Goal: Task Accomplishment & Management: Complete application form

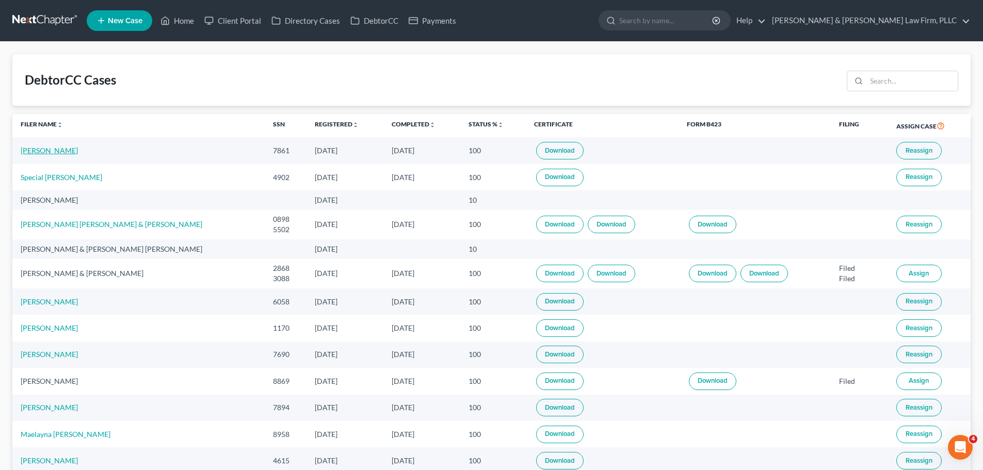
click at [41, 147] on link "[PERSON_NAME]" at bounding box center [49, 150] width 57 height 9
select select "2"
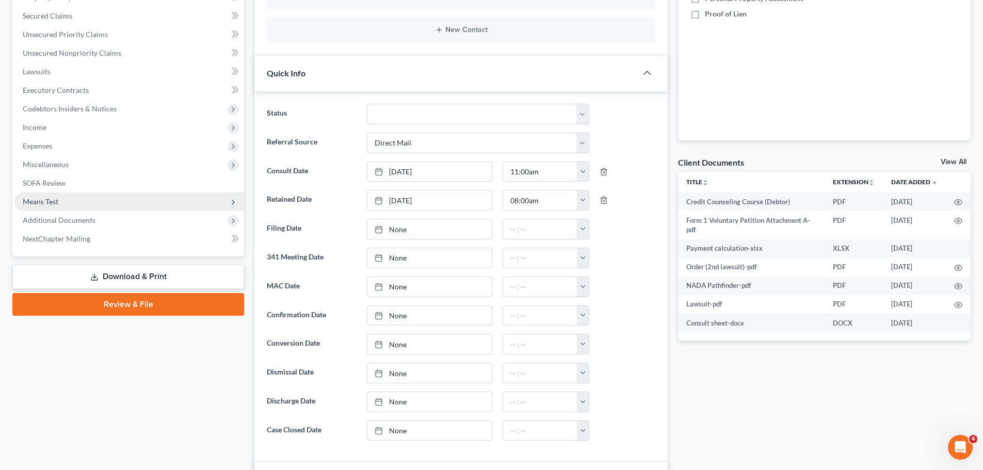
scroll to position [206, 0]
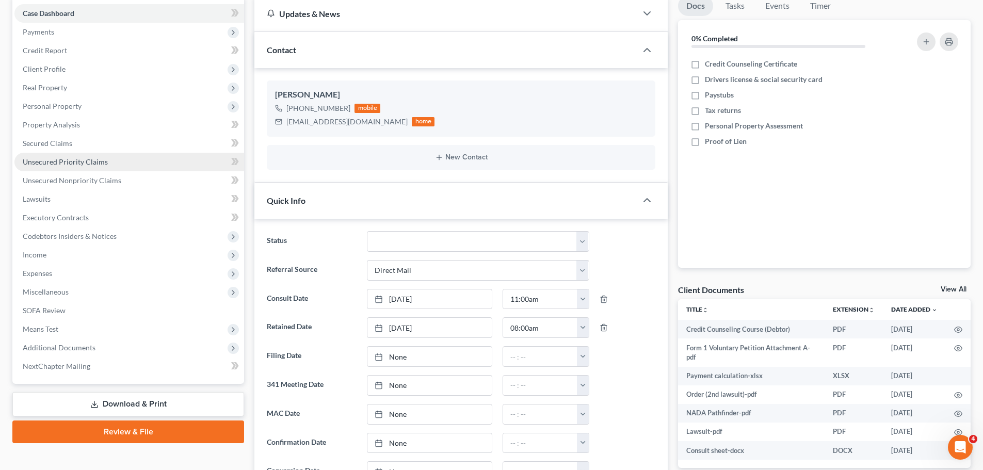
click at [81, 162] on span "Unsecured Priority Claims" at bounding box center [65, 161] width 85 height 9
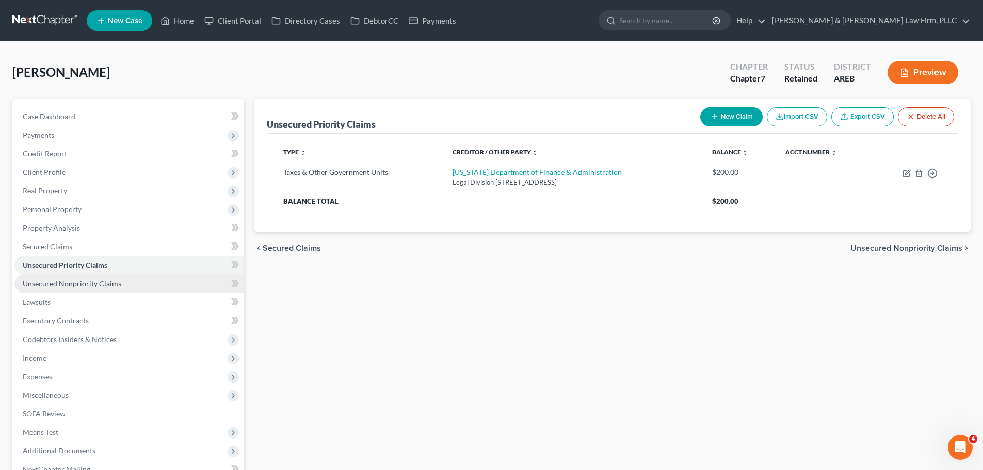
click at [75, 284] on span "Unsecured Nonpriority Claims" at bounding box center [72, 283] width 99 height 9
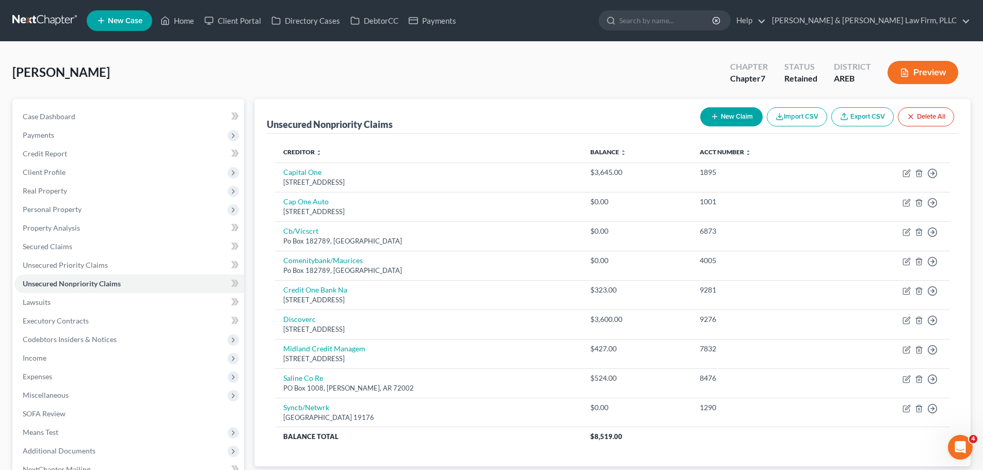
click at [733, 122] on button "New Claim" at bounding box center [732, 116] width 62 height 19
select select "0"
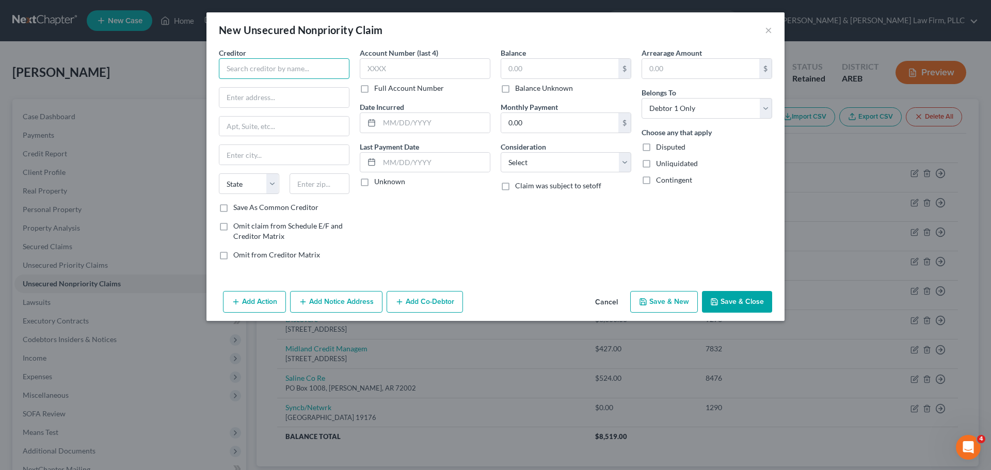
click at [252, 64] on input "text" at bounding box center [284, 68] width 131 height 21
type input "EMSI"
drag, startPoint x: 266, startPoint y: 101, endPoint x: 288, endPoint y: 91, distance: 23.8
click at [267, 101] on input "text" at bounding box center [284, 98] width 130 height 20
paste input "[STREET_ADDRESS]"
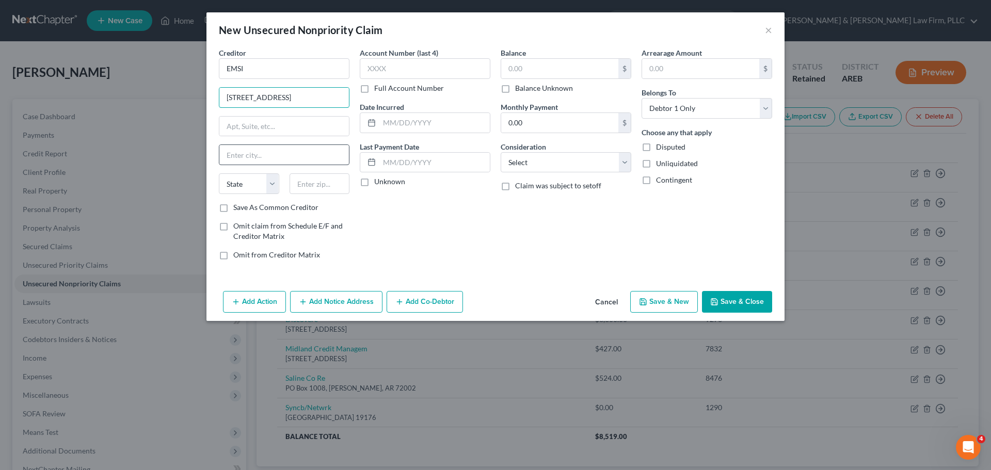
type input "[STREET_ADDRESS]"
drag, startPoint x: 273, startPoint y: 147, endPoint x: 290, endPoint y: 111, distance: 39.7
click at [273, 147] on input "text" at bounding box center [284, 155] width 130 height 20
paste input "[GEOGRAPHIC_DATA], [GEOGRAPHIC_DATA] 33619"
type input "[GEOGRAPHIC_DATA], [GEOGRAPHIC_DATA] 33619"
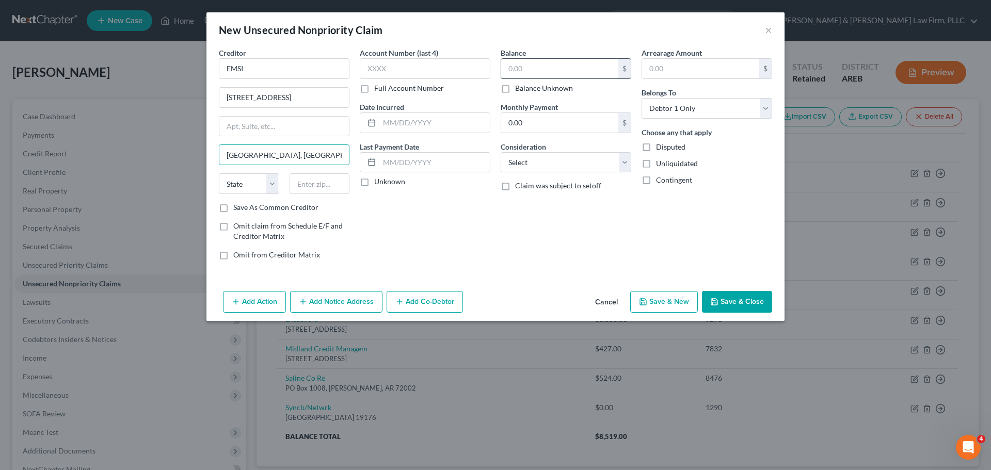
click at [543, 69] on input "text" at bounding box center [559, 69] width 117 height 20
paste input "339.50"
type input "339.50"
click at [420, 66] on input "text" at bounding box center [425, 68] width 131 height 21
click at [256, 184] on select "State [US_STATE] AK AR AZ CA CO CT DE DC [GEOGRAPHIC_DATA] [GEOGRAPHIC_DATA] GU…" at bounding box center [249, 183] width 60 height 21
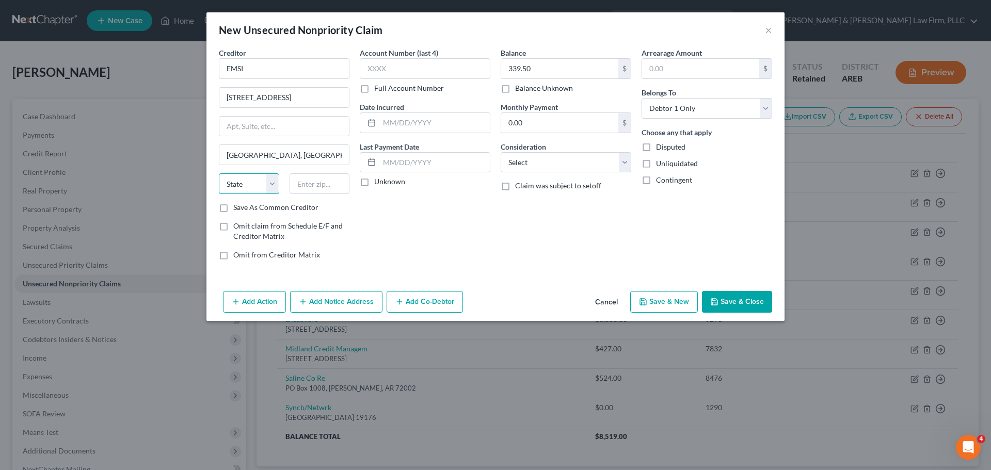
select select "9"
click at [219, 173] on select "State [US_STATE] AK AR AZ CA CO CT DE DC [GEOGRAPHIC_DATA] [GEOGRAPHIC_DATA] GU…" at bounding box center [249, 183] width 60 height 21
drag, startPoint x: 284, startPoint y: 156, endPoint x: 259, endPoint y: 157, distance: 25.3
click at [259, 157] on input "[GEOGRAPHIC_DATA], [GEOGRAPHIC_DATA] 33619" at bounding box center [284, 155] width 130 height 20
click at [316, 179] on input "text" at bounding box center [320, 183] width 60 height 21
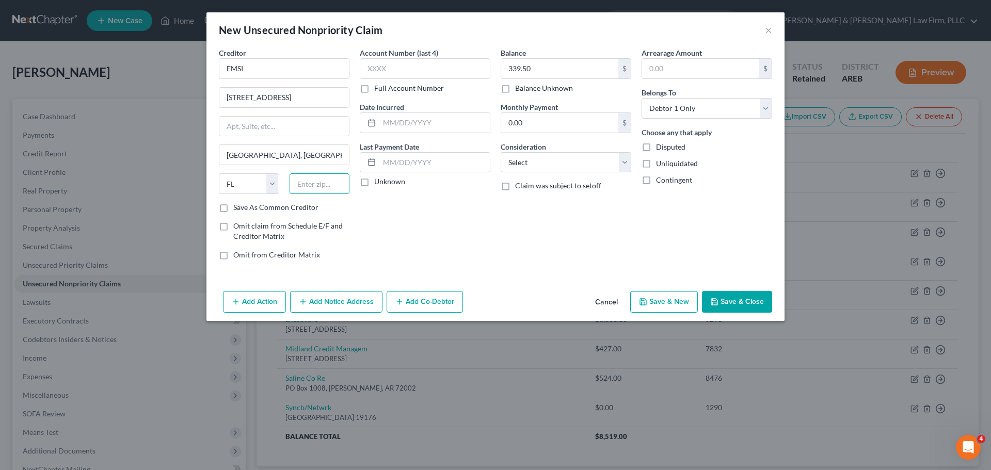
paste input "33619"
type input "33619"
type input "[GEOGRAPHIC_DATA]"
drag, startPoint x: 298, startPoint y: 157, endPoint x: 264, endPoint y: 155, distance: 34.1
click at [264, 155] on input "[GEOGRAPHIC_DATA]" at bounding box center [284, 155] width 130 height 20
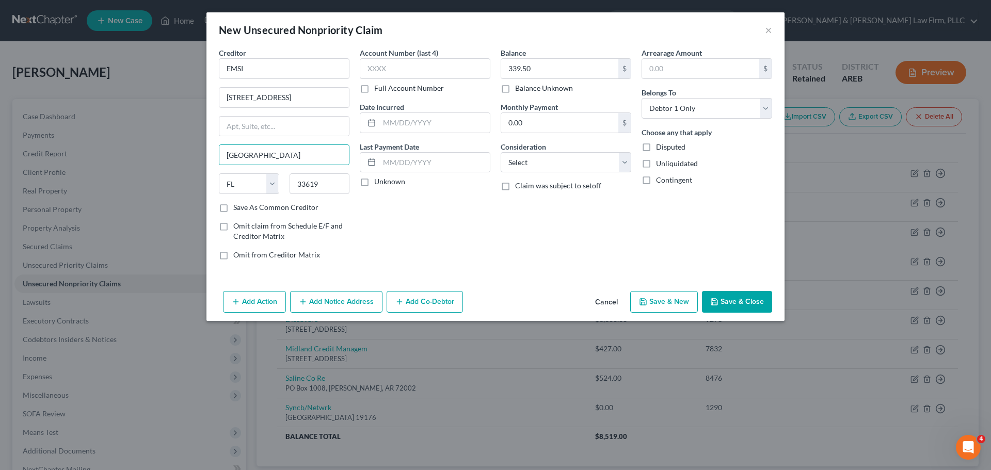
click at [444, 253] on div "Account Number (last 4) Full Account Number Date Incurred Last Payment Date Unk…" at bounding box center [425, 157] width 141 height 221
click at [406, 67] on input "text" at bounding box center [425, 68] width 131 height 21
drag, startPoint x: 733, startPoint y: 300, endPoint x: 659, endPoint y: 276, distance: 77.2
click at [732, 300] on button "Save & Close" at bounding box center [737, 302] width 70 height 22
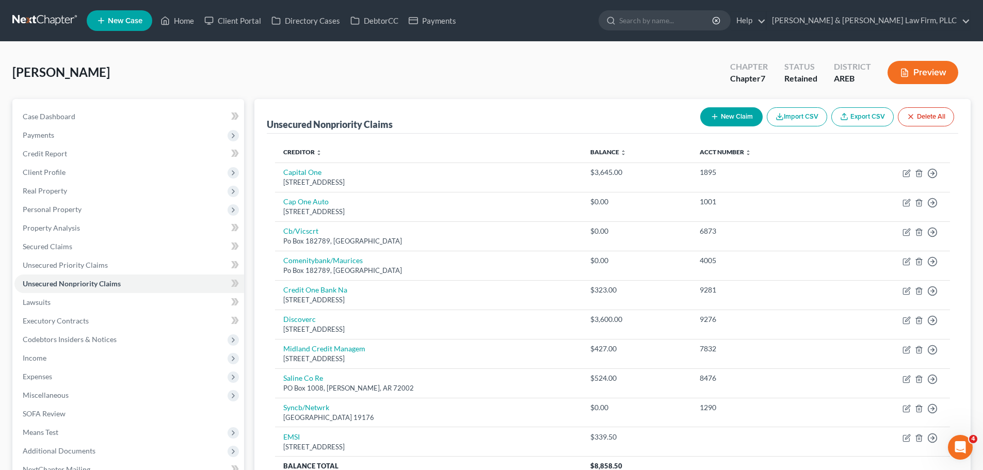
click at [941, 71] on button "Preview" at bounding box center [923, 72] width 71 height 23
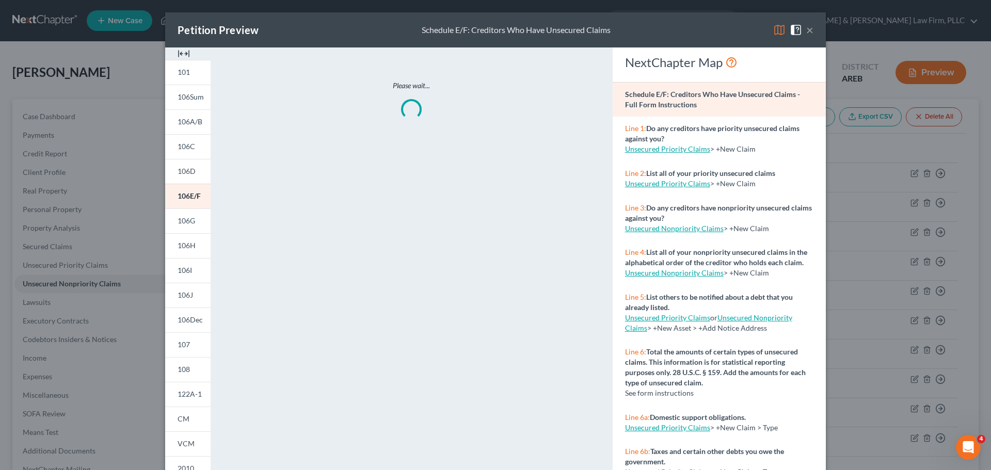
click at [808, 30] on button "×" at bounding box center [809, 30] width 7 height 12
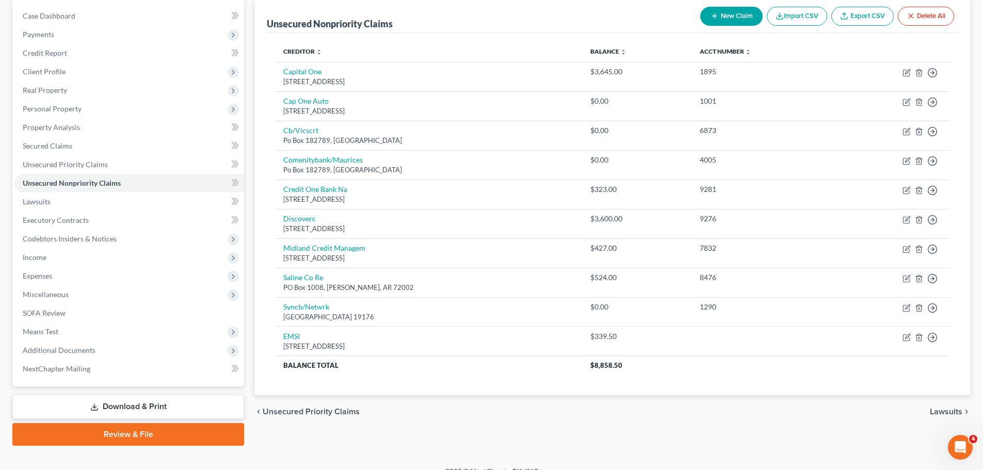
scroll to position [103, 0]
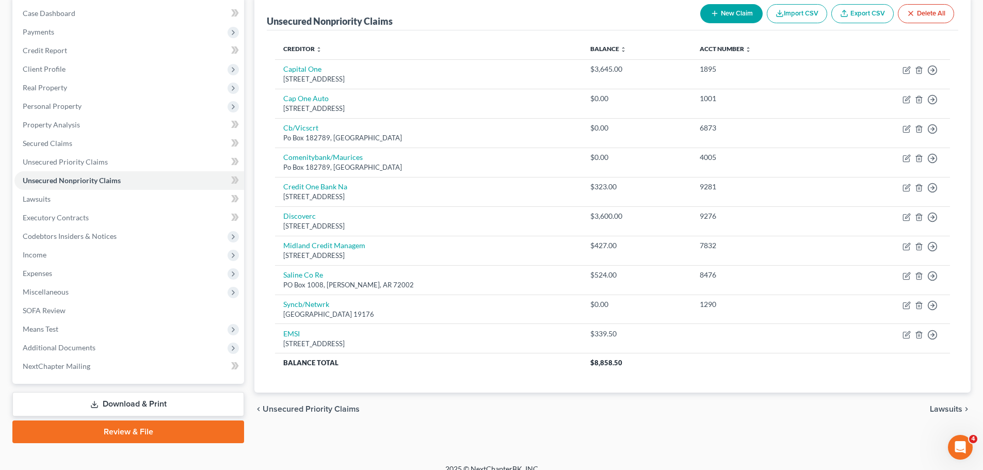
click at [853, 17] on link "Export CSV" at bounding box center [863, 13] width 62 height 19
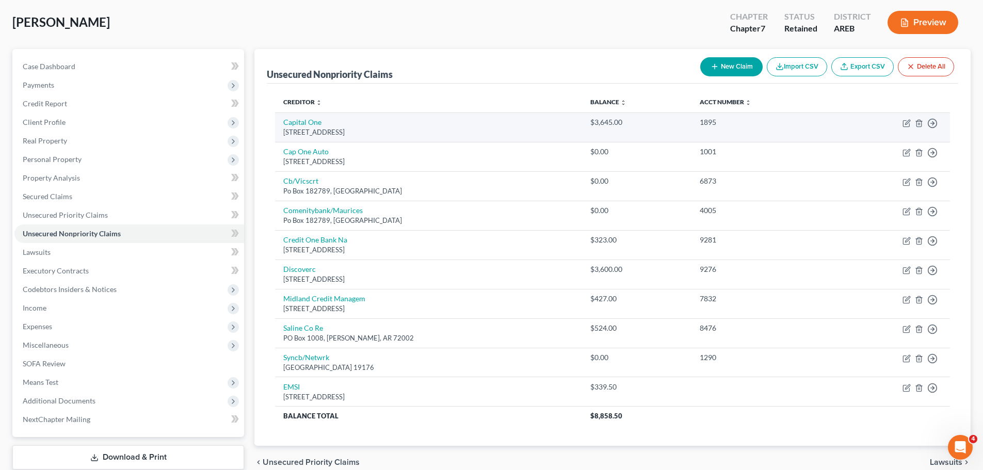
scroll to position [0, 0]
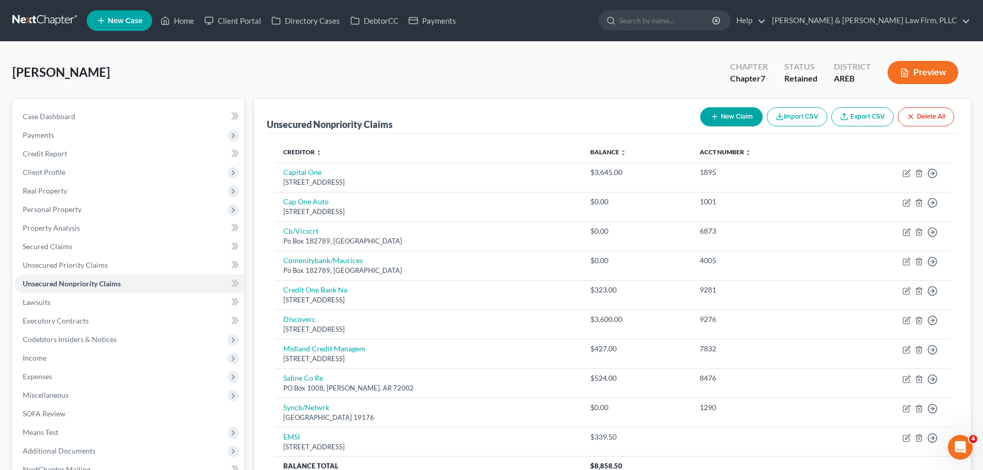
click at [726, 112] on button "New Claim" at bounding box center [732, 116] width 62 height 19
select select "0"
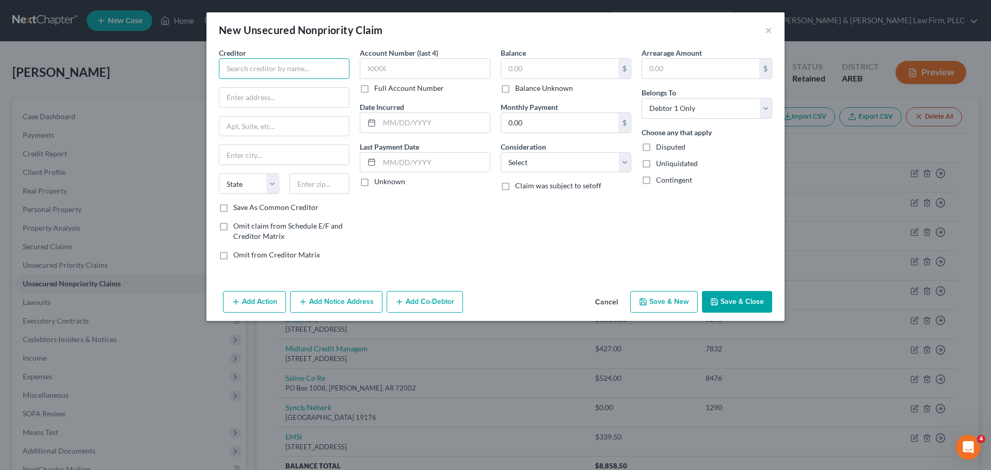
click at [250, 71] on input "text" at bounding box center [284, 68] width 131 height 21
click at [304, 72] on input "text" at bounding box center [284, 68] width 131 height 21
click at [539, 68] on input "text" at bounding box center [559, 69] width 117 height 20
type input "Recoveri"
type input "1"
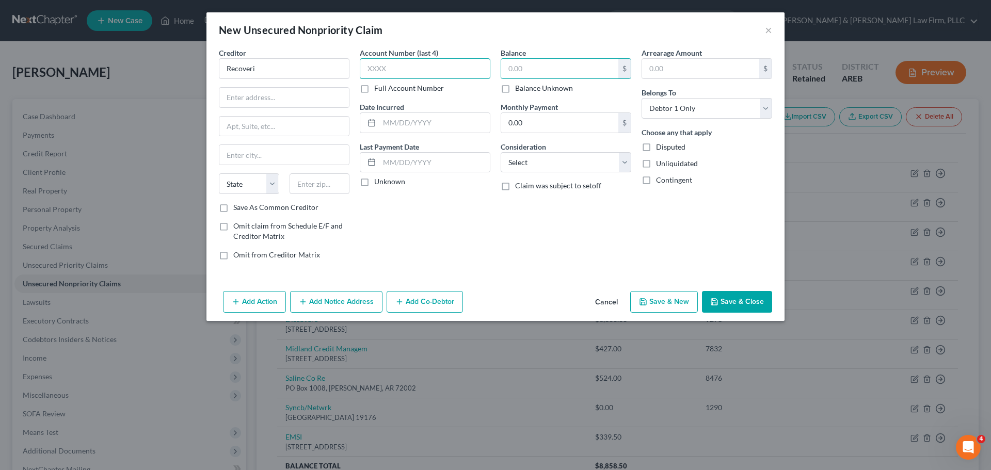
click at [421, 69] on input "text" at bounding box center [425, 68] width 131 height 21
type input "5421"
click at [560, 72] on input "text" at bounding box center [559, 69] width 117 height 20
type input "1,426.40"
click at [288, 104] on input "text" at bounding box center [284, 98] width 130 height 20
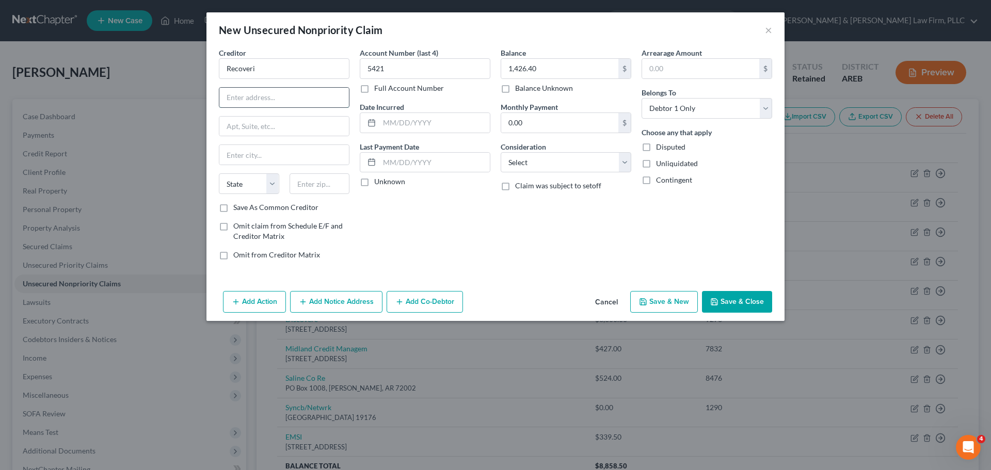
paste input "[STREET_ADDRESS]"
type input "[STREET_ADDRESS]"
click at [283, 69] on input "Recoveri" at bounding box center [284, 68] width 131 height 21
click at [303, 101] on input "[STREET_ADDRESS]" at bounding box center [284, 98] width 130 height 20
type input "Recoveri/ [GEOGRAPHIC_DATA]"
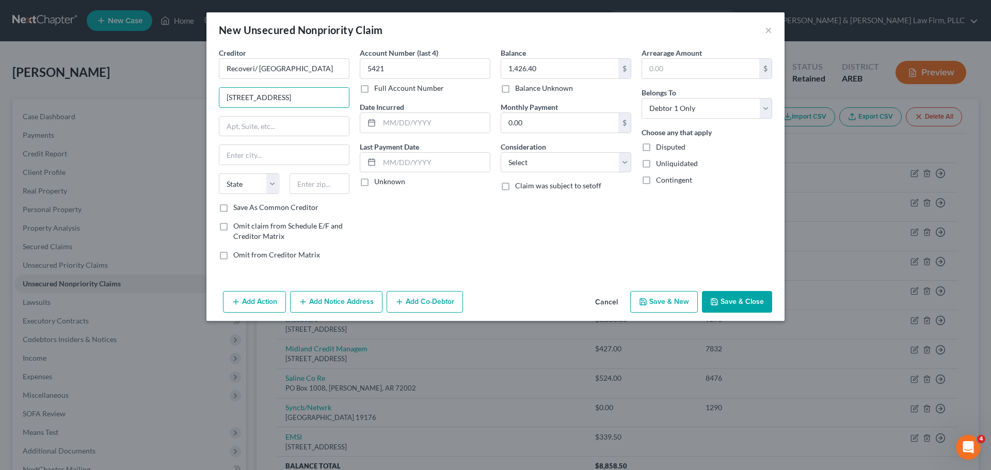
type input "[STREET_ADDRESS]"
click at [277, 123] on input "text" at bounding box center [284, 127] width 130 height 20
click at [236, 163] on input "text" at bounding box center [284, 155] width 130 height 20
type input "[PERSON_NAME]"
click at [247, 188] on select "State [US_STATE] AK AR AZ CA CO CT DE DC [GEOGRAPHIC_DATA] [GEOGRAPHIC_DATA] GU…" at bounding box center [249, 183] width 60 height 21
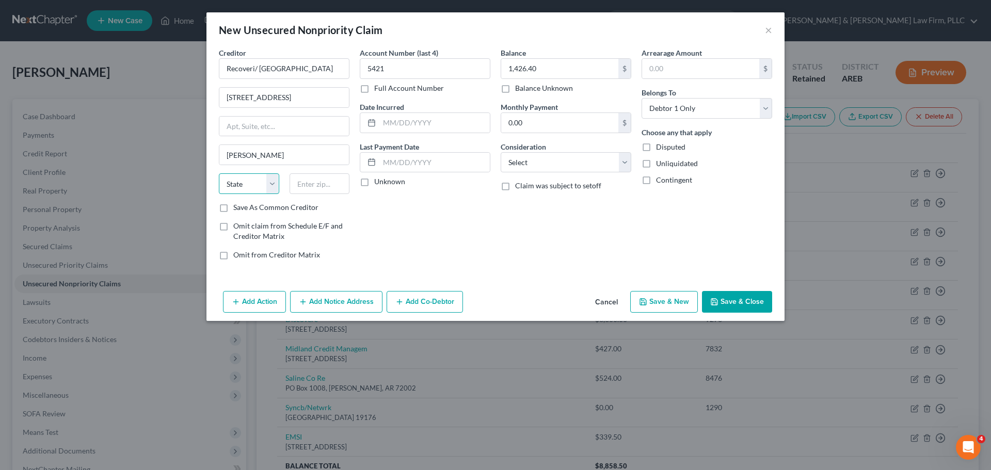
select select "2"
click at [219, 173] on select "State [US_STATE] AK AR AZ CA CO CT DE DC [GEOGRAPHIC_DATA] [GEOGRAPHIC_DATA] GU…" at bounding box center [249, 183] width 60 height 21
click at [309, 181] on input "text" at bounding box center [320, 183] width 60 height 21
paste input "72015"
type input "72015"
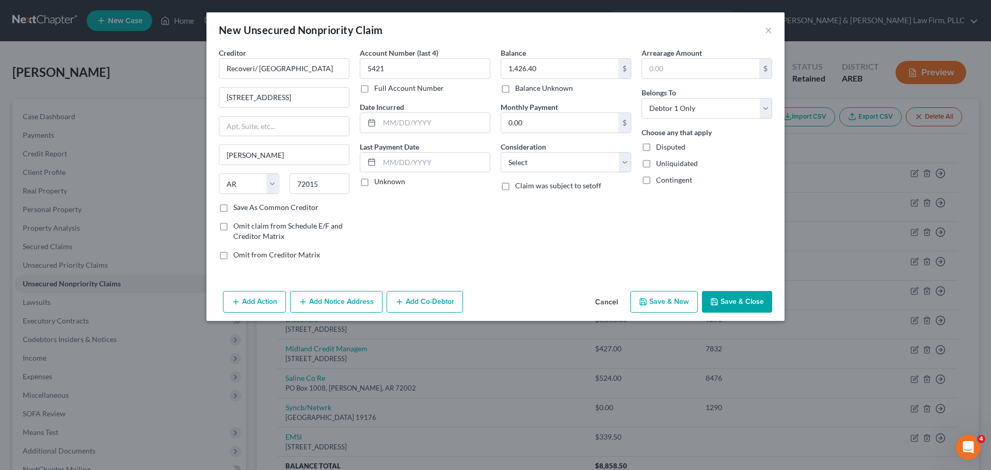
click at [664, 295] on button "Save & New" at bounding box center [664, 302] width 68 height 22
select select "0"
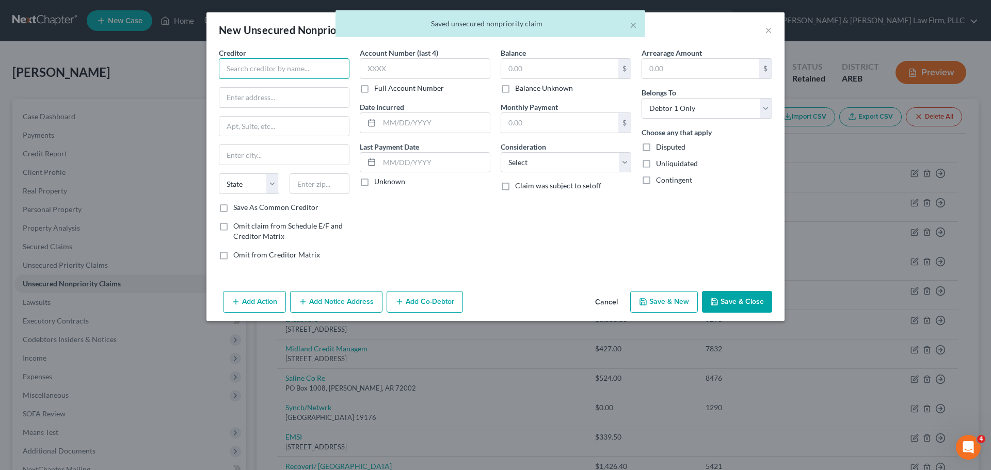
click at [276, 71] on input "text" at bounding box center [284, 68] width 131 height 21
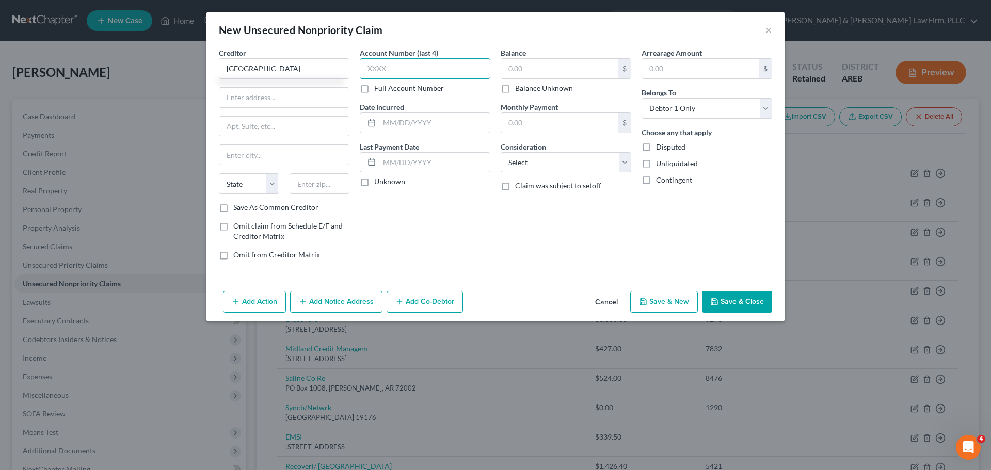
click at [399, 71] on input "text" at bounding box center [425, 68] width 131 height 21
type input "[GEOGRAPHIC_DATA]"
click at [273, 99] on input "text" at bounding box center [284, 98] width 130 height 20
click at [390, 65] on input "text" at bounding box center [425, 68] width 131 height 21
click at [434, 69] on input "text" at bounding box center [425, 68] width 131 height 21
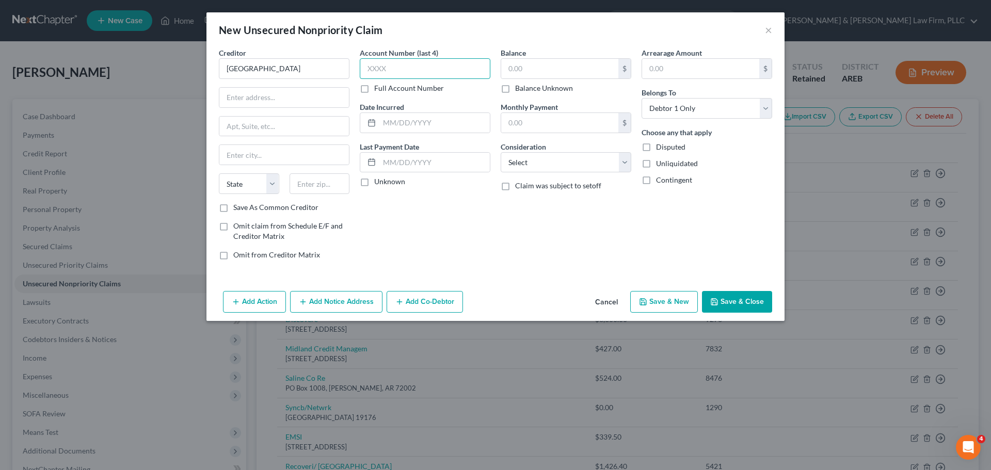
click at [392, 74] on input "text" at bounding box center [425, 68] width 131 height 21
click at [405, 67] on input "text" at bounding box center [425, 68] width 131 height 21
click at [401, 66] on input "text" at bounding box center [425, 68] width 131 height 21
type input "6781"
click at [538, 64] on input "text" at bounding box center [559, 69] width 117 height 20
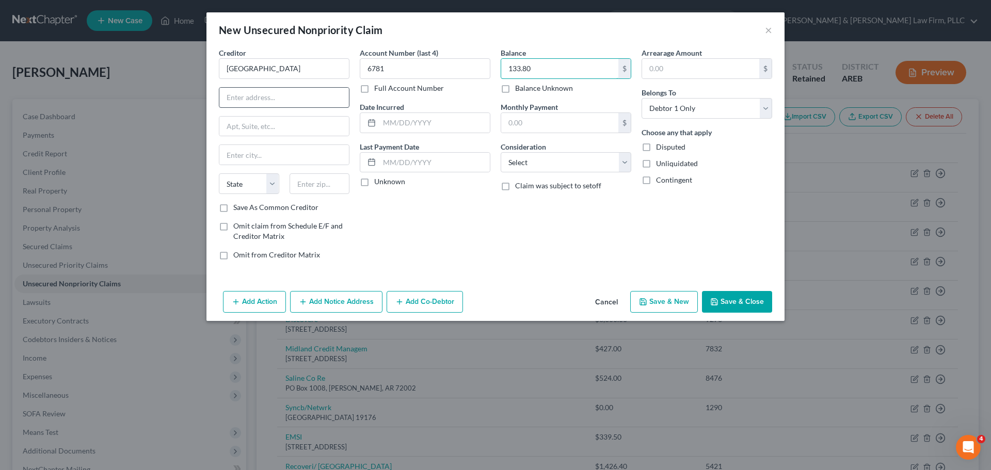
type input "133.80"
drag, startPoint x: 250, startPoint y: 101, endPoint x: 257, endPoint y: 101, distance: 6.7
click at [250, 101] on input "text" at bounding box center [284, 98] width 130 height 20
paste input "[STREET_ADDRESS]"
type input "[STREET_ADDRESS]"
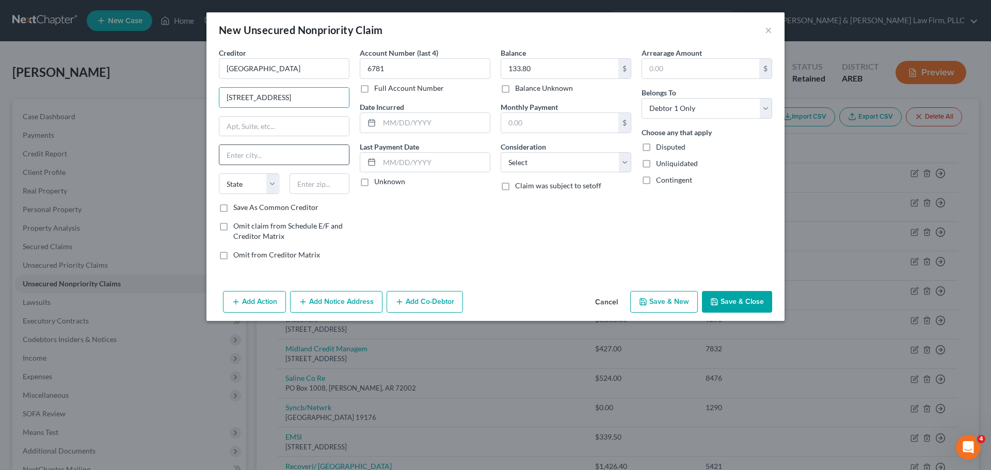
click at [276, 158] on input "text" at bounding box center [284, 155] width 130 height 20
type input "b"
type input "[PERSON_NAME]"
click at [252, 178] on select "State [US_STATE] AK AR AZ CA CO CT DE DC [GEOGRAPHIC_DATA] [GEOGRAPHIC_DATA] GU…" at bounding box center [249, 183] width 60 height 21
select select "2"
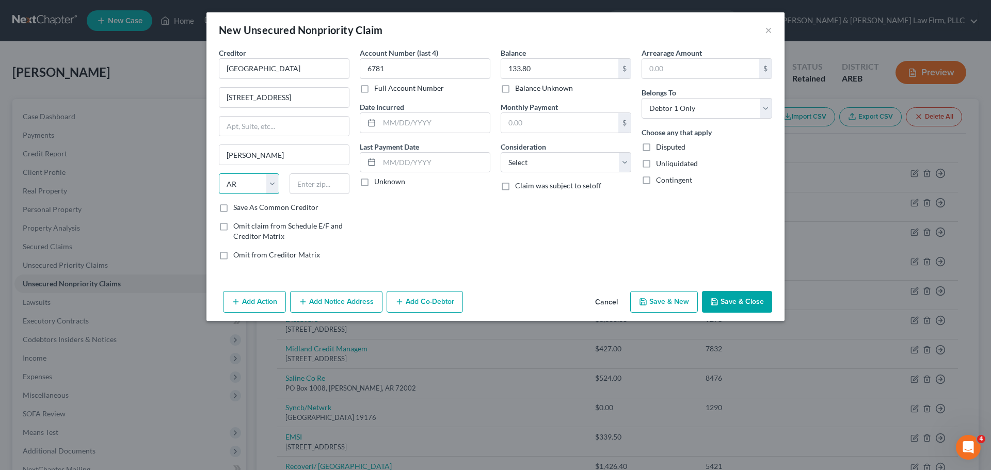
click at [219, 173] on select "State [US_STATE] AK AR AZ CA CO CT DE DC [GEOGRAPHIC_DATA] [GEOGRAPHIC_DATA] GU…" at bounding box center [249, 183] width 60 height 21
drag, startPoint x: 316, startPoint y: 193, endPoint x: 321, endPoint y: 189, distance: 6.6
click at [316, 193] on input "text" at bounding box center [320, 183] width 60 height 21
paste input "72015"
type input "72015"
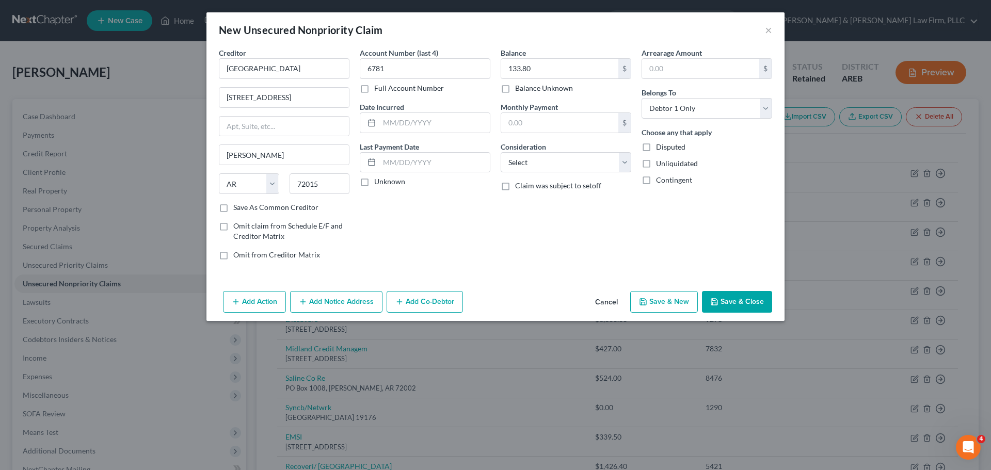
click at [725, 297] on button "Save & Close" at bounding box center [737, 302] width 70 height 22
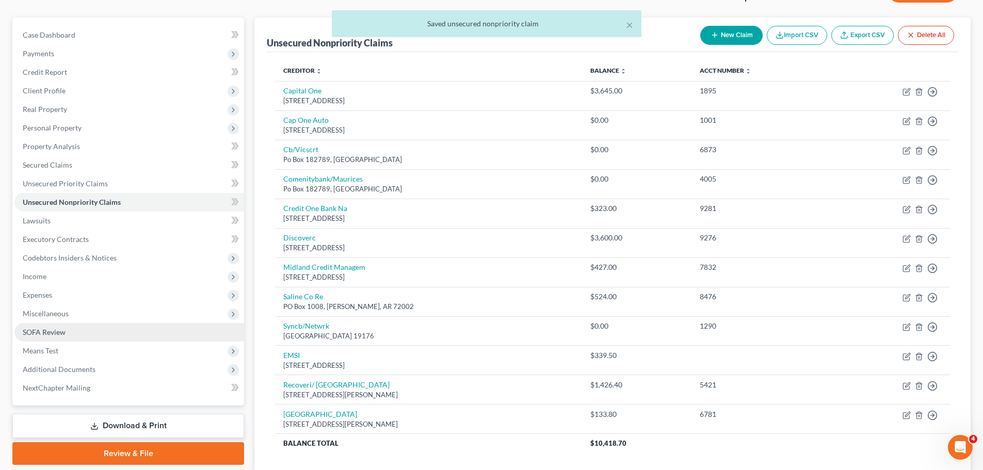
scroll to position [155, 0]
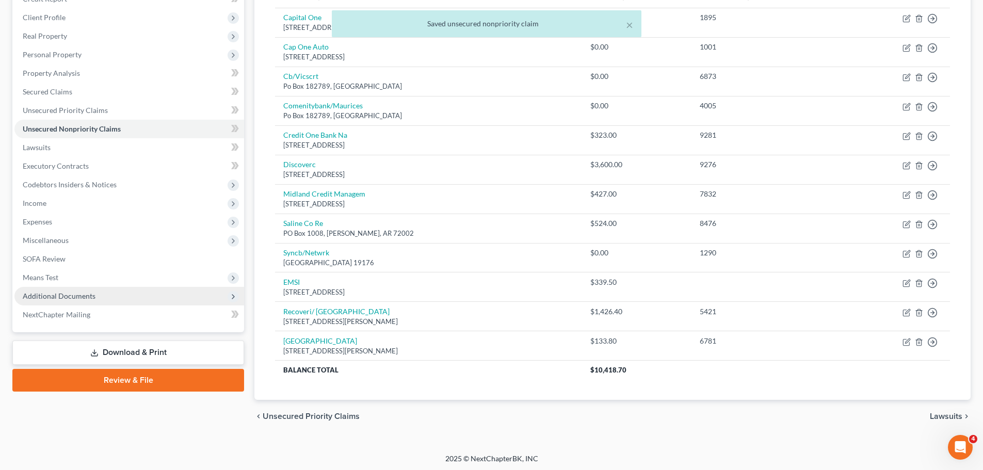
click at [77, 293] on span "Additional Documents" at bounding box center [59, 296] width 73 height 9
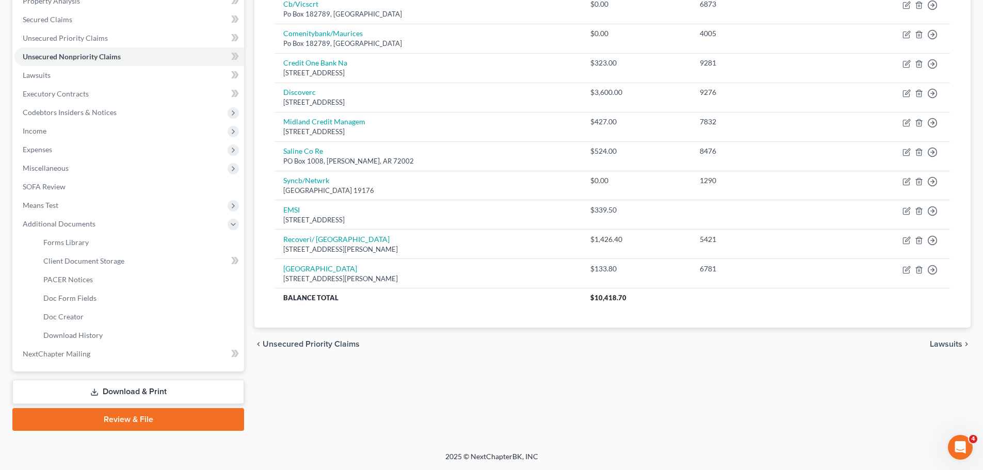
click at [133, 391] on link "Download & Print" at bounding box center [128, 392] width 232 height 24
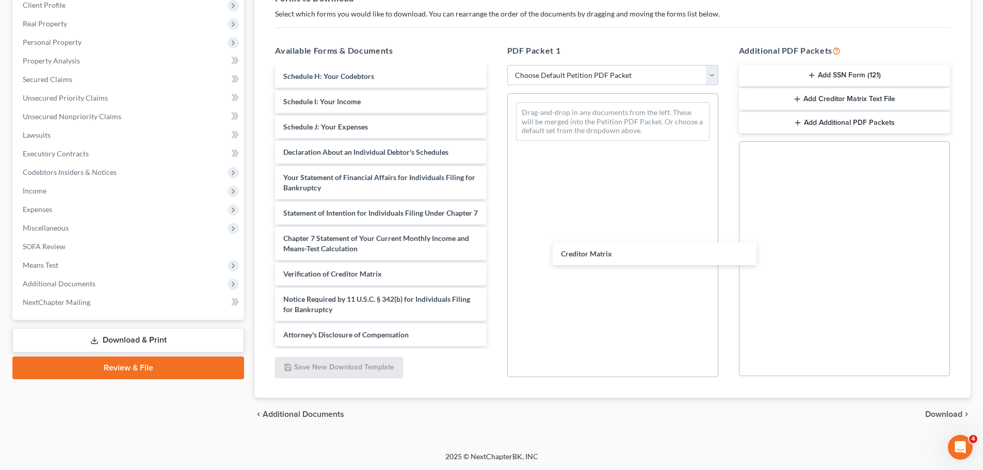
scroll to position [327, 0]
click at [495, 252] on div "Creditor Matrix Credit Counseling Course (Debtor) Form 1 Voluntary Petition Att…" at bounding box center [381, 48] width 228 height 595
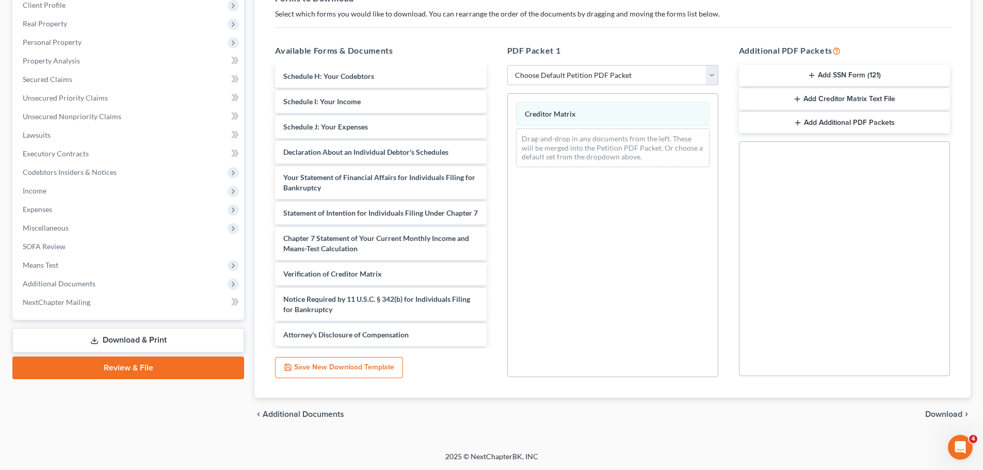
click at [948, 414] on span "Download" at bounding box center [944, 414] width 37 height 8
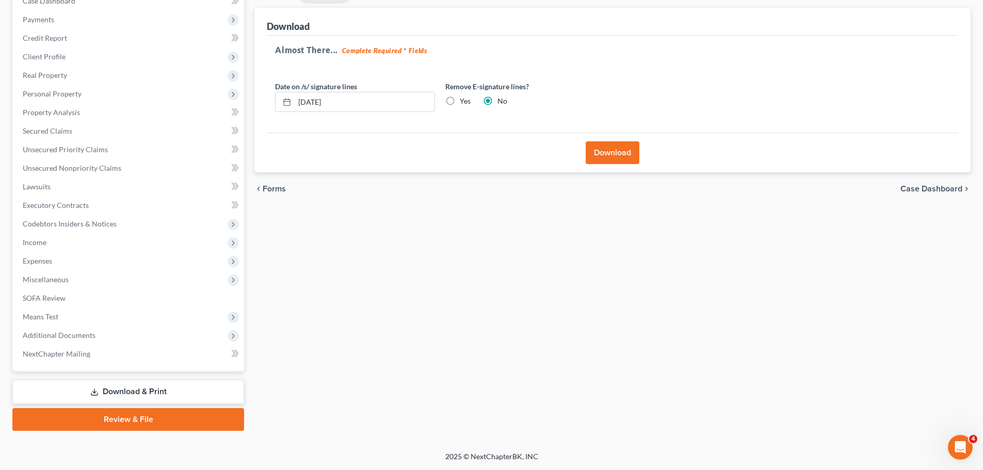
scroll to position [116, 0]
drag, startPoint x: 449, startPoint y: 99, endPoint x: 462, endPoint y: 110, distance: 17.3
click at [460, 100] on label "Yes" at bounding box center [465, 101] width 11 height 10
click at [464, 100] on input "Yes" at bounding box center [467, 99] width 7 height 7
radio input "true"
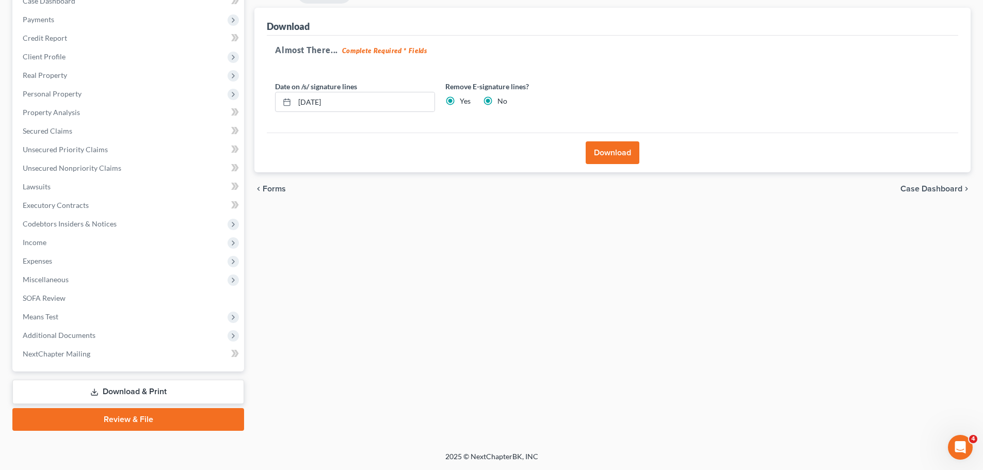
radio input "false"
click at [593, 147] on button "Download" at bounding box center [613, 152] width 54 height 23
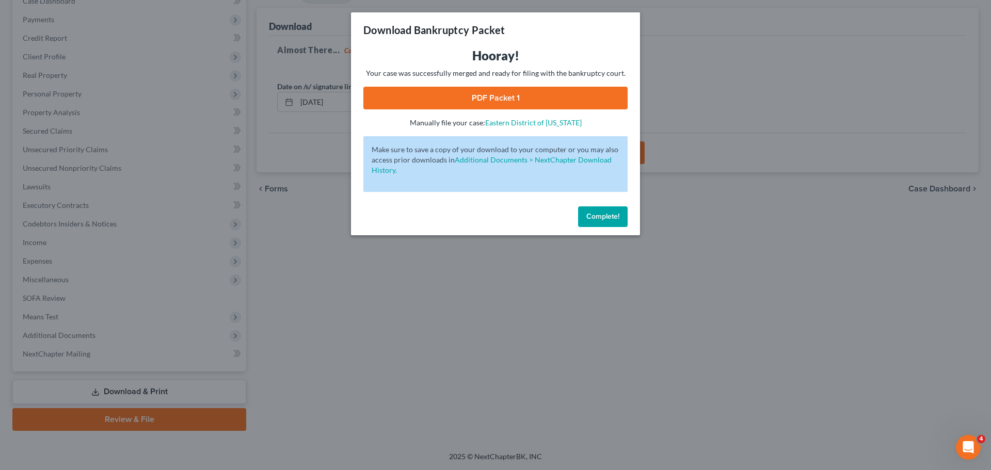
click at [497, 105] on link "PDF Packet 1" at bounding box center [495, 98] width 264 height 23
click at [621, 290] on div "Download Bankruptcy Packet Hooray! Your case was successfully merged and ready …" at bounding box center [495, 235] width 991 height 470
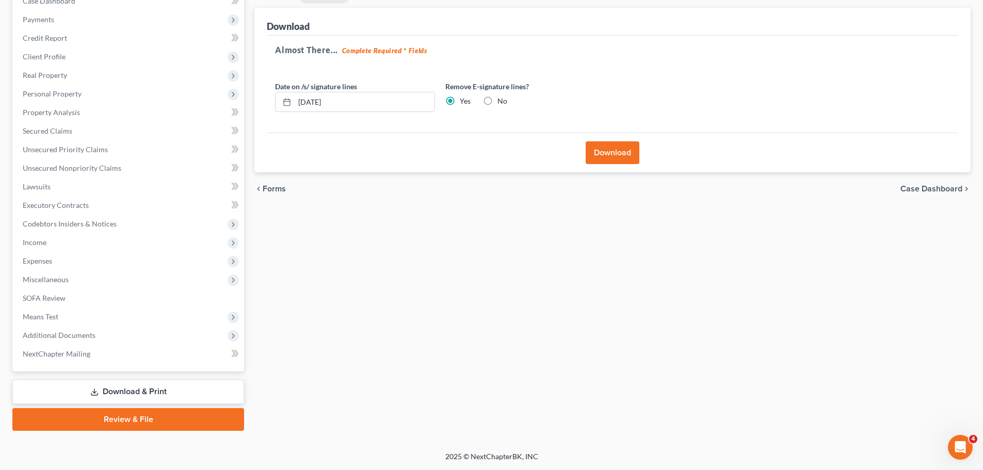
drag, startPoint x: 163, startPoint y: 393, endPoint x: 176, endPoint y: 391, distance: 12.7
click at [164, 393] on link "Download & Print" at bounding box center [128, 392] width 232 height 24
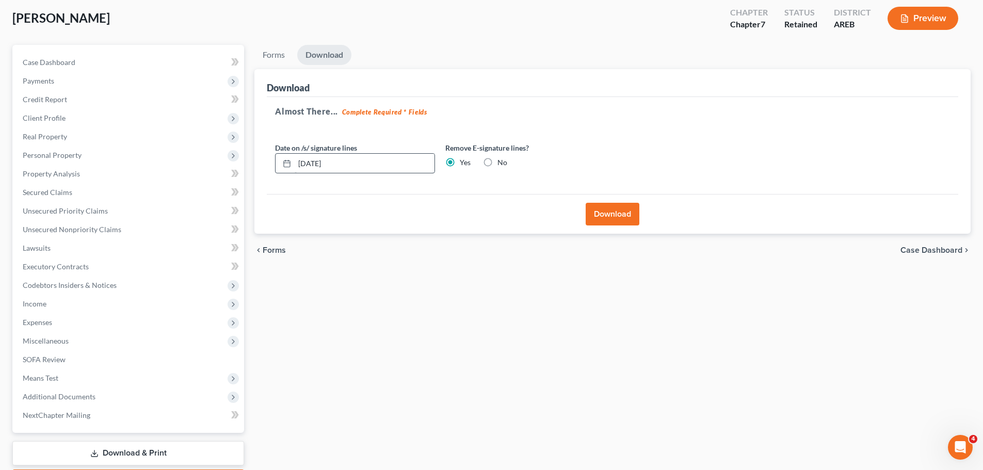
scroll to position [0, 0]
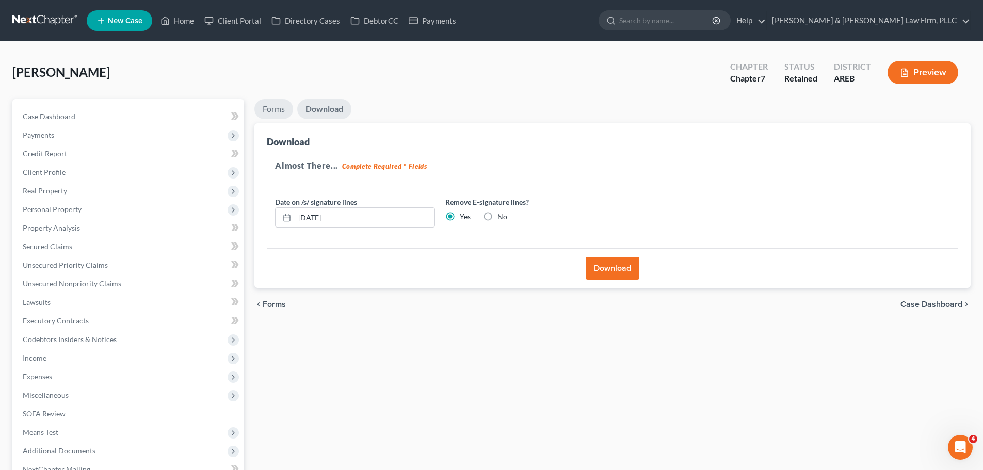
click at [283, 113] on link "Forms" at bounding box center [273, 109] width 39 height 20
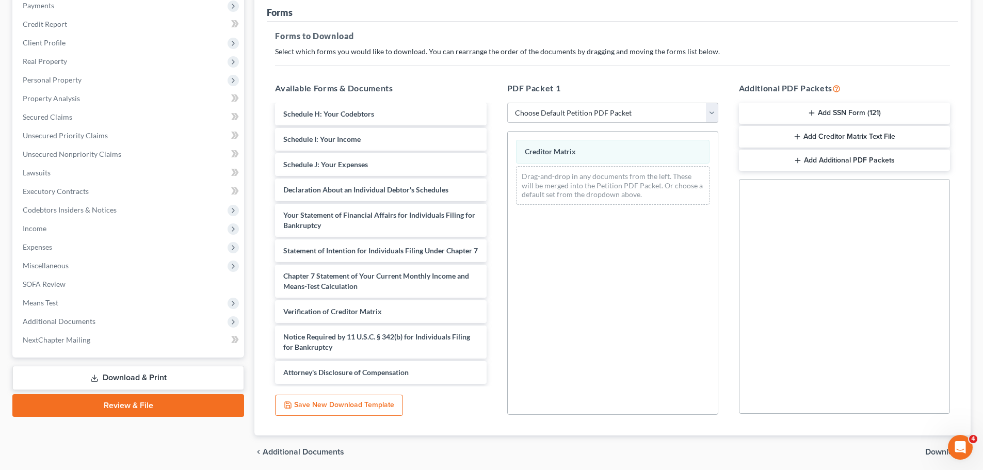
scroll to position [167, 0]
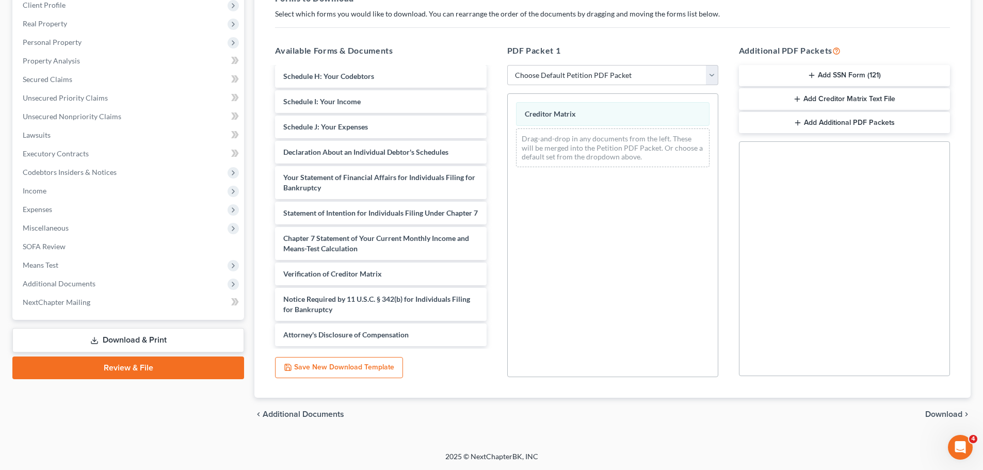
click at [817, 72] on button "Add SSN Form (121)" at bounding box center [844, 76] width 211 height 22
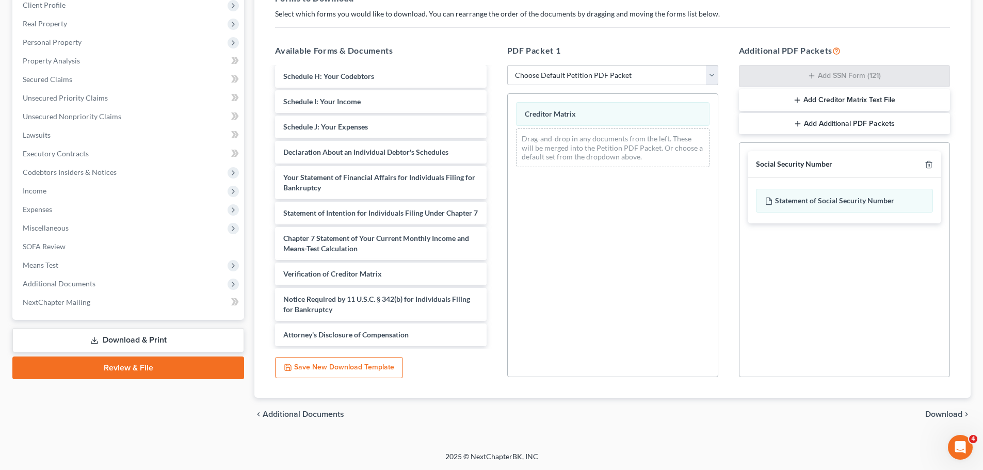
click at [936, 408] on div "chevron_left Additional Documents Download chevron_right" at bounding box center [612, 414] width 717 height 33
click at [933, 415] on span "Download" at bounding box center [944, 414] width 37 height 8
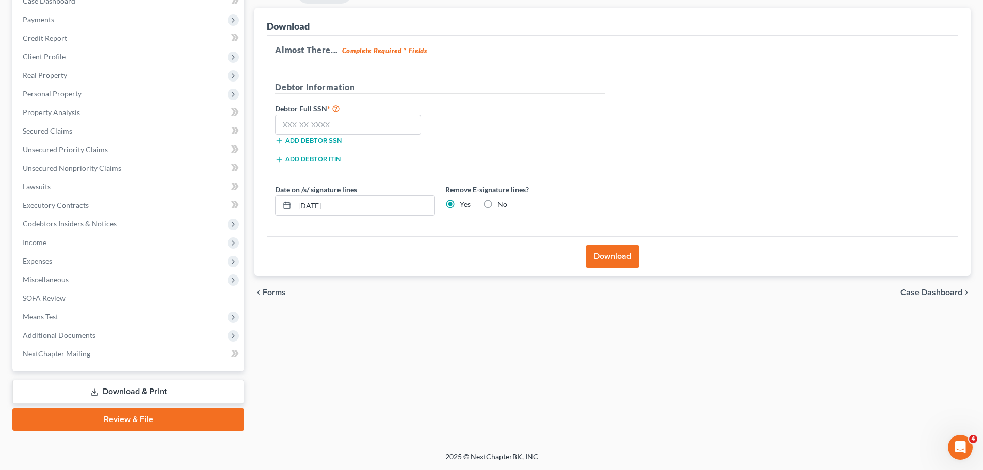
scroll to position [116, 0]
click at [313, 126] on input "text" at bounding box center [348, 125] width 146 height 21
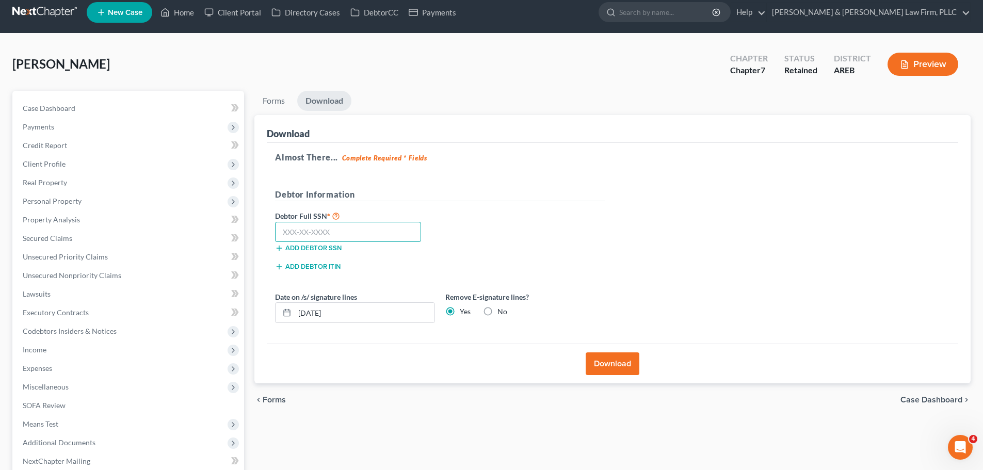
scroll to position [0, 0]
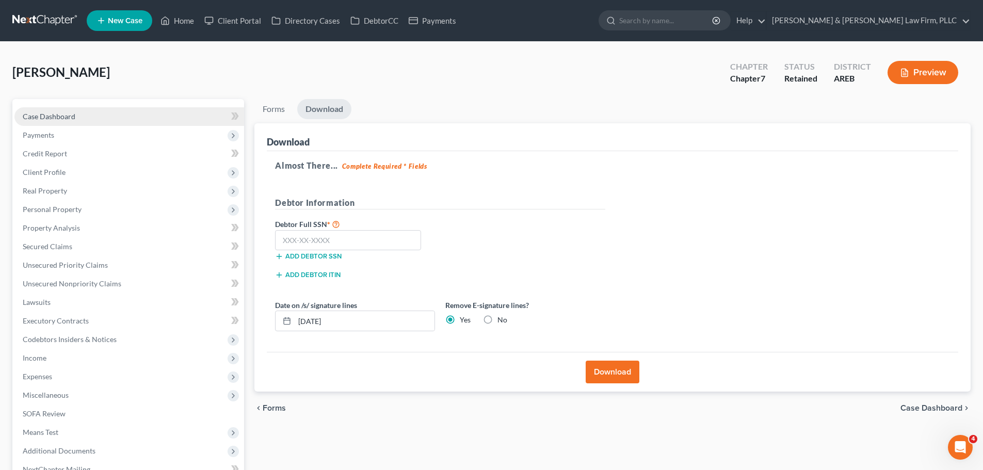
click at [97, 128] on span "Payments" at bounding box center [129, 135] width 230 height 19
click at [94, 117] on link "Case Dashboard" at bounding box center [129, 116] width 230 height 19
select select "2"
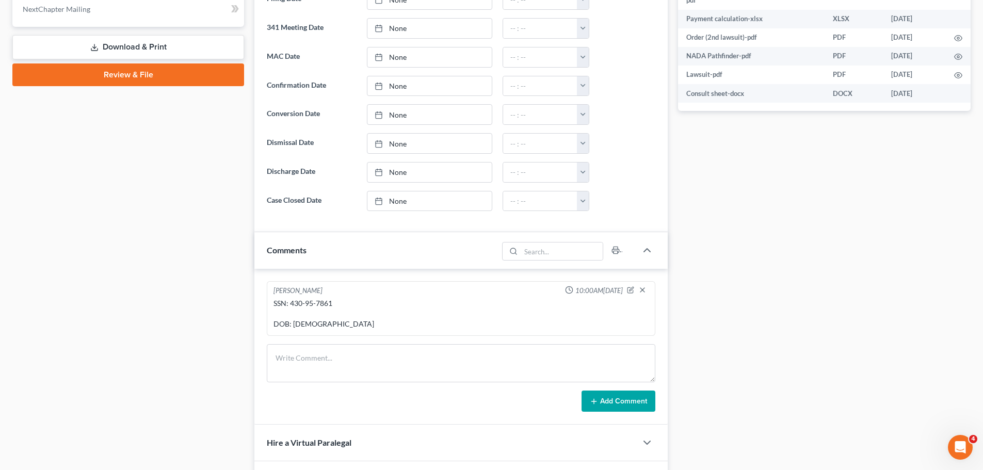
scroll to position [465, 0]
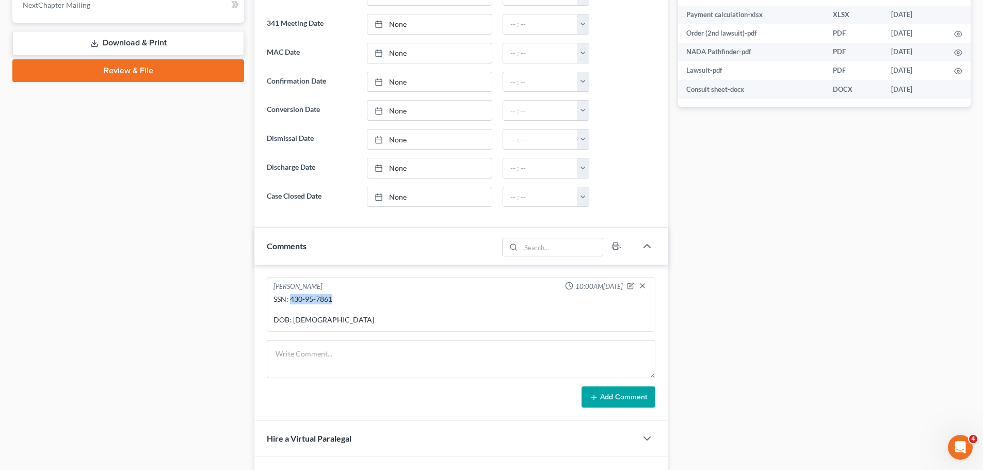
drag, startPoint x: 336, startPoint y: 300, endPoint x: 291, endPoint y: 299, distance: 44.9
click at [291, 299] on div "SSN: 430-95-7861 DOB: [DEMOGRAPHIC_DATA]" at bounding box center [461, 309] width 375 height 31
copy div "430-95-7861"
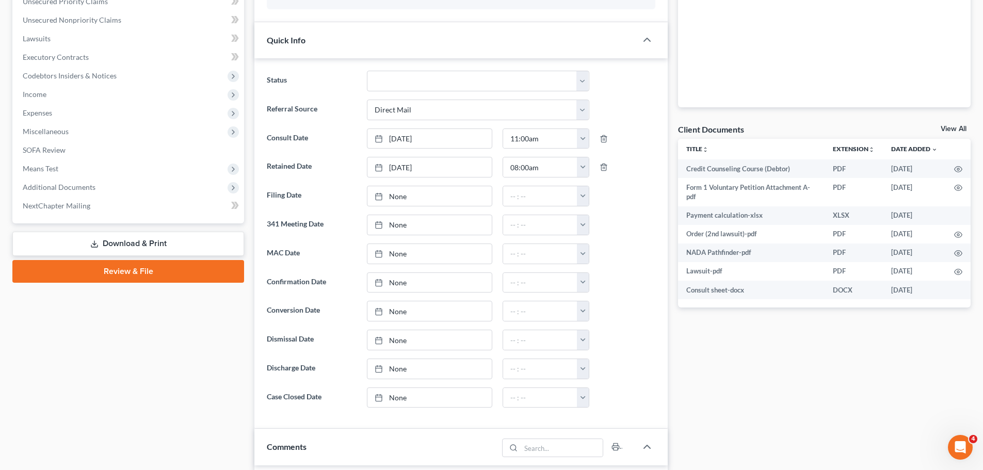
scroll to position [258, 0]
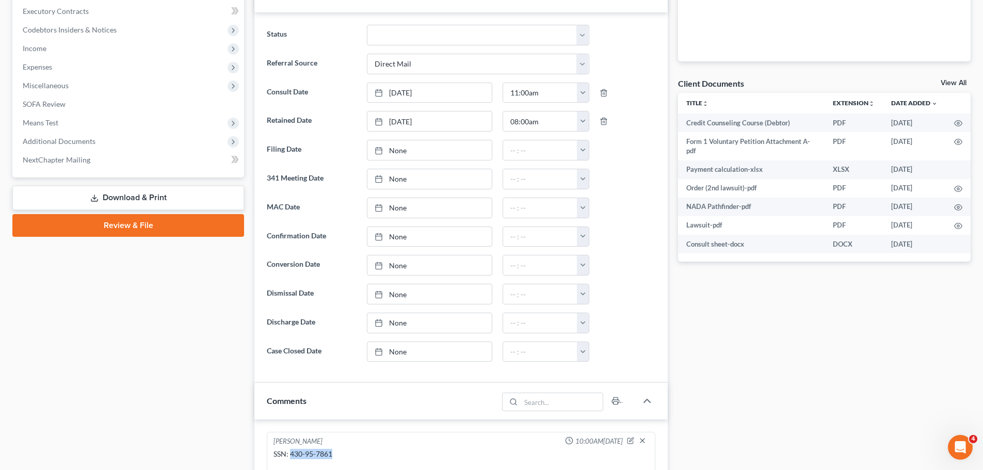
drag, startPoint x: 147, startPoint y: 197, endPoint x: 154, endPoint y: 196, distance: 6.8
click at [148, 197] on link "Download & Print" at bounding box center [128, 198] width 232 height 24
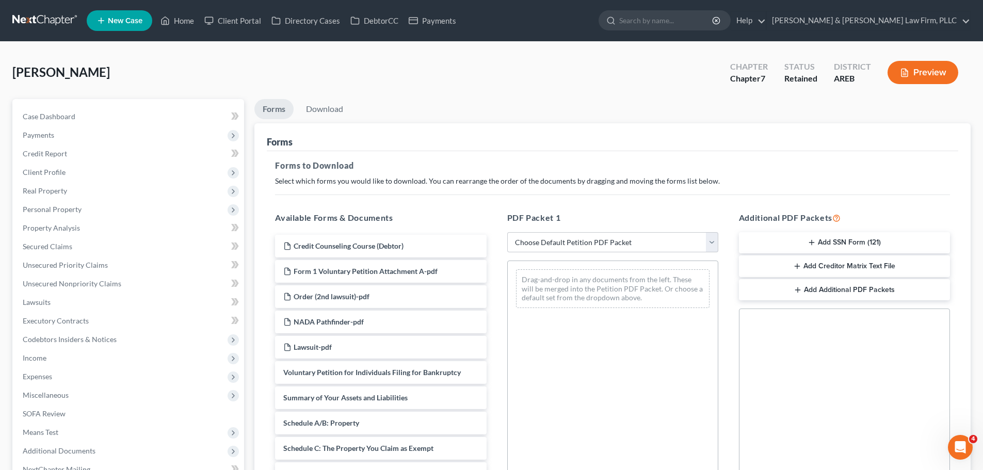
drag, startPoint x: 855, startPoint y: 241, endPoint x: 811, endPoint y: 261, distance: 48.5
click at [807, 283] on div "Additional PDF Packets Add SSN Form (121) Add Creditor Matrix Text File Add Add…" at bounding box center [845, 378] width 232 height 350
drag, startPoint x: 815, startPoint y: 243, endPoint x: 800, endPoint y: 315, distance: 73.2
click at [804, 324] on div "Additional PDF Packets Add SSN Form (121) Add Creditor Matrix Text File Add Add…" at bounding box center [845, 378] width 232 height 350
click at [825, 235] on button "Add SSN Form (121)" at bounding box center [844, 243] width 211 height 22
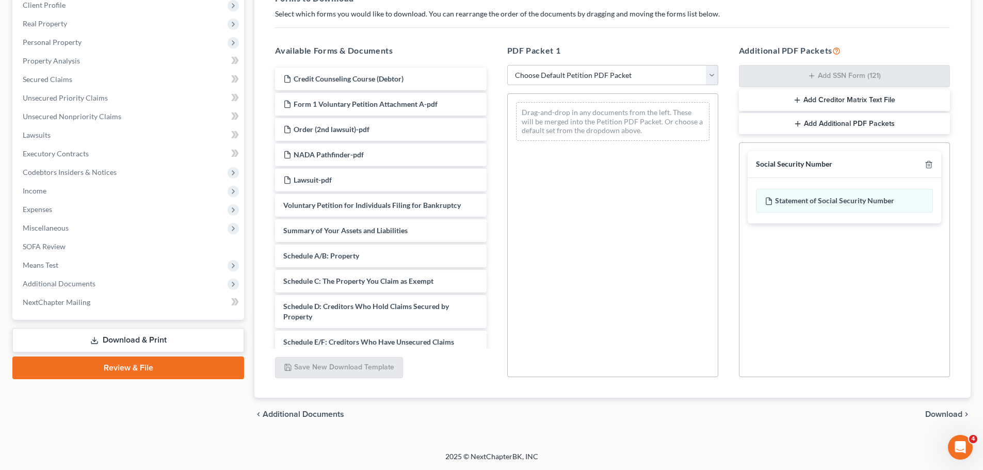
click at [943, 416] on span "Download" at bounding box center [944, 414] width 37 height 8
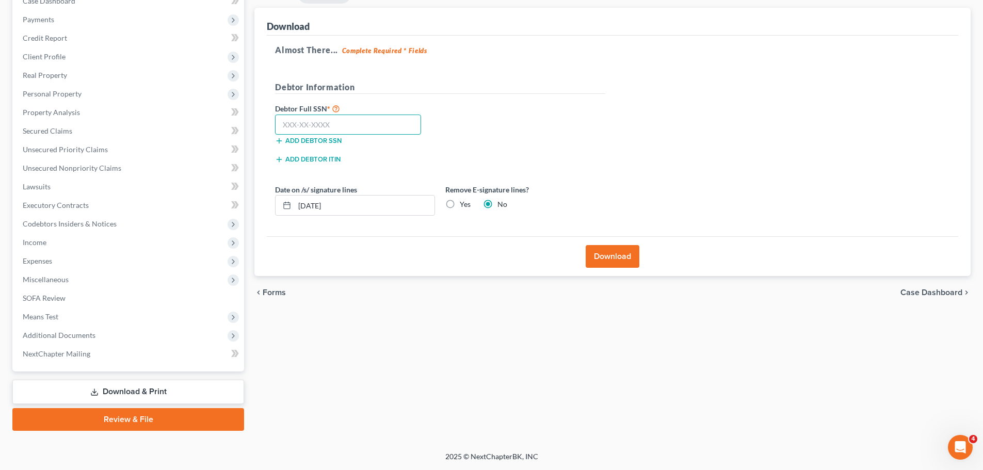
click at [323, 123] on input "text" at bounding box center [348, 125] width 146 height 21
paste input "430-95-7861"
type input "430-95-7861"
click at [460, 203] on label "Yes" at bounding box center [465, 204] width 11 height 10
click at [464, 203] on input "Yes" at bounding box center [467, 202] width 7 height 7
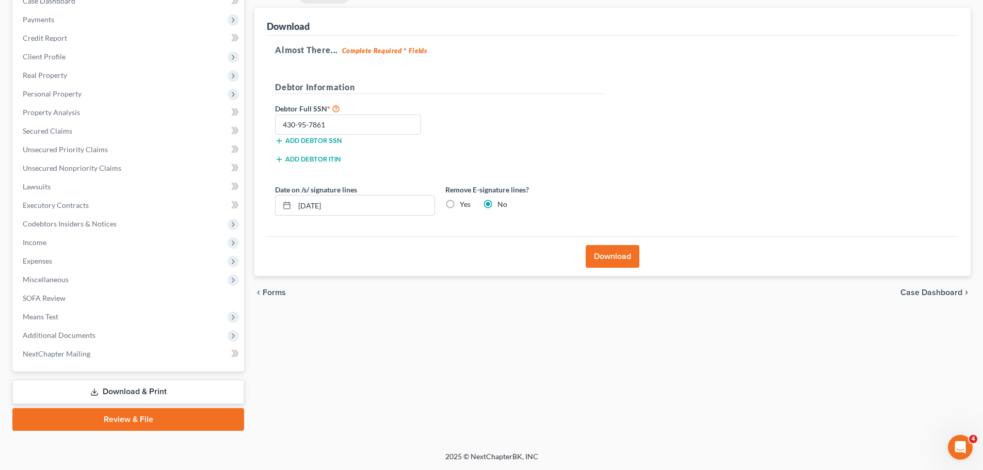
radio input "true"
radio input "false"
click at [614, 257] on button "Download" at bounding box center [613, 256] width 54 height 23
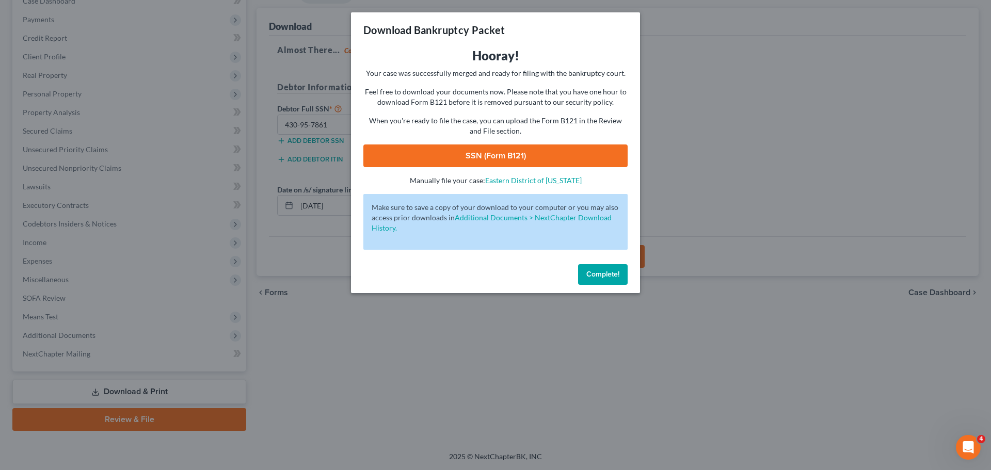
click at [555, 158] on link "SSN (Form B121)" at bounding box center [495, 156] width 264 height 23
click at [322, 298] on div "Download Bankruptcy Packet Hooray! Your case was successfully merged and ready …" at bounding box center [495, 235] width 991 height 470
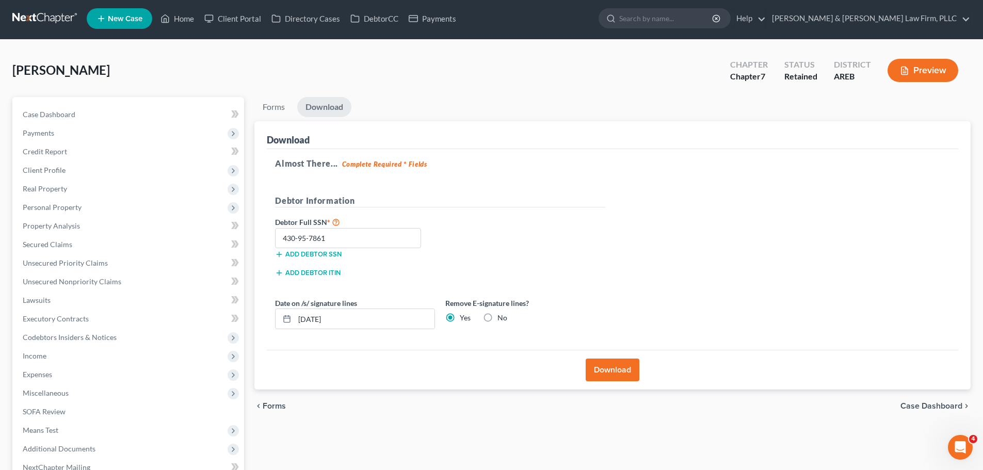
scroll to position [0, 0]
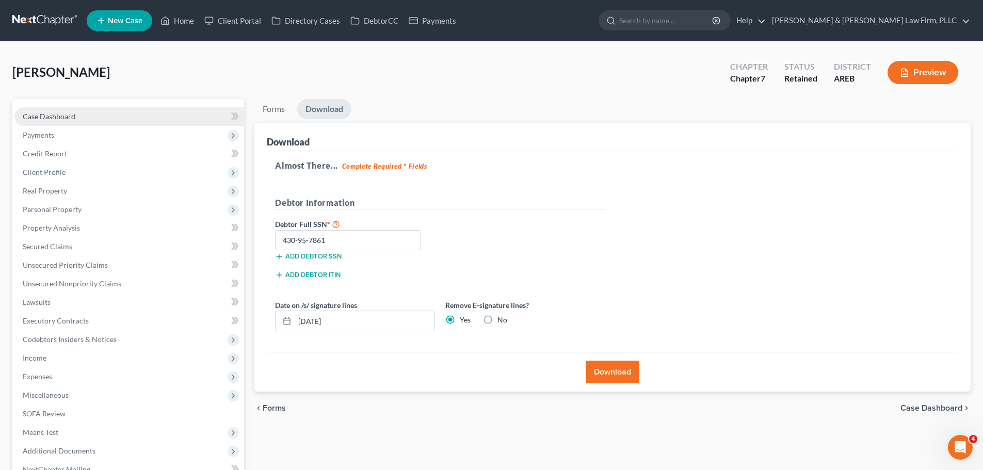
click at [59, 116] on span "Case Dashboard" at bounding box center [49, 116] width 53 height 9
select select "2"
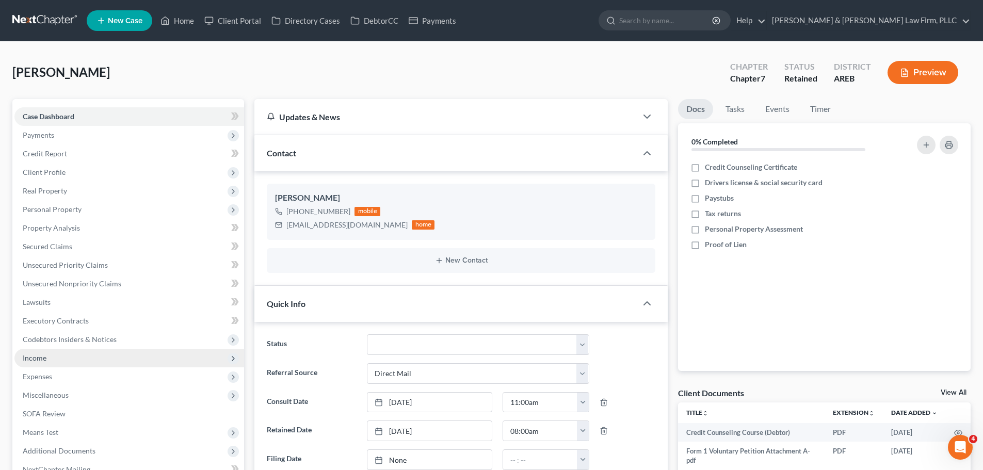
click at [98, 359] on span "Income" at bounding box center [129, 358] width 230 height 19
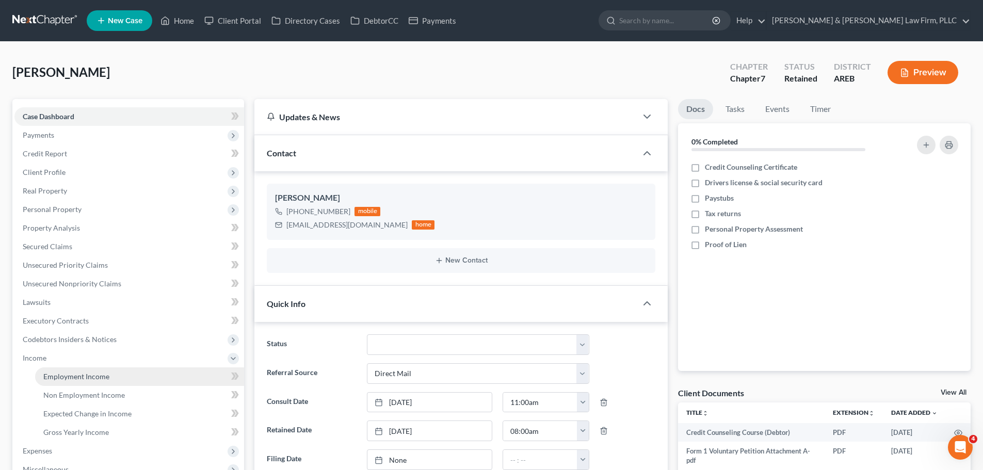
click at [139, 377] on link "Employment Income" at bounding box center [139, 377] width 209 height 19
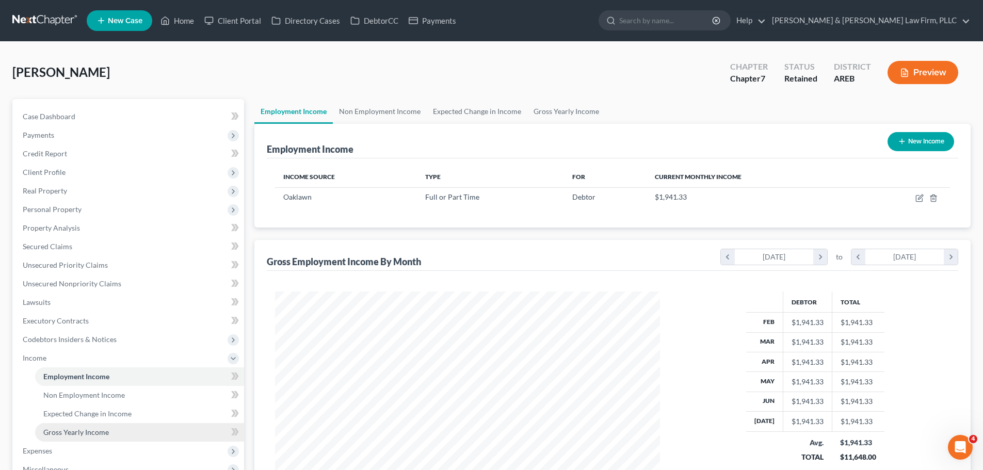
scroll to position [193, 406]
click at [128, 429] on link "Gross Yearly Income" at bounding box center [139, 432] width 209 height 19
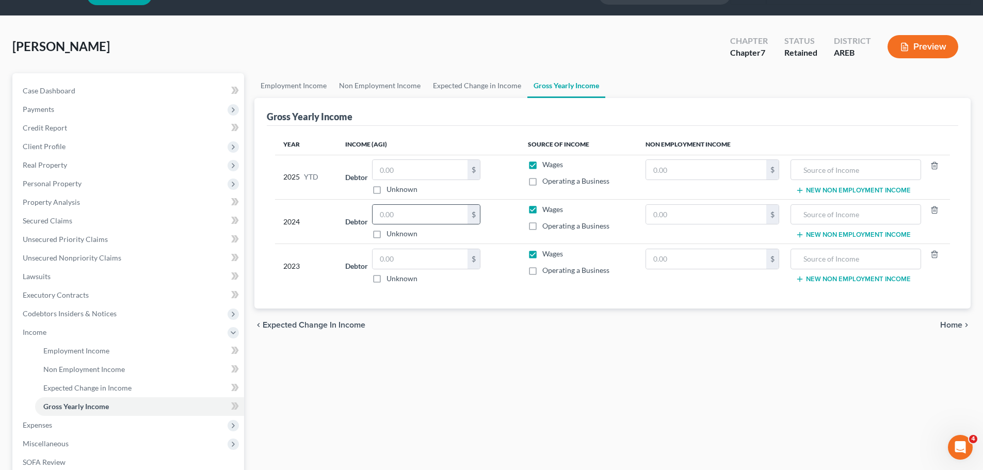
scroll to position [52, 0]
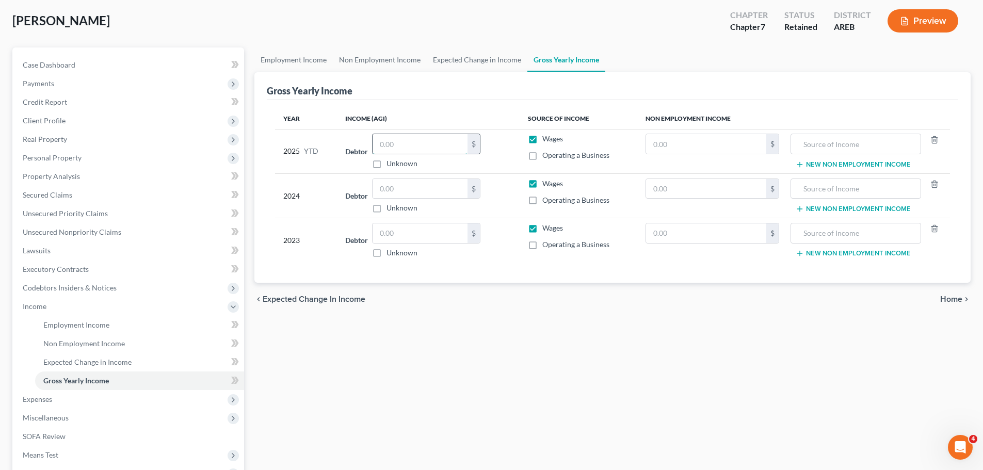
click at [421, 149] on input "text" at bounding box center [420, 144] width 95 height 20
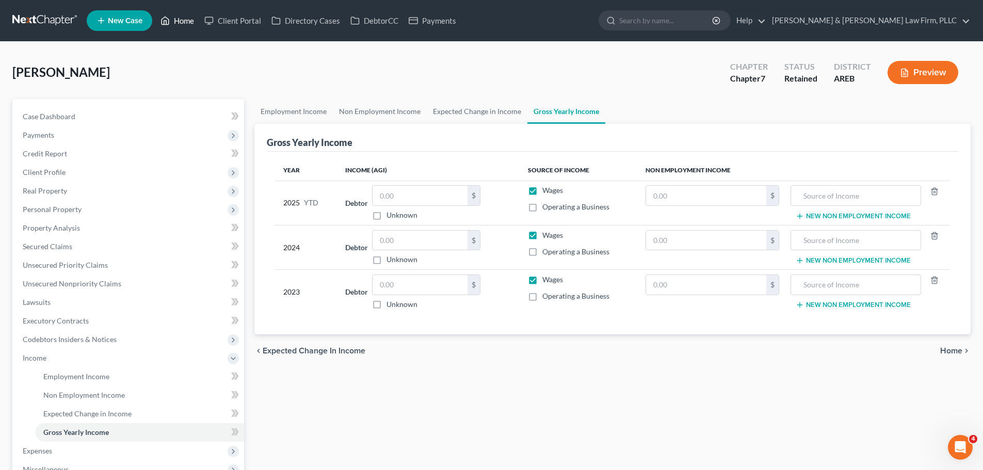
click at [180, 29] on link "Home" at bounding box center [177, 20] width 44 height 19
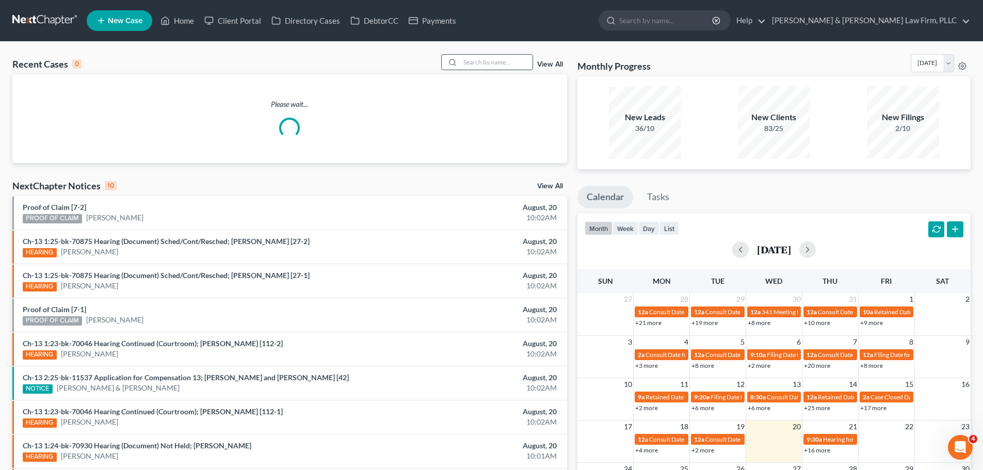
click at [486, 58] on input "search" at bounding box center [496, 62] width 72 height 15
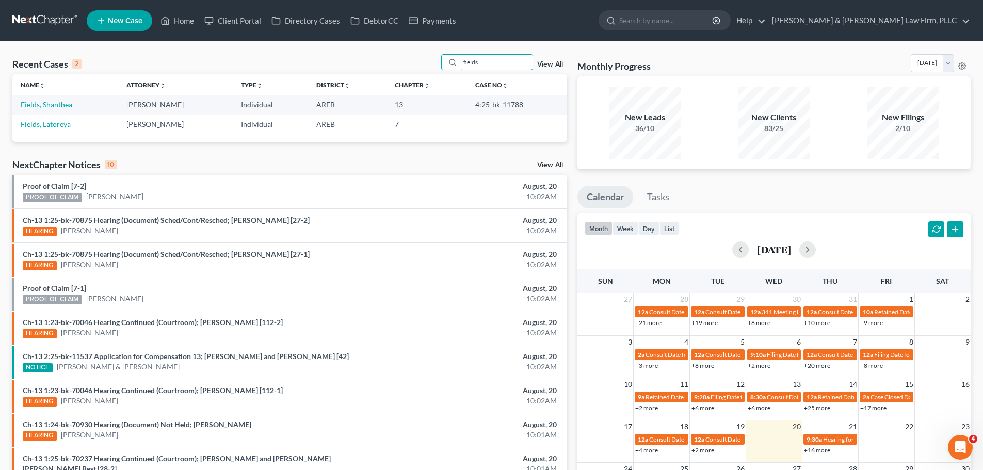
type input "fields"
click at [63, 105] on link "Fields, Shanthea" at bounding box center [47, 104] width 52 height 9
select select "2"
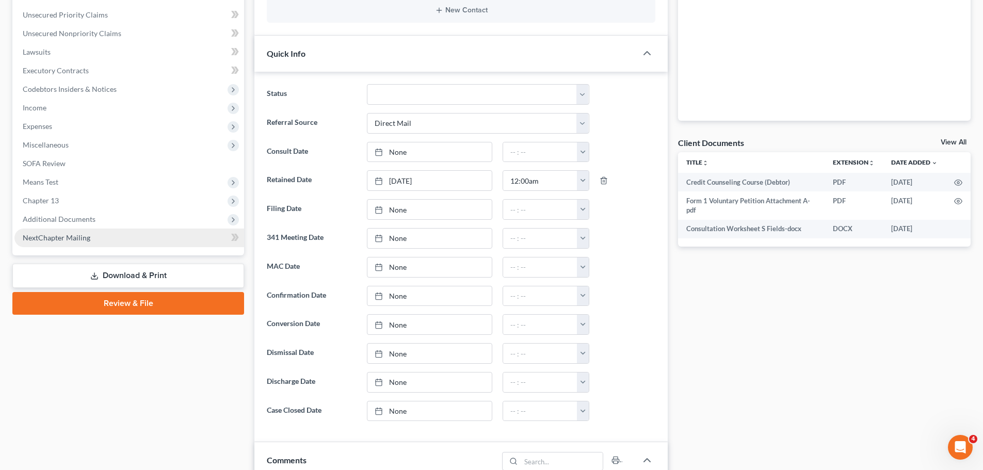
scroll to position [258, 0]
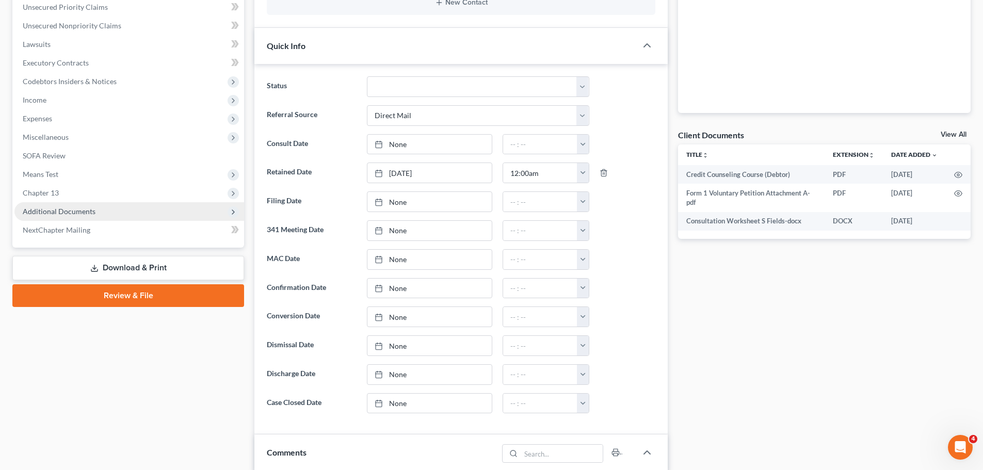
click at [98, 209] on span "Additional Documents" at bounding box center [129, 211] width 230 height 19
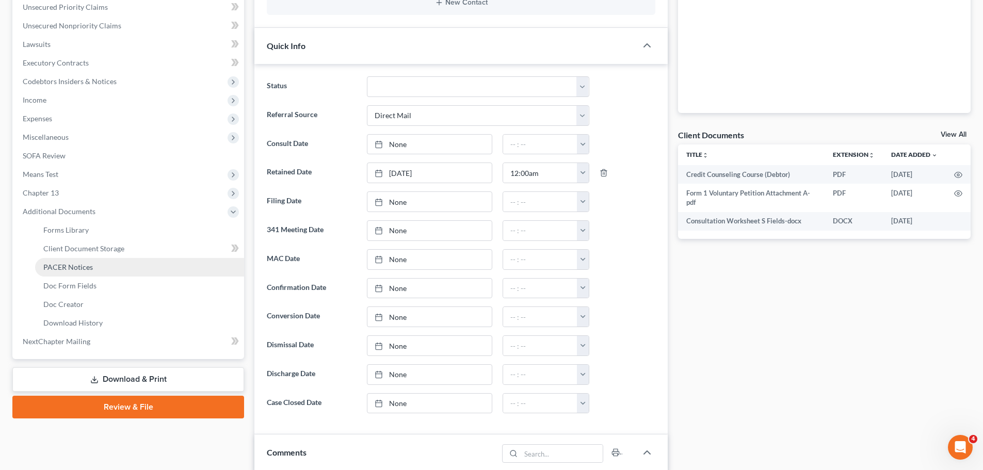
click at [87, 269] on span "PACER Notices" at bounding box center [68, 267] width 50 height 9
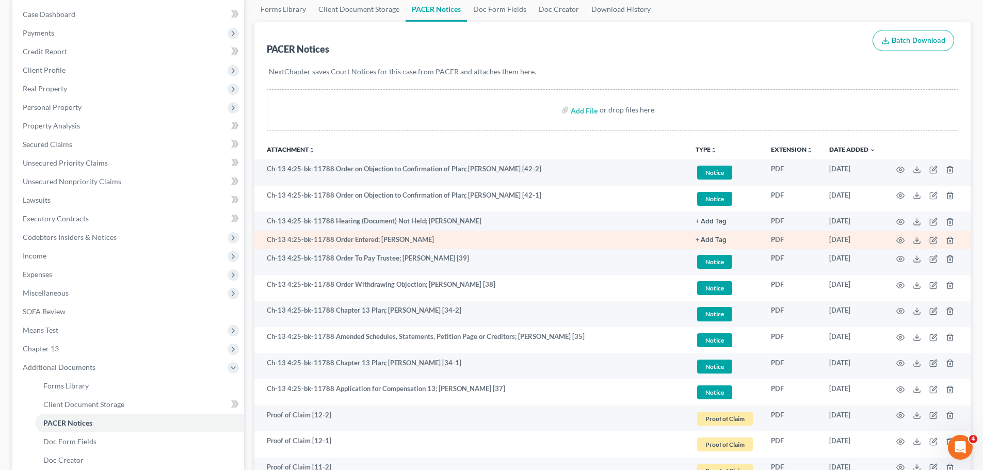
scroll to position [103, 0]
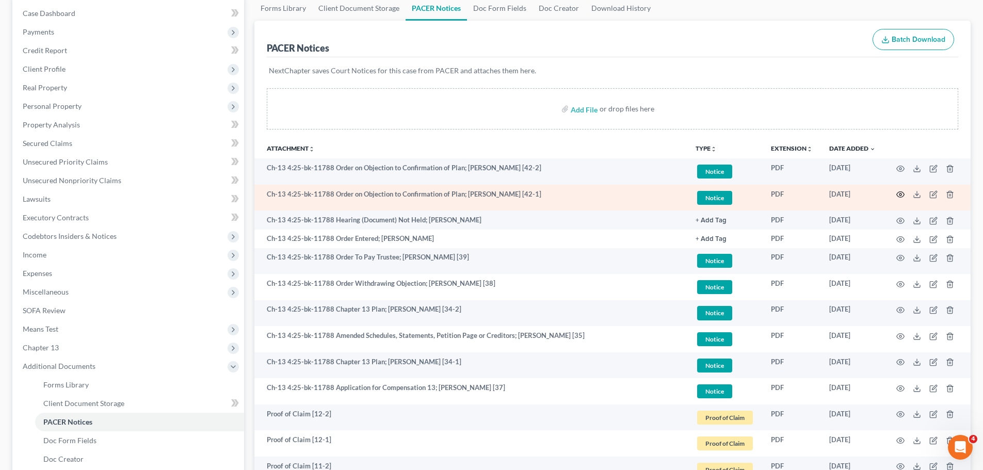
click at [901, 196] on icon "button" at bounding box center [901, 194] width 8 height 8
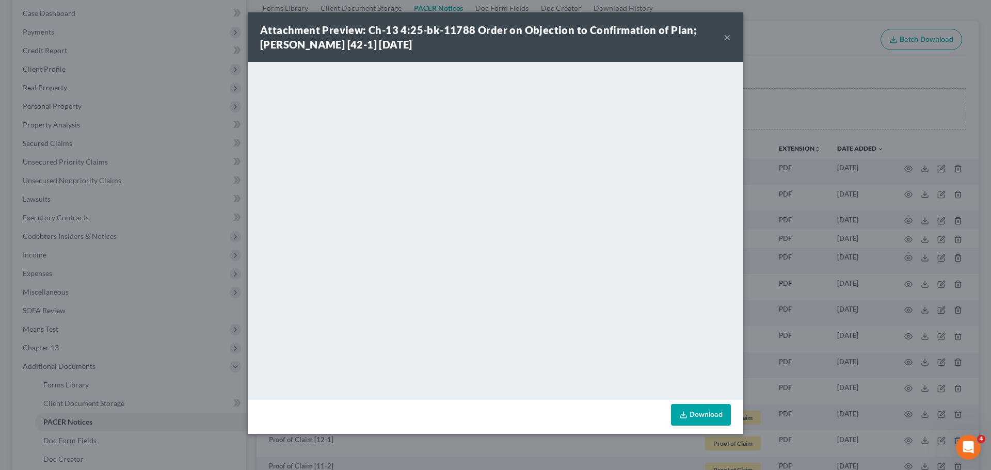
click at [724, 35] on button "×" at bounding box center [727, 37] width 7 height 12
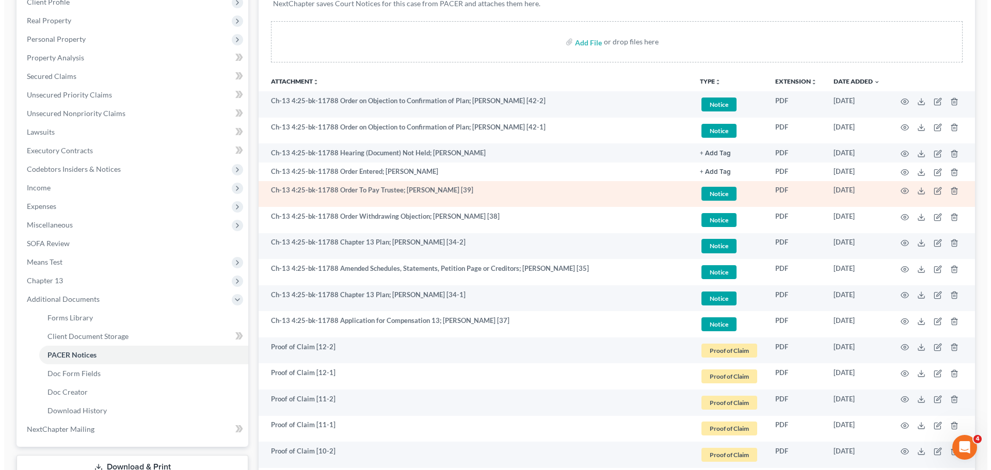
scroll to position [206, 0]
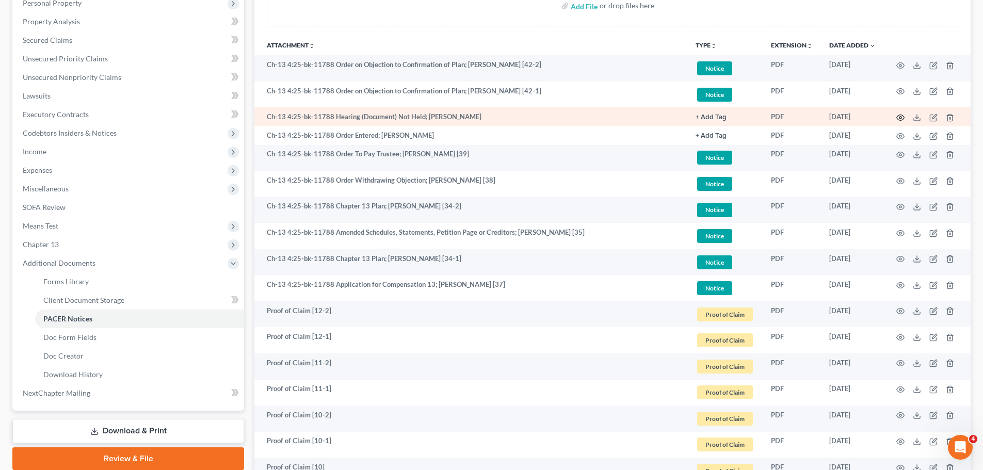
click at [903, 118] on icon "button" at bounding box center [901, 118] width 8 height 8
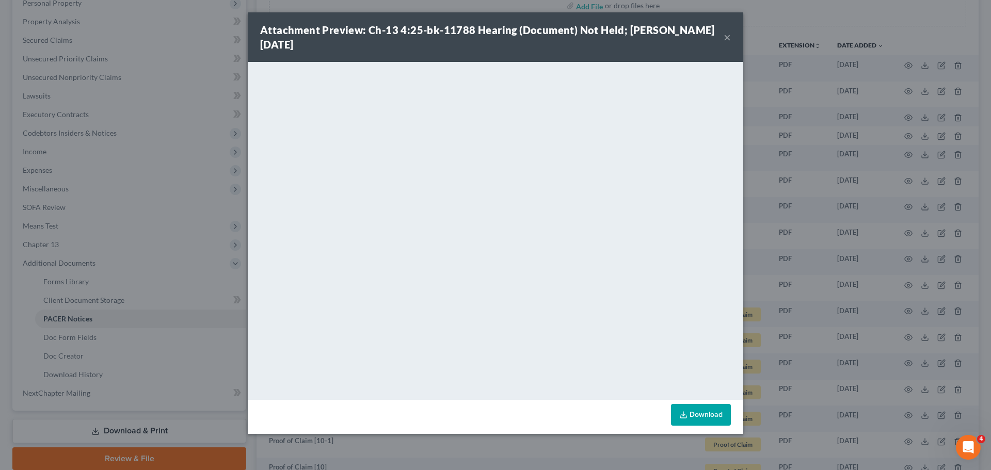
click at [726, 35] on button "×" at bounding box center [727, 37] width 7 height 12
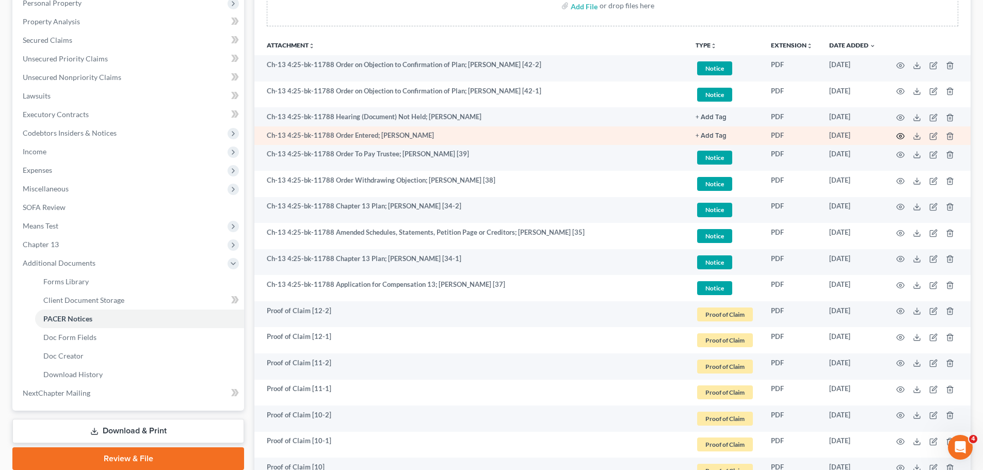
click at [904, 133] on icon "button" at bounding box center [901, 136] width 8 height 8
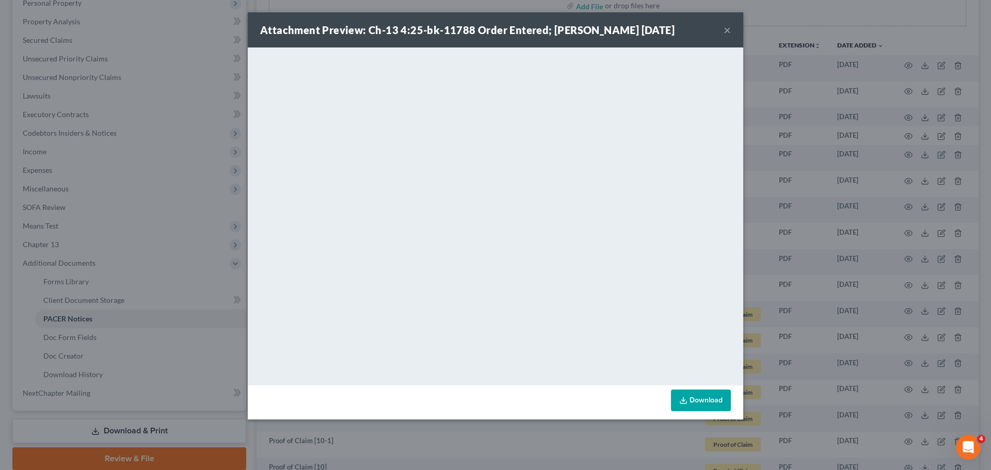
click at [729, 36] on button "×" at bounding box center [727, 30] width 7 height 12
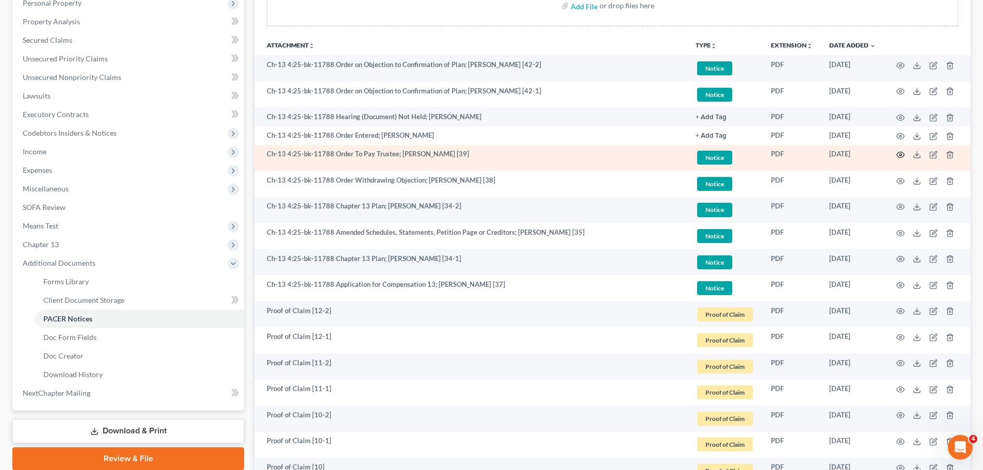
click at [900, 154] on circle "button" at bounding box center [901, 155] width 2 height 2
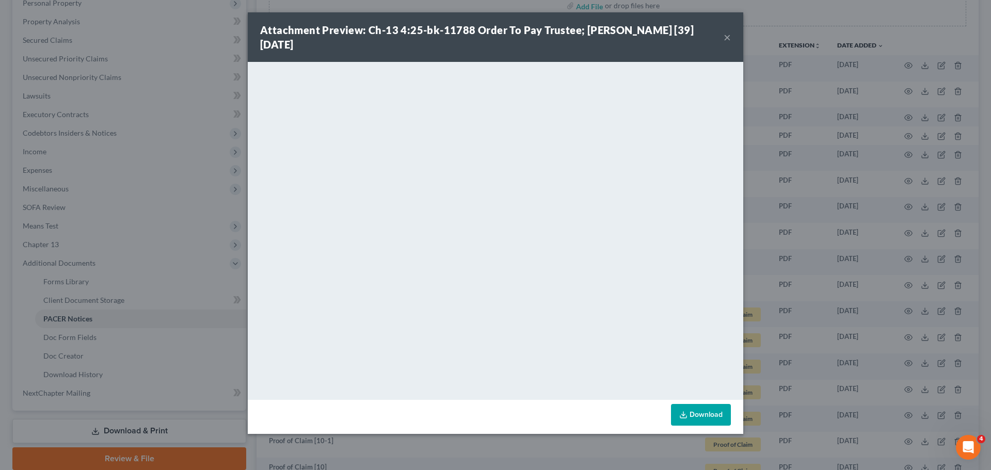
click at [729, 35] on button "×" at bounding box center [727, 37] width 7 height 12
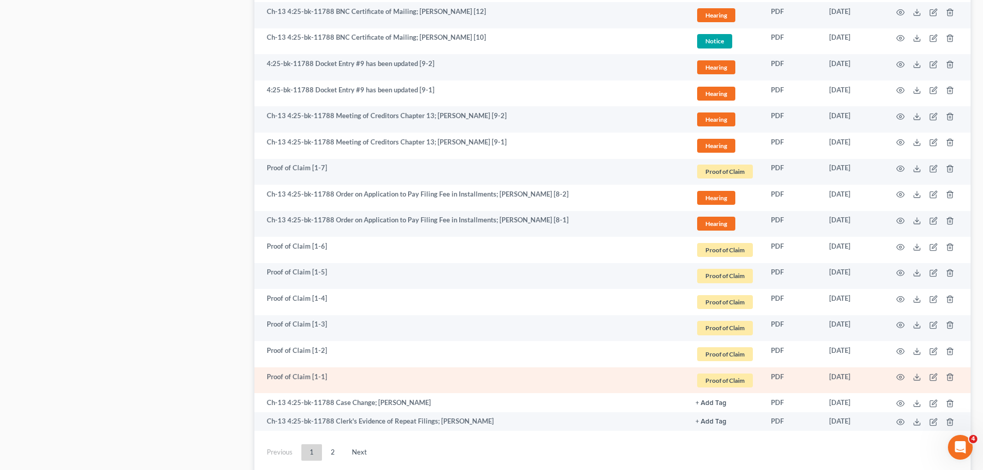
scroll to position [1820, 0]
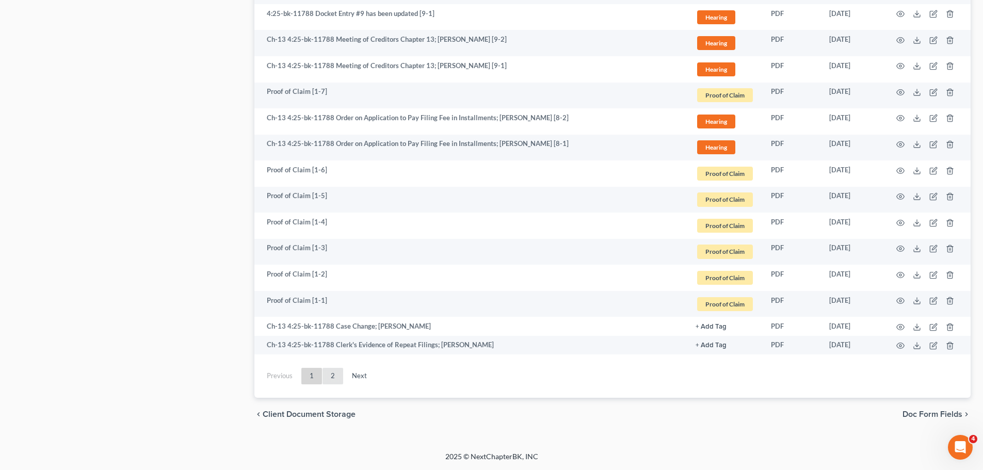
click at [332, 377] on link "2" at bounding box center [333, 376] width 21 height 17
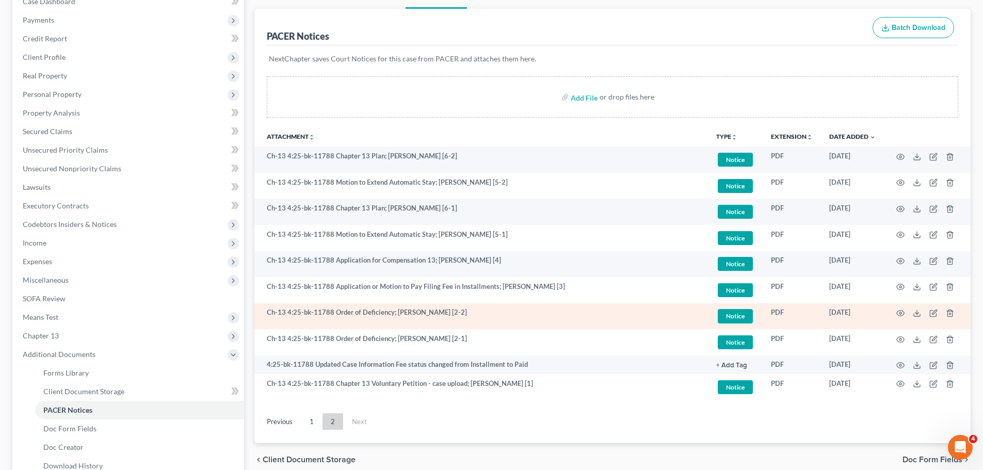
scroll to position [91, 0]
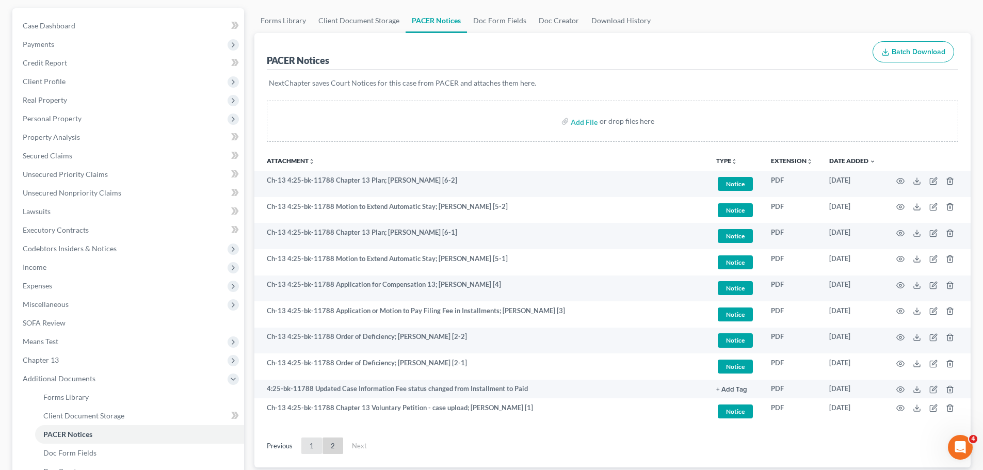
click at [309, 444] on link "1" at bounding box center [311, 446] width 21 height 17
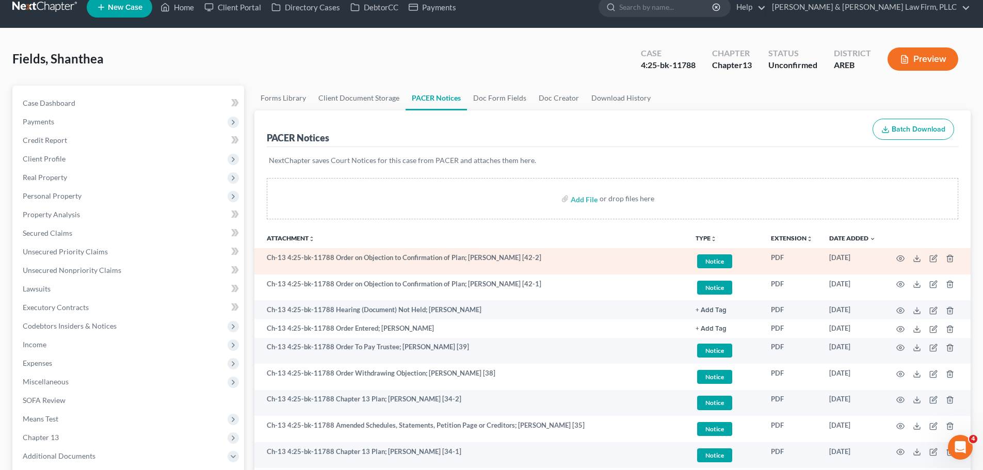
scroll to position [13, 0]
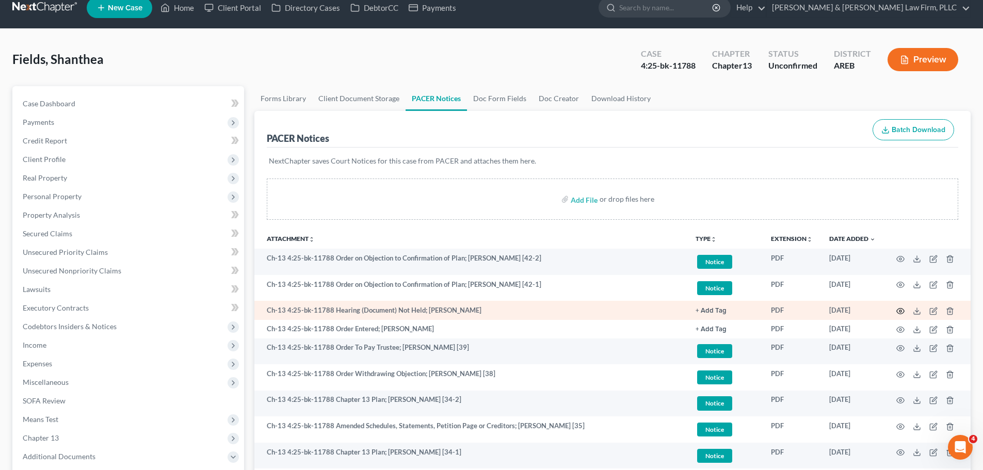
click at [897, 309] on icon "button" at bounding box center [901, 311] width 8 height 8
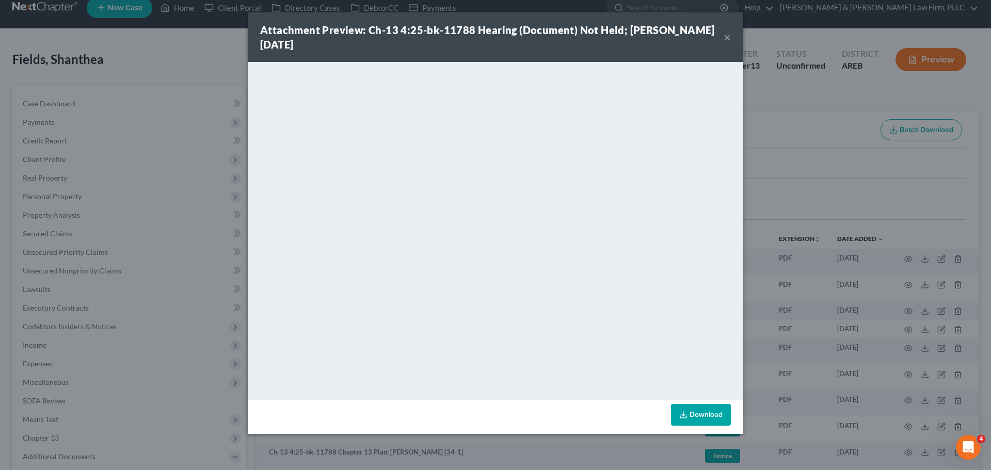
click at [724, 39] on button "×" at bounding box center [727, 37] width 7 height 12
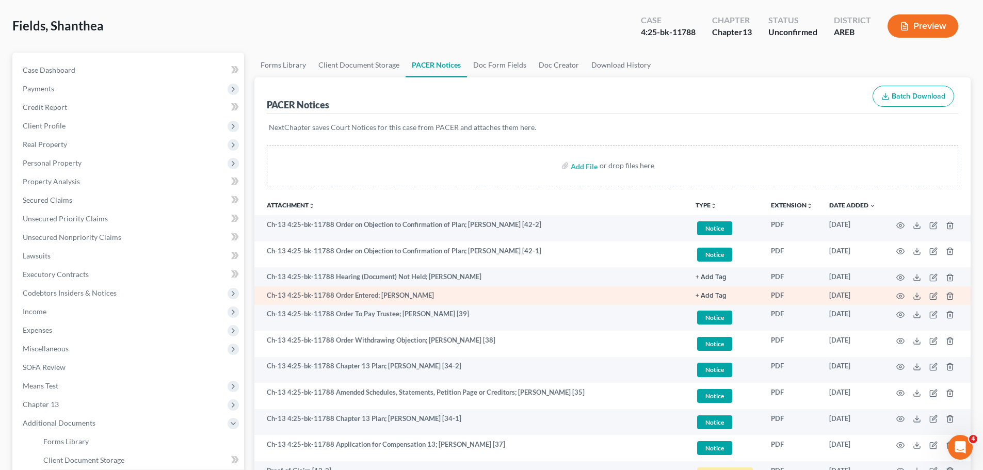
scroll to position [65, 0]
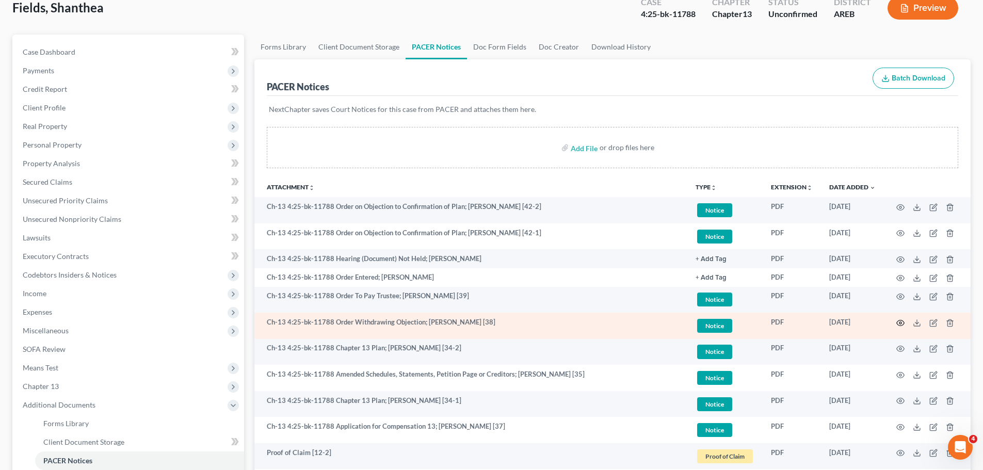
click at [901, 324] on circle "button" at bounding box center [901, 323] width 2 height 2
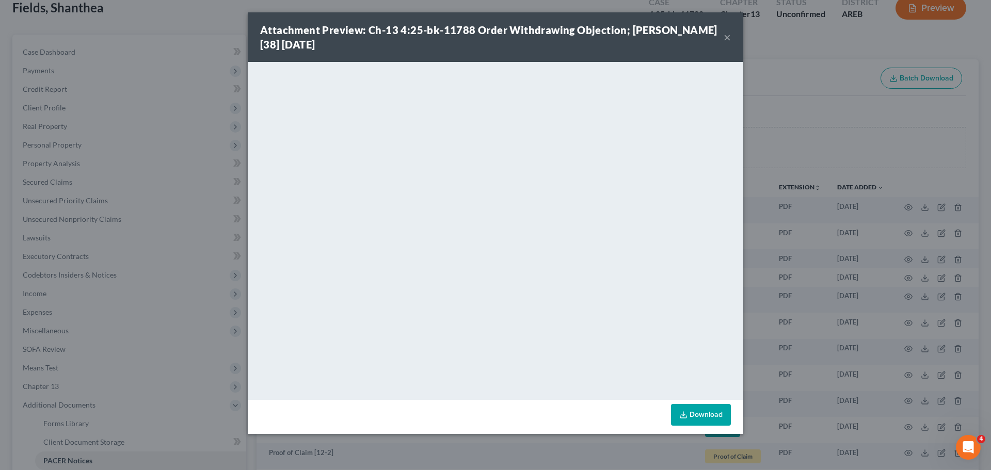
click at [728, 40] on button "×" at bounding box center [727, 37] width 7 height 12
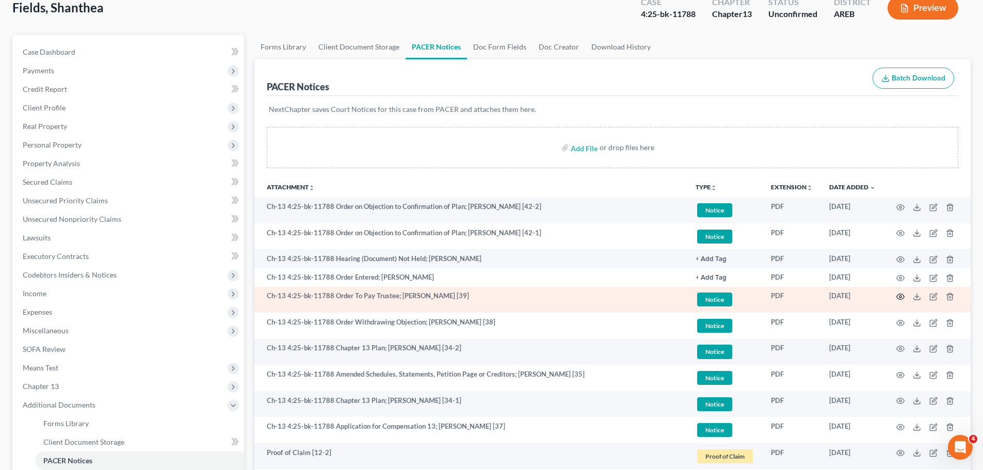
click at [898, 299] on icon "button" at bounding box center [901, 297] width 8 height 8
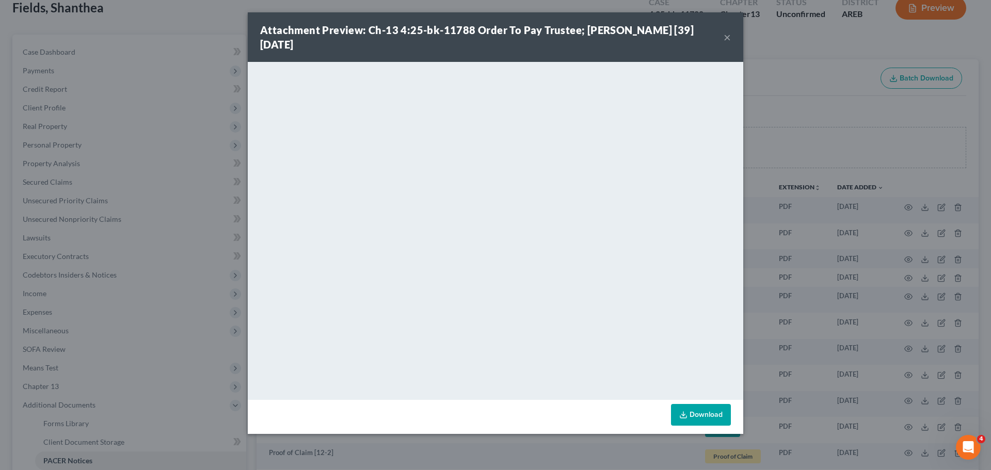
click at [726, 40] on button "×" at bounding box center [727, 37] width 7 height 12
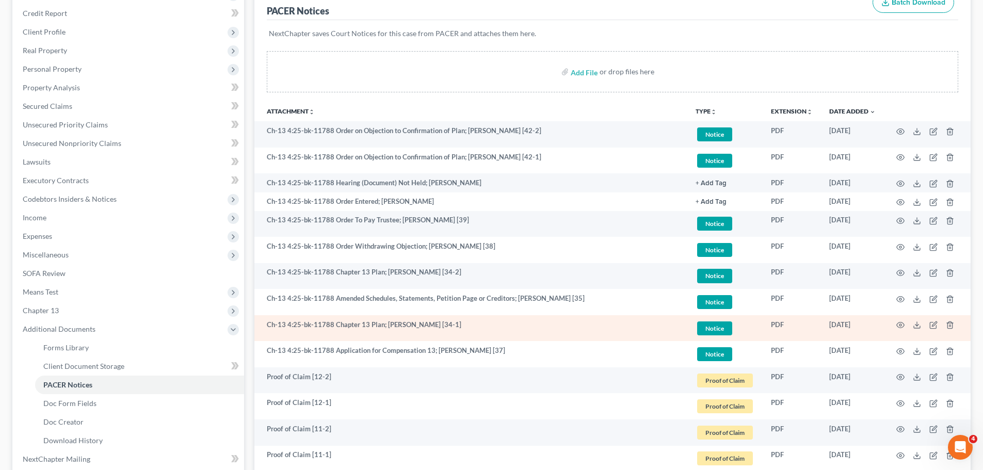
scroll to position [168, 0]
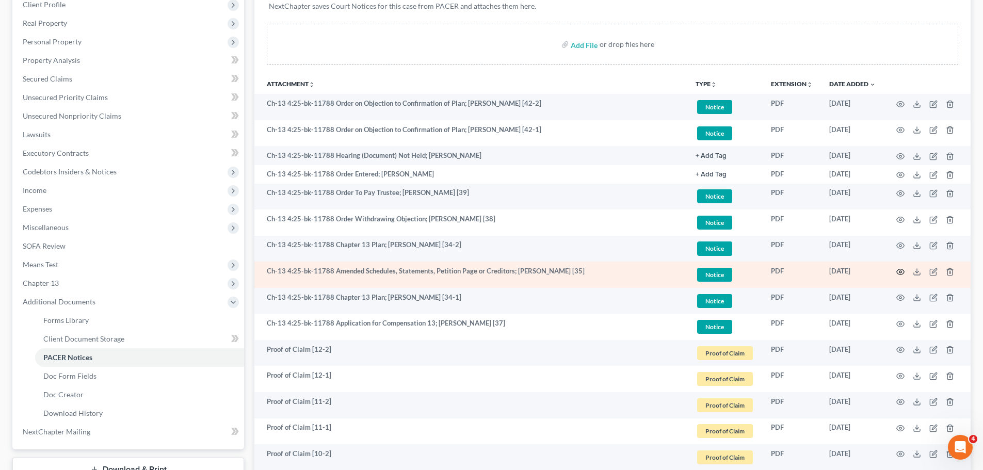
click at [902, 271] on icon "button" at bounding box center [901, 272] width 8 height 8
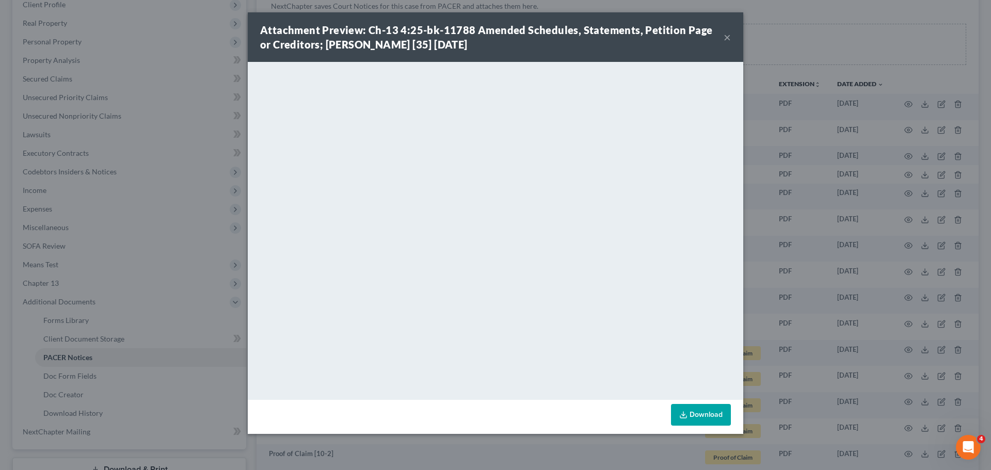
click at [724, 39] on button "×" at bounding box center [727, 37] width 7 height 12
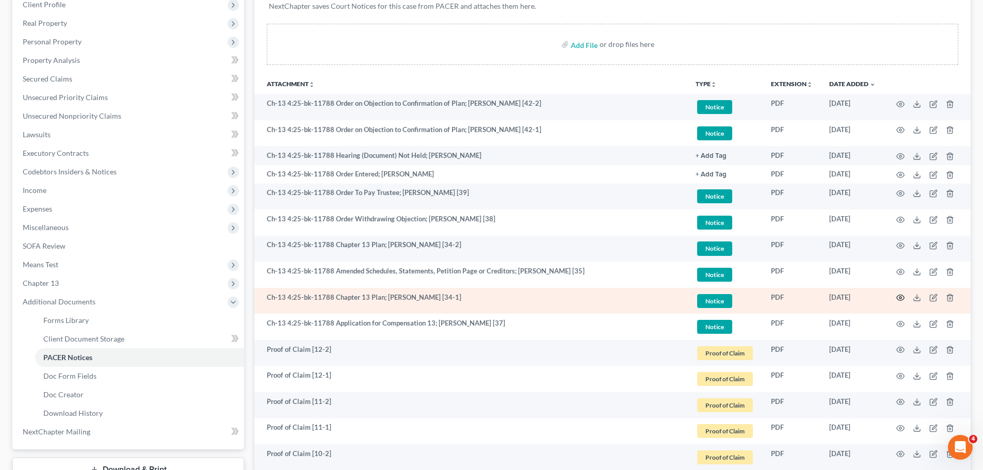
click at [900, 296] on icon "button" at bounding box center [901, 298] width 8 height 8
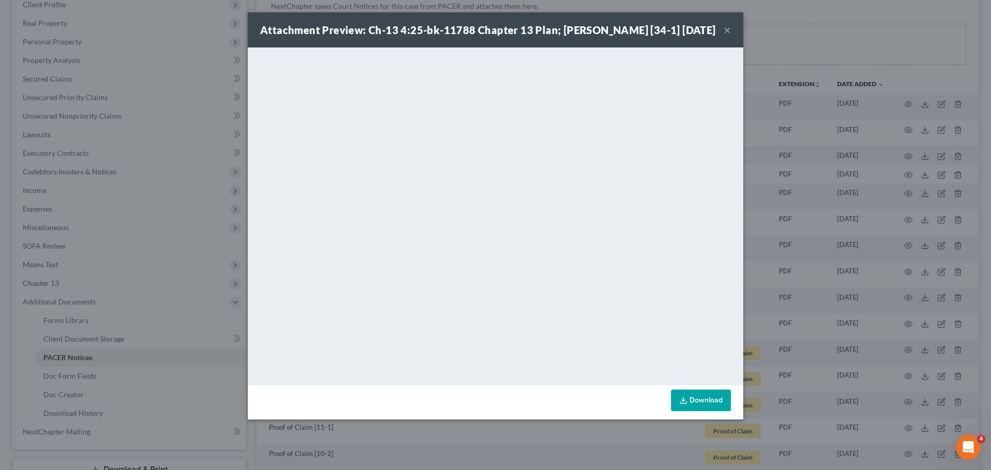
click at [730, 36] on button "×" at bounding box center [727, 30] width 7 height 12
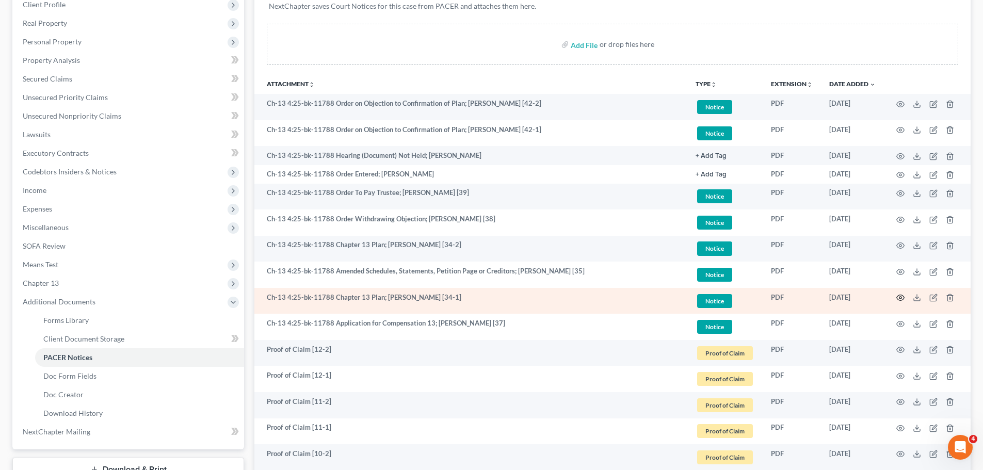
click at [898, 298] on icon "button" at bounding box center [901, 298] width 8 height 8
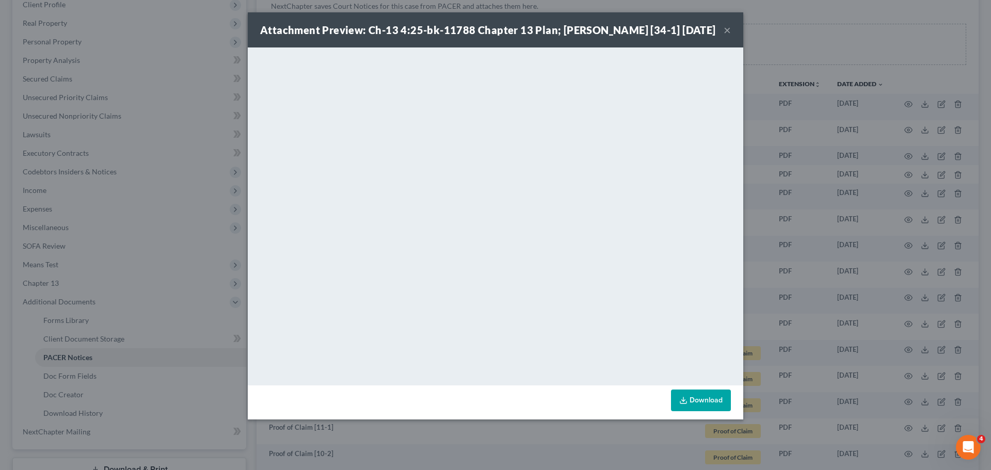
click at [728, 36] on button "×" at bounding box center [727, 30] width 7 height 12
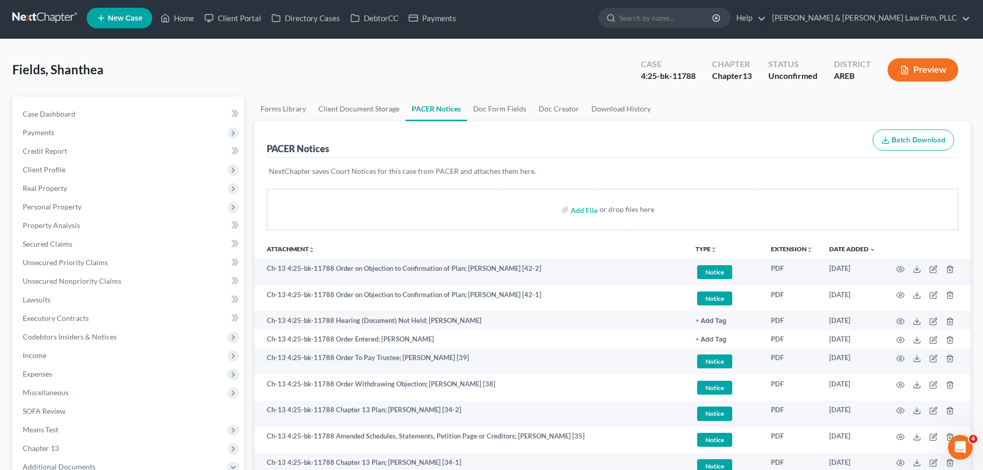
scroll to position [0, 0]
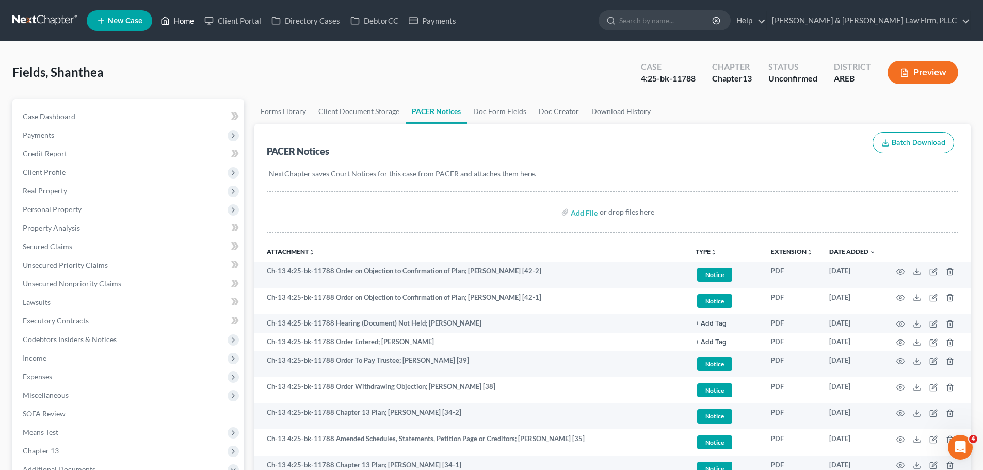
click at [177, 20] on link "Home" at bounding box center [177, 20] width 44 height 19
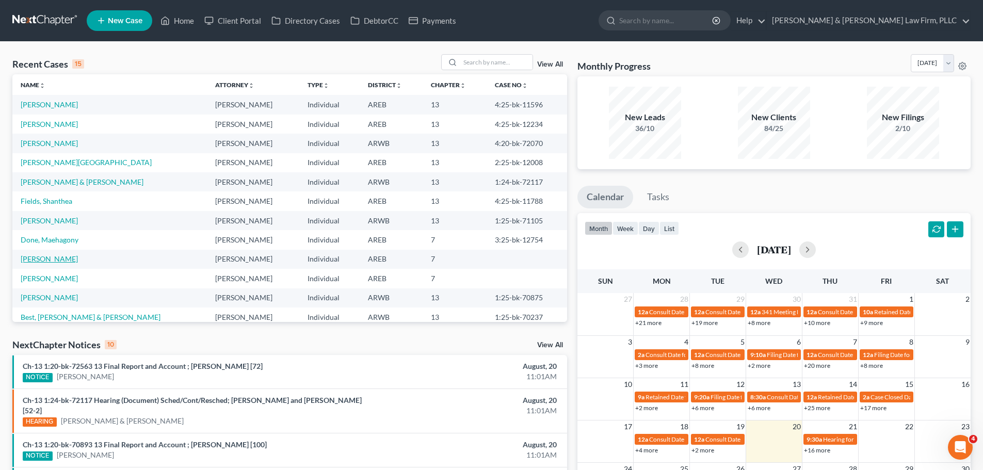
click at [44, 259] on link "[PERSON_NAME]" at bounding box center [49, 258] width 57 height 9
select select "2"
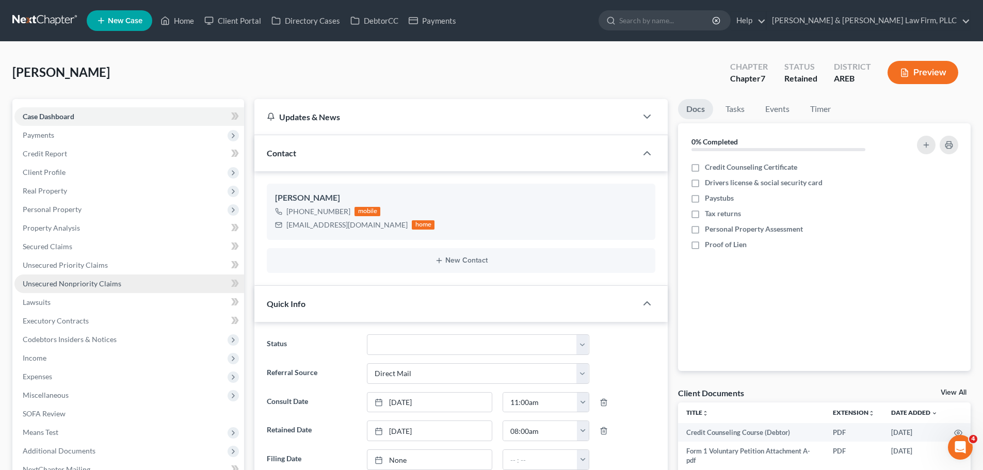
click at [106, 279] on span "Unsecured Nonpriority Claims" at bounding box center [72, 283] width 99 height 9
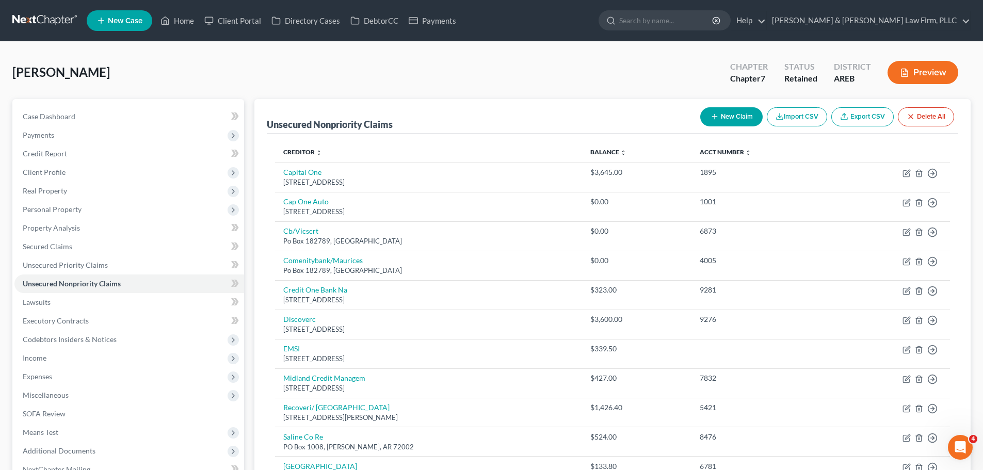
click at [741, 122] on button "New Claim" at bounding box center [732, 116] width 62 height 19
select select "0"
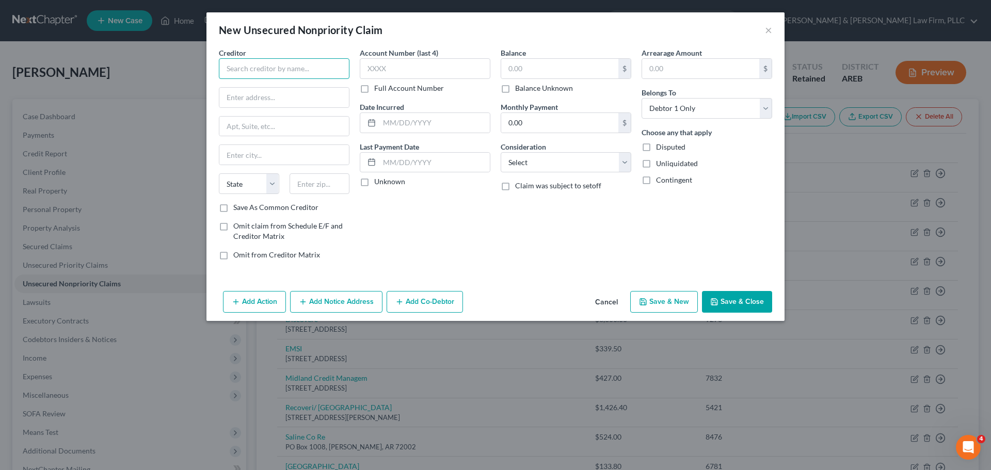
click at [292, 68] on input "text" at bounding box center [284, 68] width 131 height 21
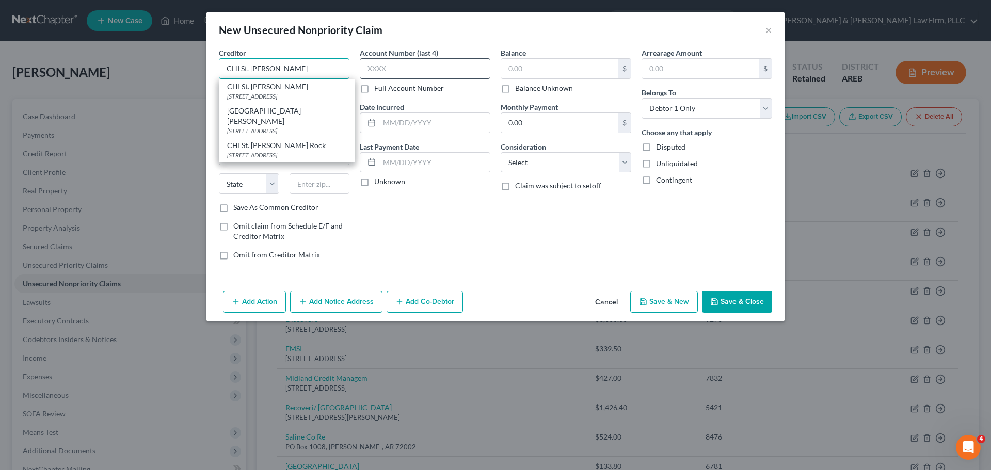
type input "CHI St. [PERSON_NAME]"
click at [424, 64] on input "text" at bounding box center [425, 68] width 131 height 21
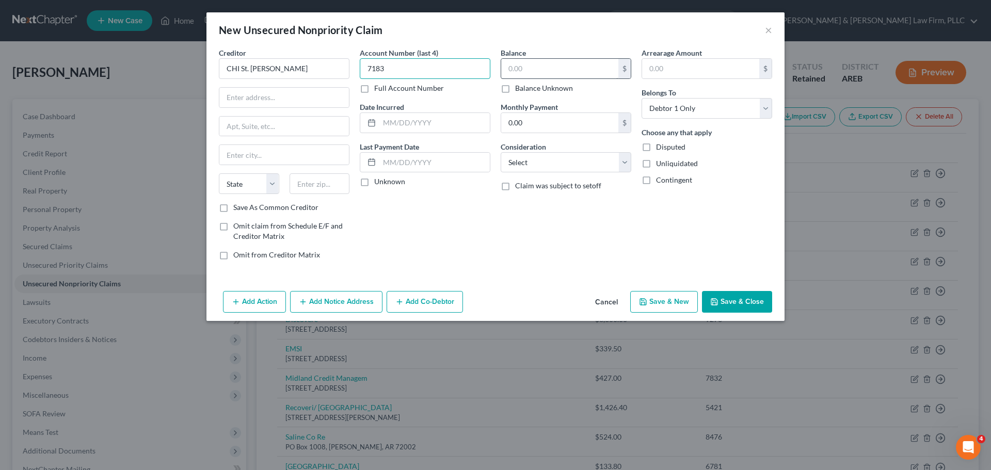
type input "7183"
click at [557, 59] on input "text" at bounding box center [559, 69] width 117 height 20
type input "1,571.74"
click at [269, 96] on input "text" at bounding box center [284, 98] width 130 height 20
type input "PO 7411614"
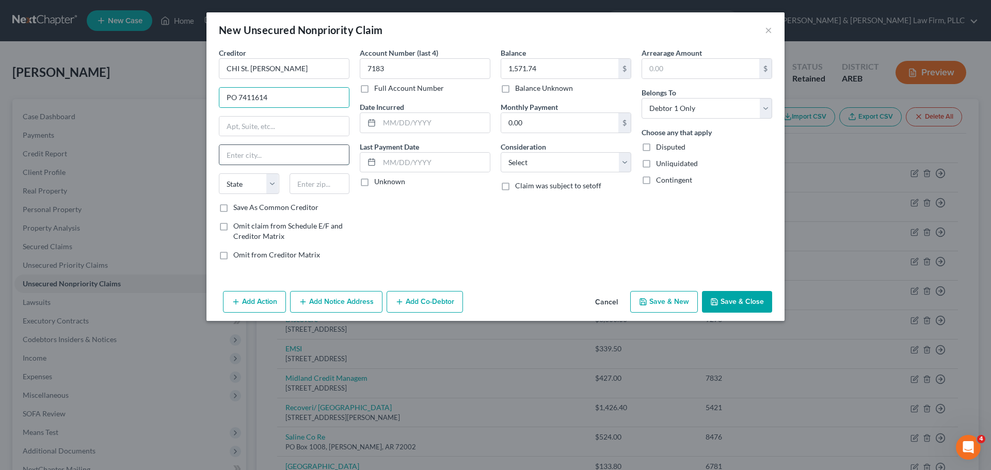
click at [285, 159] on input "text" at bounding box center [284, 155] width 130 height 20
type input "[GEOGRAPHIC_DATA]"
click at [238, 179] on select "State [US_STATE] AK AR AZ CA CO CT DE DC [GEOGRAPHIC_DATA] [GEOGRAPHIC_DATA] GU…" at bounding box center [249, 183] width 60 height 21
select select "14"
click at [219, 173] on select "State [US_STATE] AK AR AZ CA CO CT DE DC [GEOGRAPHIC_DATA] [GEOGRAPHIC_DATA] GU…" at bounding box center [249, 183] width 60 height 21
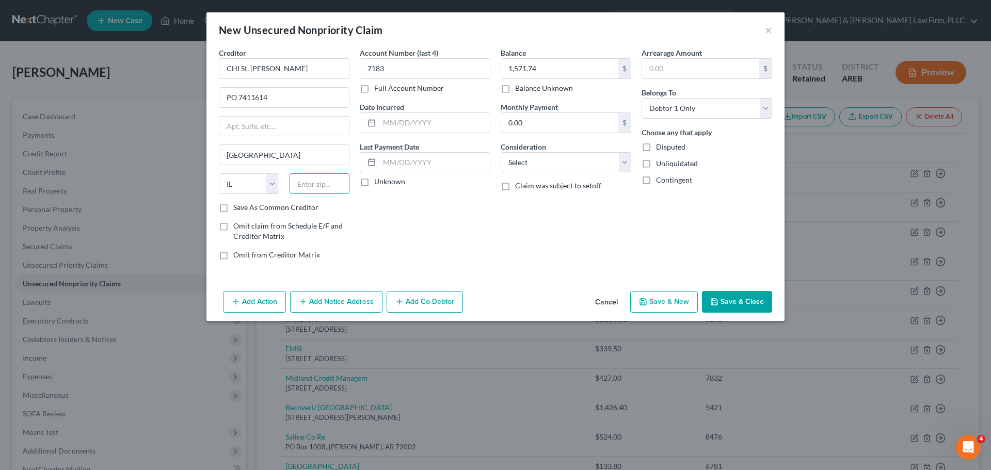
drag, startPoint x: 319, startPoint y: 193, endPoint x: 324, endPoint y: 193, distance: 5.7
click at [320, 194] on div "State [US_STATE] AK AR AZ CA CO CT DE DC [GEOGRAPHIC_DATA] [GEOGRAPHIC_DATA] GU…" at bounding box center [284, 187] width 141 height 29
click at [319, 185] on input "[PHONE_NUMBER]" at bounding box center [320, 183] width 60 height 21
click at [328, 185] on input "61614" at bounding box center [320, 183] width 60 height 21
type input "6"
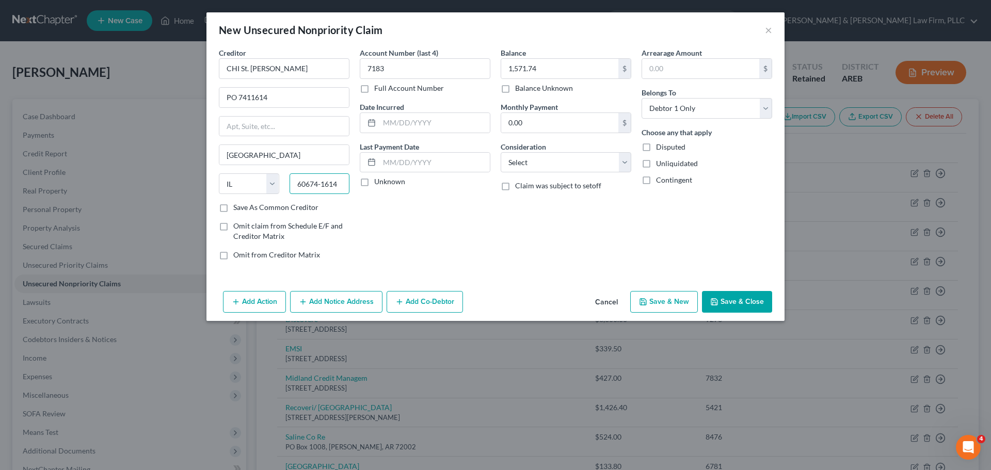
type input "60674-1614"
click at [667, 300] on button "Save & New" at bounding box center [664, 302] width 68 height 22
select select "0"
click at [251, 72] on input "text" at bounding box center [284, 68] width 131 height 21
type input "r"
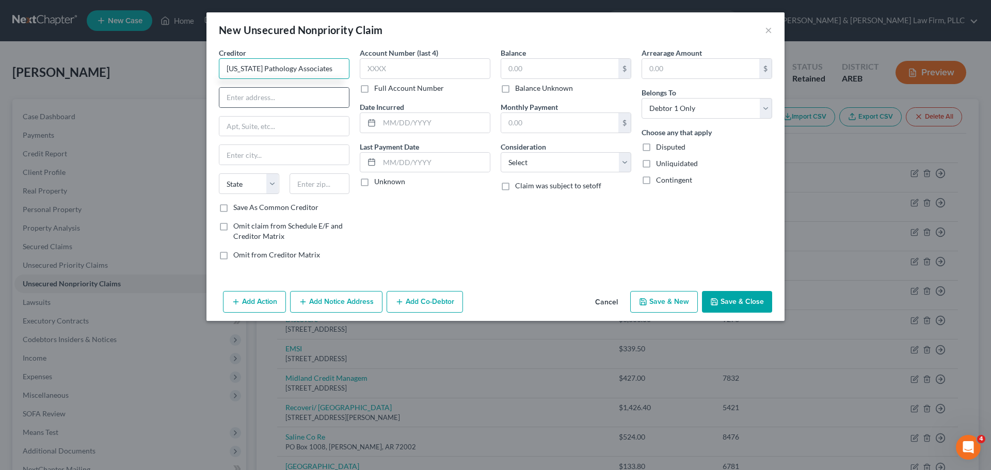
type input "[US_STATE] Pathology Associates"
click at [274, 107] on div at bounding box center [284, 97] width 131 height 21
drag, startPoint x: 271, startPoint y: 101, endPoint x: 245, endPoint y: 98, distance: 26.5
click at [271, 101] on input "text" at bounding box center [284, 98] width 130 height 20
type input "PO Box 3380"
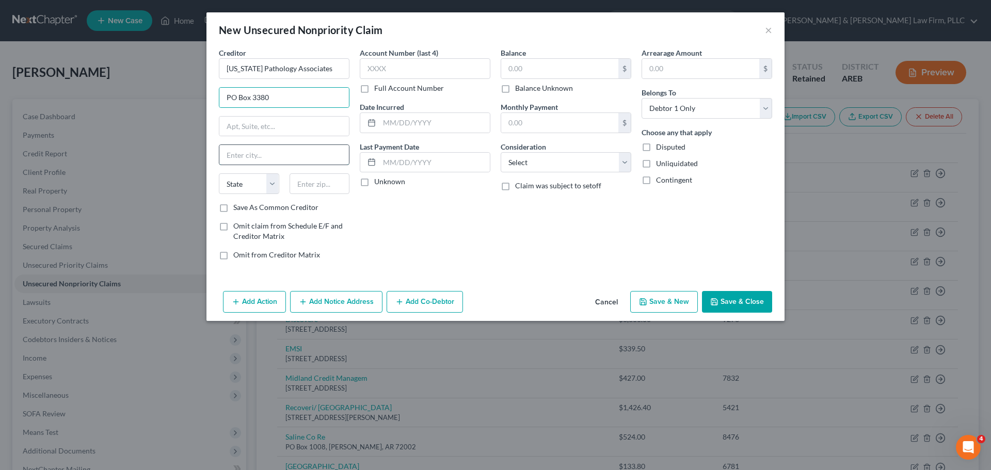
click at [235, 152] on input "text" at bounding box center [284, 155] width 130 height 20
type input "Little Rock"
click at [254, 185] on select "State [US_STATE] AK AR AZ CA CO CT DE DC [GEOGRAPHIC_DATA] [GEOGRAPHIC_DATA] GU…" at bounding box center [249, 183] width 60 height 21
select select "2"
click at [219, 173] on select "State [US_STATE] AK AR AZ CA CO CT DE DC [GEOGRAPHIC_DATA] [GEOGRAPHIC_DATA] GU…" at bounding box center [249, 183] width 60 height 21
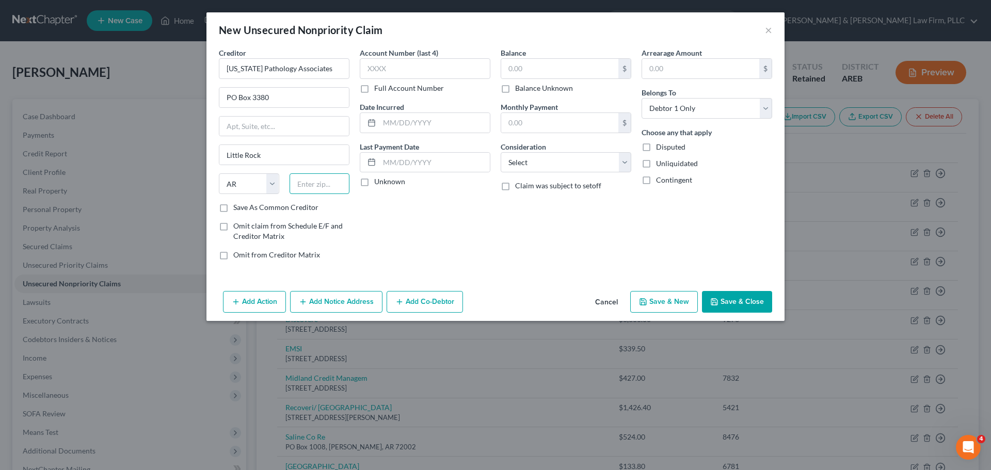
click at [308, 190] on input "text" at bounding box center [320, 183] width 60 height 21
type input "72203-3380"
click at [415, 69] on input "text" at bounding box center [425, 68] width 131 height 21
type input "420."
drag, startPoint x: 398, startPoint y: 60, endPoint x: 335, endPoint y: 68, distance: 64.0
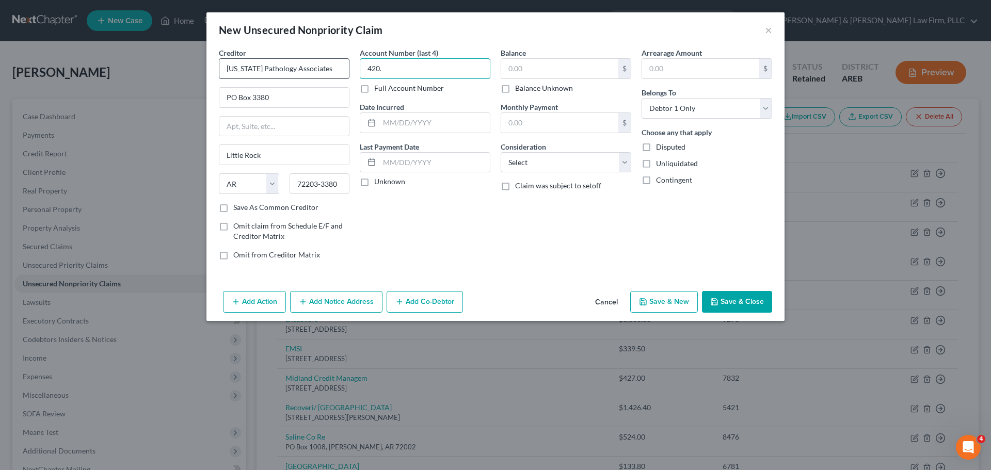
click at [336, 68] on div "Creditor * [US_STATE] Pathology Associates PO Box [GEOGRAPHIC_DATA][US_STATE] […" at bounding box center [496, 157] width 564 height 221
type input "5995"
click at [517, 69] on input "text" at bounding box center [559, 69] width 117 height 20
type input "420.00"
click at [683, 298] on button "Save & New" at bounding box center [664, 302] width 68 height 22
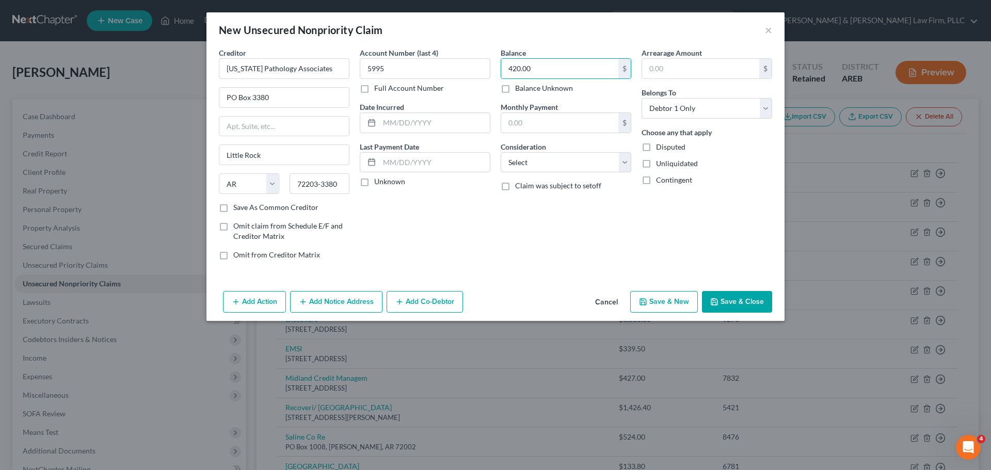
select select "0"
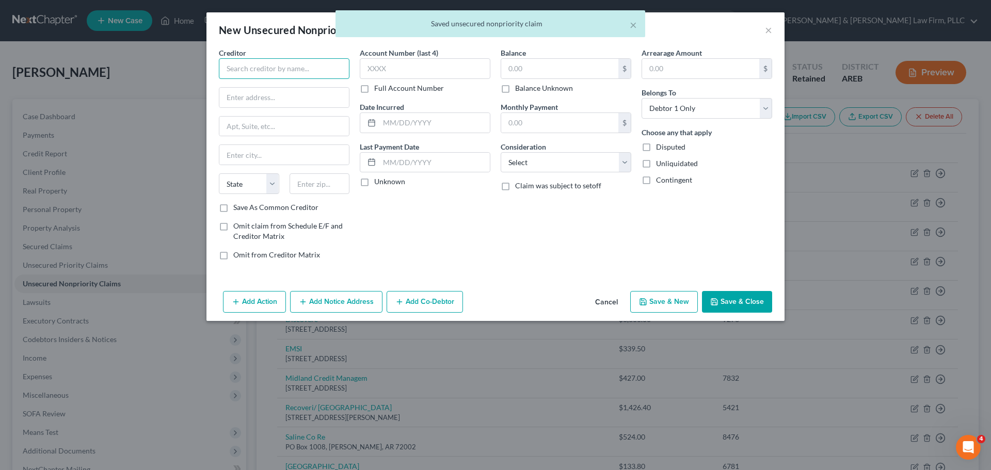
click at [264, 71] on input "text" at bounding box center [284, 68] width 131 height 21
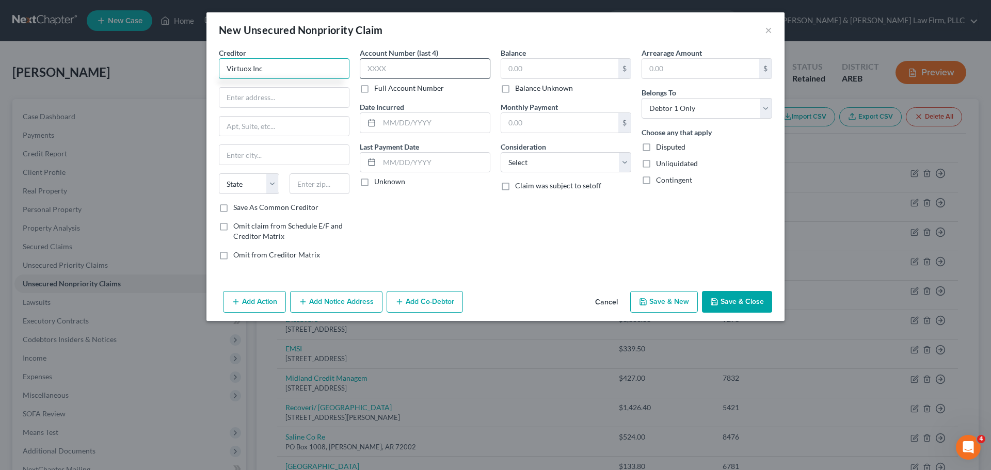
type input "Virtuox Inc"
click at [372, 72] on input "text" at bounding box center [425, 68] width 131 height 21
type input "8115"
click at [535, 67] on input "text" at bounding box center [559, 69] width 117 height 20
type input "50.00"
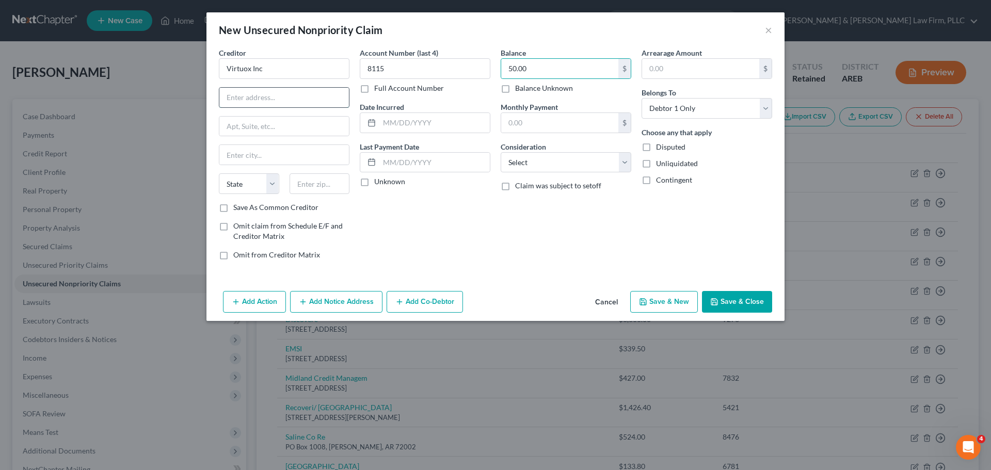
click at [265, 95] on input "text" at bounding box center [284, 98] width 130 height 20
type input "PO Box 96579"
click at [247, 151] on input "text" at bounding box center [284, 155] width 130 height 20
type input "Charlotte"
click at [241, 178] on select "State [US_STATE] AK AR AZ CA CO CT DE DC [GEOGRAPHIC_DATA] [GEOGRAPHIC_DATA] GU…" at bounding box center [249, 183] width 60 height 21
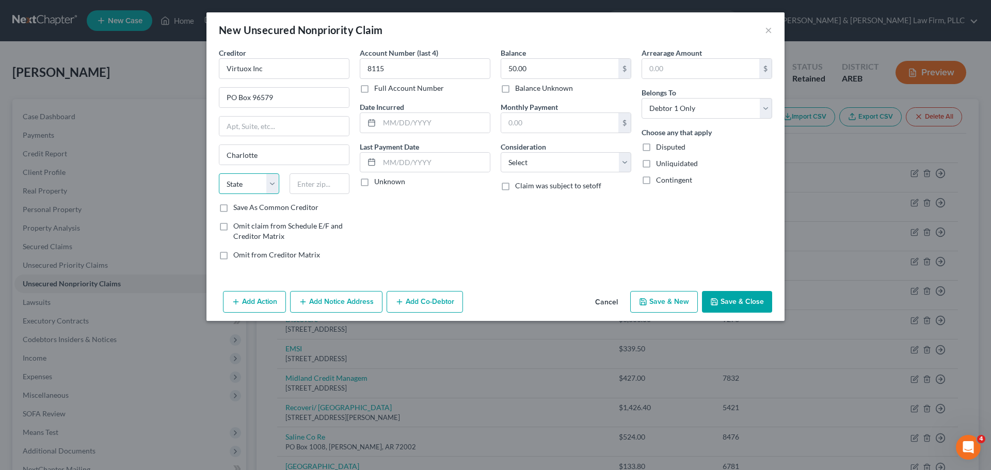
select select "28"
click at [219, 173] on select "State [US_STATE] AK AR AZ CA CO CT DE DC [GEOGRAPHIC_DATA] [GEOGRAPHIC_DATA] GU…" at bounding box center [249, 183] width 60 height 21
click at [310, 186] on input "text" at bounding box center [320, 183] width 60 height 21
type input "28296-0579"
click at [680, 305] on button "Save & New" at bounding box center [664, 302] width 68 height 22
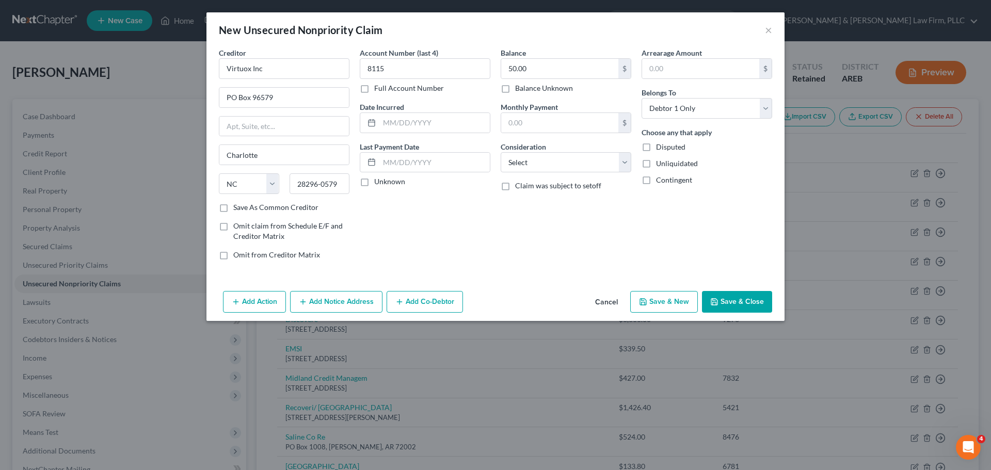
select select "0"
type input "0.00"
click at [246, 74] on input "text" at bounding box center [284, 68] width 131 height 21
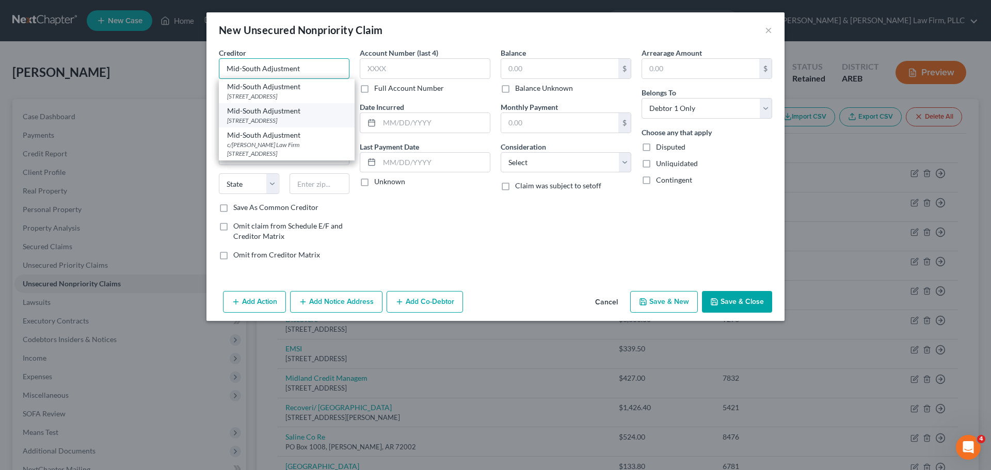
type input "Mid-South Adjustment"
click at [323, 117] on div "[STREET_ADDRESS]" at bounding box center [286, 120] width 119 height 9
type input "PO Box 5270"
type input "[GEOGRAPHIC_DATA]"
select select "2"
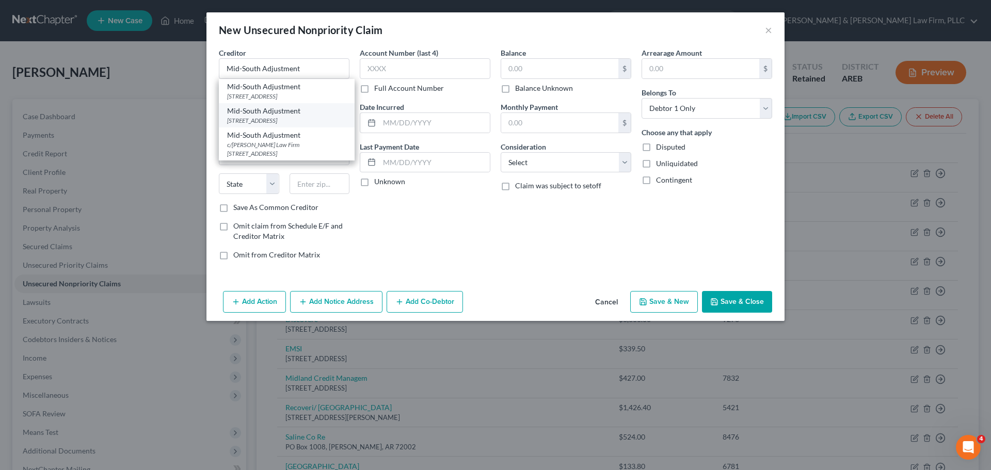
type input "71611"
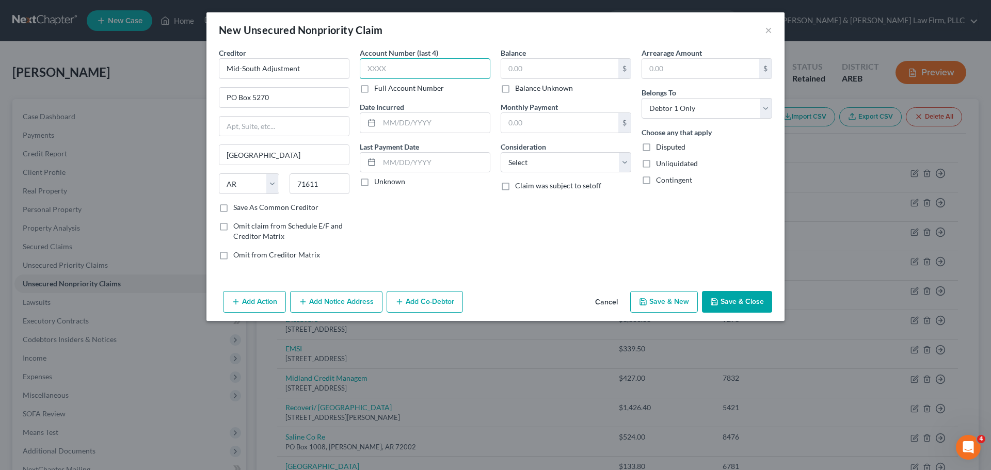
click at [391, 73] on input "text" at bounding box center [425, 68] width 131 height 21
type input "2060"
click at [513, 72] on input "text" at bounding box center [559, 69] width 117 height 20
type input "475.00"
click at [690, 297] on button "Save & New" at bounding box center [664, 302] width 68 height 22
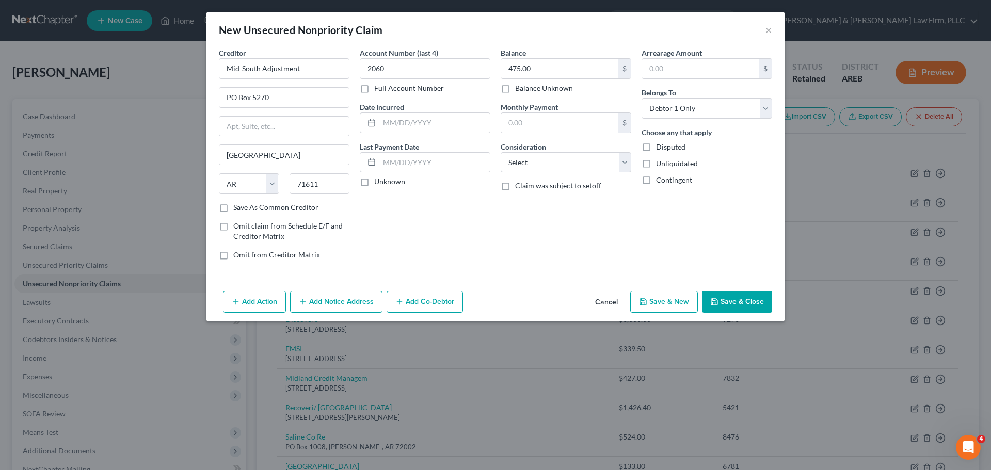
select select "0"
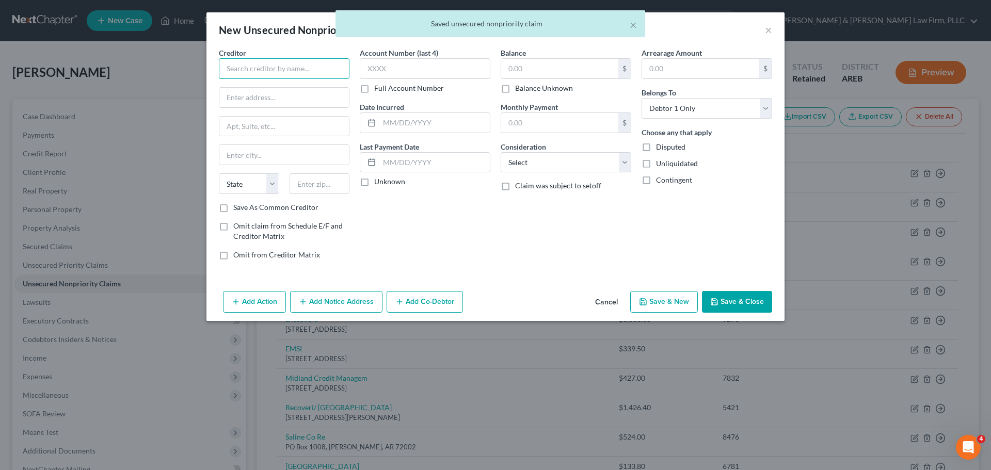
click at [296, 69] on input "text" at bounding box center [284, 68] width 131 height 21
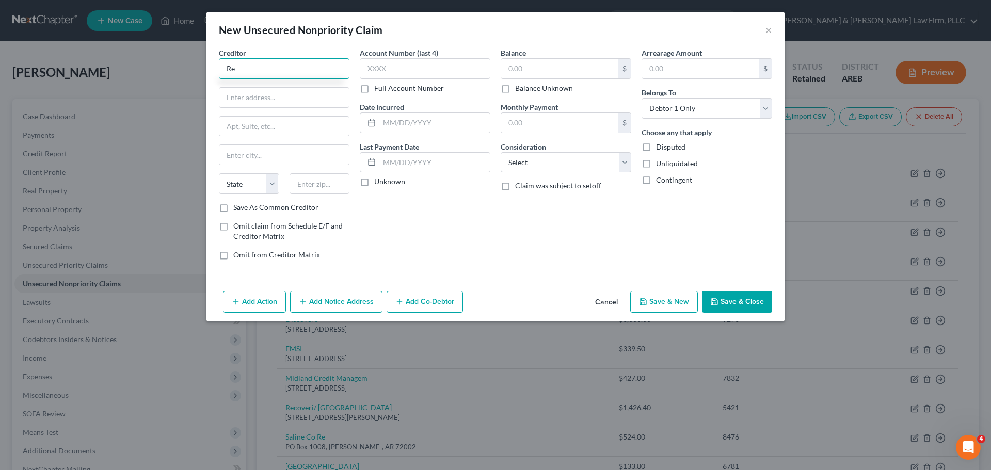
type input "R"
click at [291, 91] on div "Revco Solutions Inc" at bounding box center [280, 87] width 107 height 10
type input "Revco Solutions Inc"
type input "PO Box 163279"
type input "[GEOGRAPHIC_DATA]"
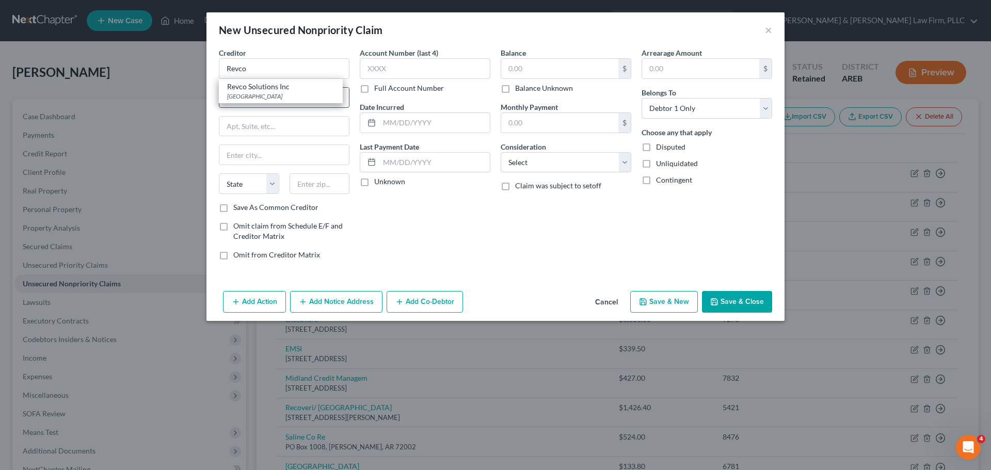
select select "36"
type input "45263"
click at [419, 70] on input "text" at bounding box center [425, 68] width 131 height 21
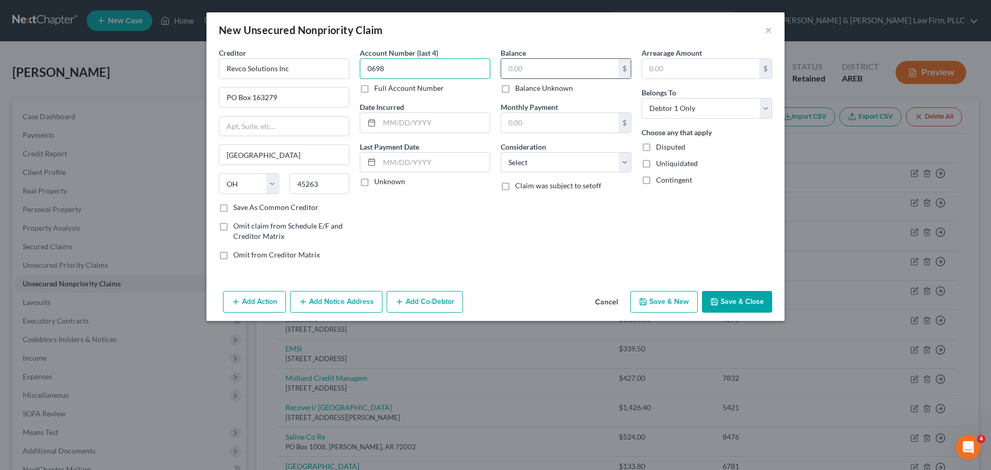
type input "0698"
click at [541, 62] on input "text" at bounding box center [559, 69] width 117 height 20
type input "113.44"
click at [675, 299] on button "Save & New" at bounding box center [664, 302] width 68 height 22
select select "0"
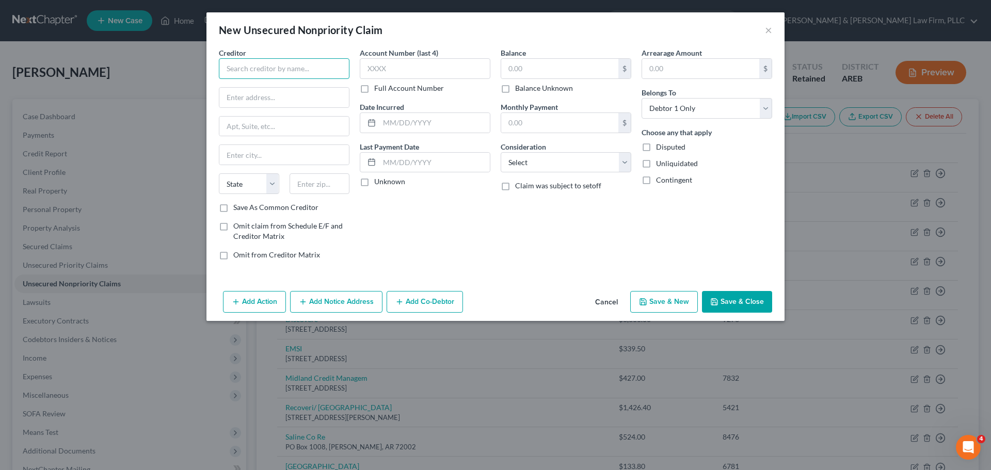
click at [261, 59] on input "text" at bounding box center [284, 68] width 131 height 21
type input "CARTI [MEDICAL_DATA] Care"
click at [267, 101] on input "text" at bounding box center [284, 98] width 130 height 20
type input "PO Box 94280"
click at [268, 154] on input "text" at bounding box center [284, 155] width 130 height 20
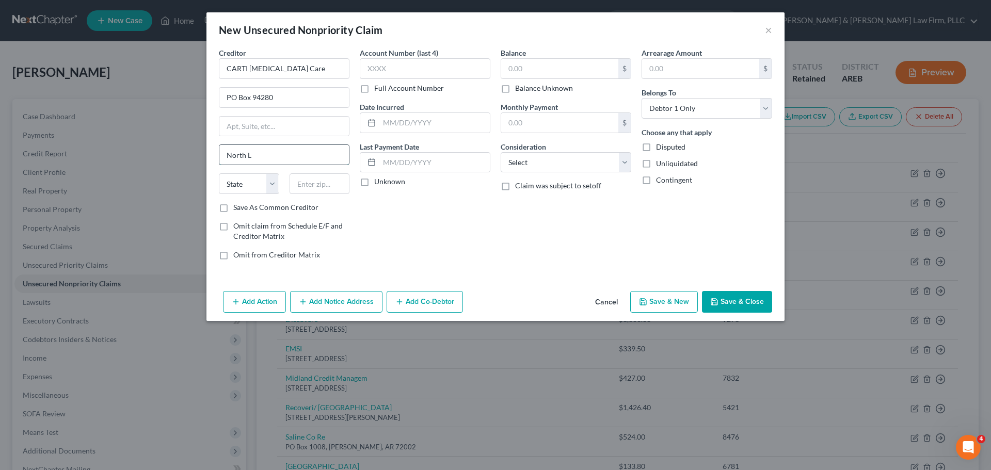
type input "[GEOGRAPHIC_DATA]"
click at [249, 185] on select "State [US_STATE] AK AR AZ CA CO CT DE DC [GEOGRAPHIC_DATA] [GEOGRAPHIC_DATA] GU…" at bounding box center [249, 183] width 60 height 21
select select "2"
click at [219, 173] on select "State [US_STATE] AK AR AZ CA CO CT DE DC [GEOGRAPHIC_DATA] [GEOGRAPHIC_DATA] GU…" at bounding box center [249, 183] width 60 height 21
click at [309, 186] on input "text" at bounding box center [320, 183] width 60 height 21
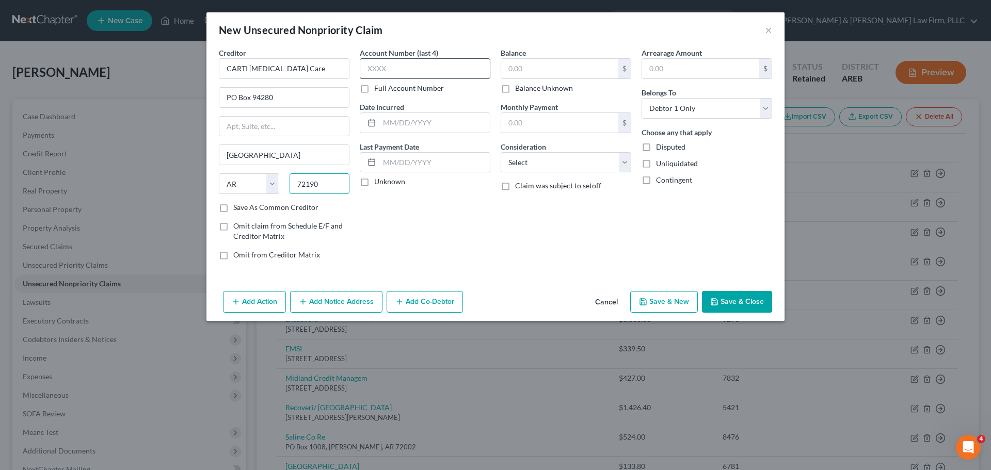
type input "72190"
click at [392, 71] on input "text" at bounding box center [425, 68] width 131 height 21
type input "2850"
click at [519, 72] on input "text" at bounding box center [559, 69] width 117 height 20
type input "67.92"
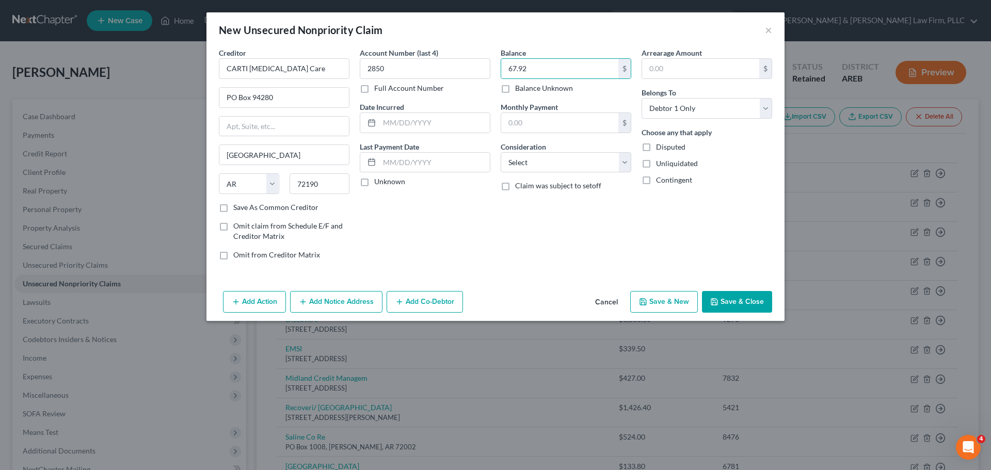
click at [728, 299] on button "Save & Close" at bounding box center [737, 302] width 70 height 22
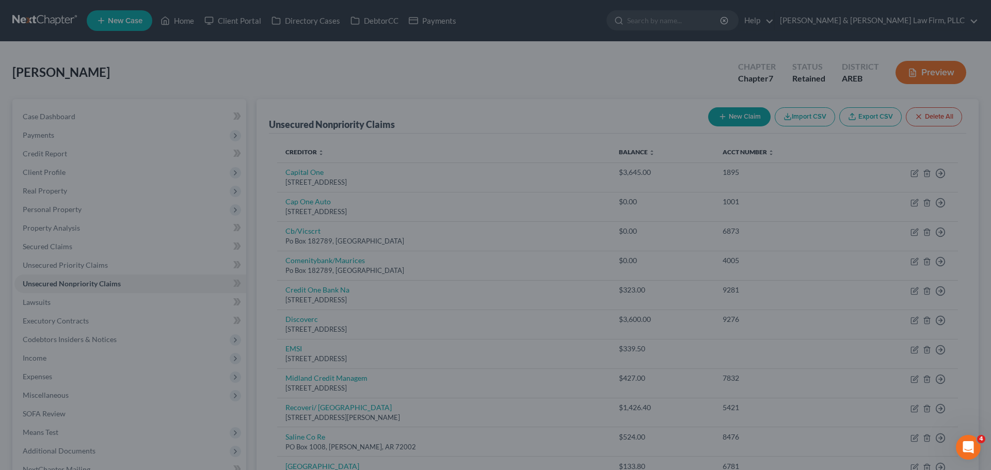
type input "0.00"
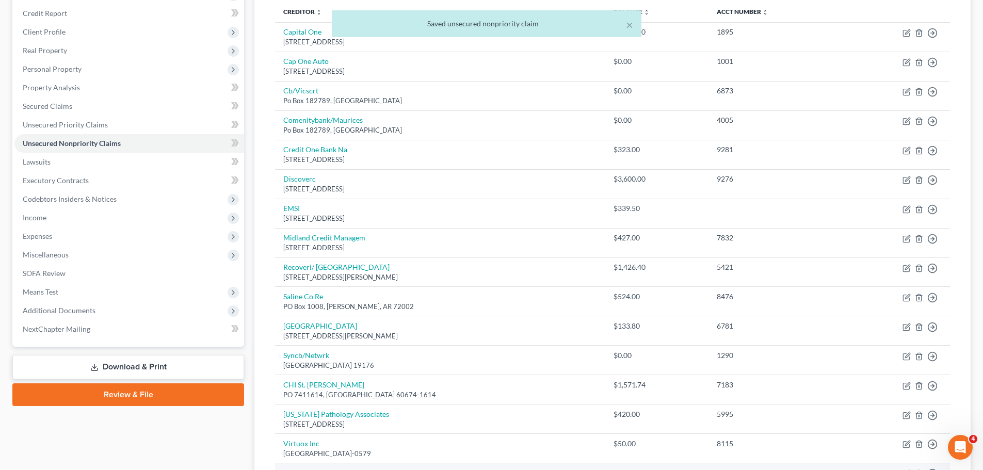
scroll to position [127, 0]
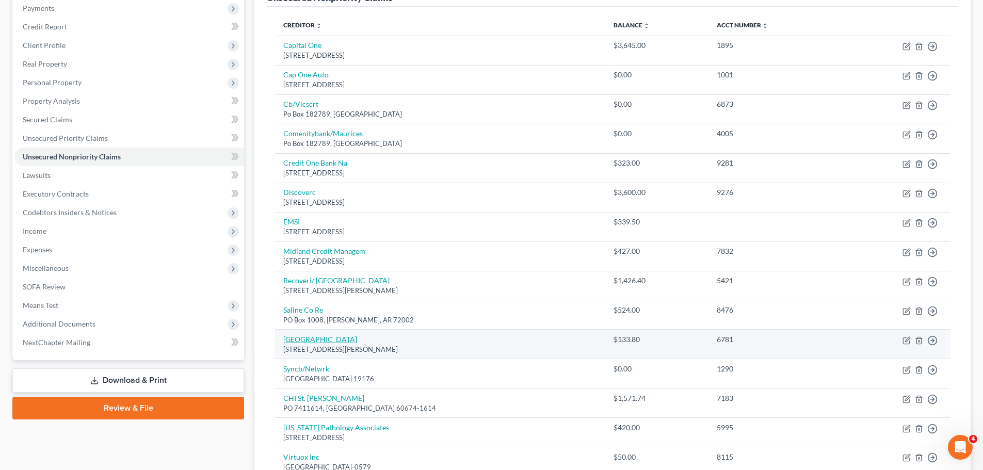
click at [319, 338] on link "[GEOGRAPHIC_DATA]" at bounding box center [320, 339] width 74 height 9
select select "2"
select select "0"
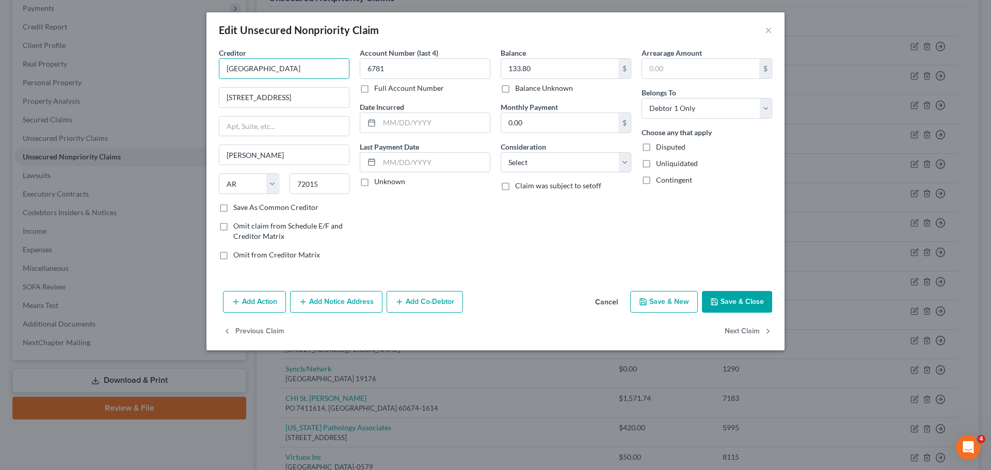
click at [226, 67] on input "[GEOGRAPHIC_DATA]" at bounding box center [284, 68] width 131 height 21
type input "Recoveri/ [GEOGRAPHIC_DATA]"
click at [722, 303] on button "Save & Close" at bounding box center [737, 302] width 70 height 22
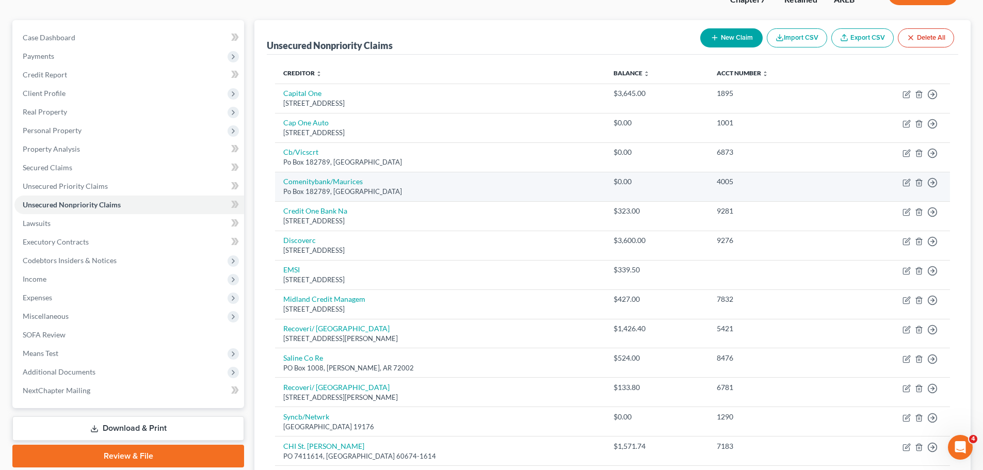
scroll to position [0, 0]
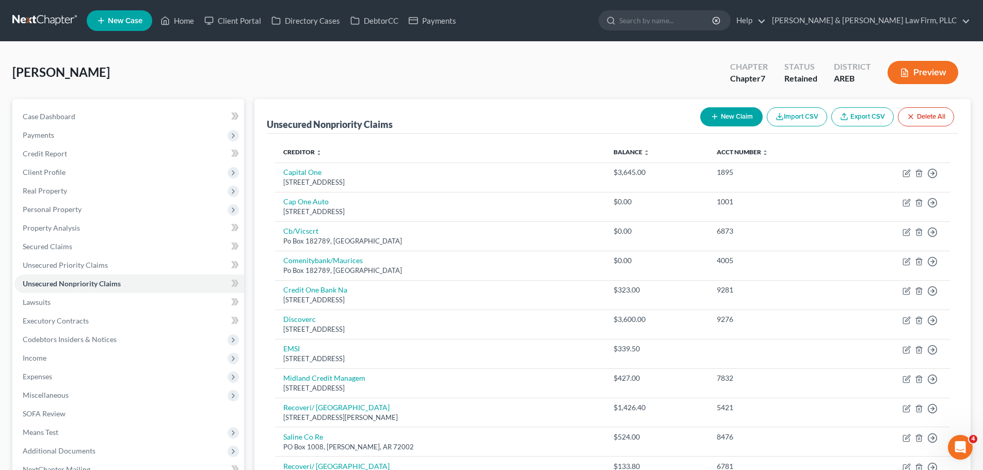
click at [729, 118] on button "New Claim" at bounding box center [732, 116] width 62 height 19
select select "0"
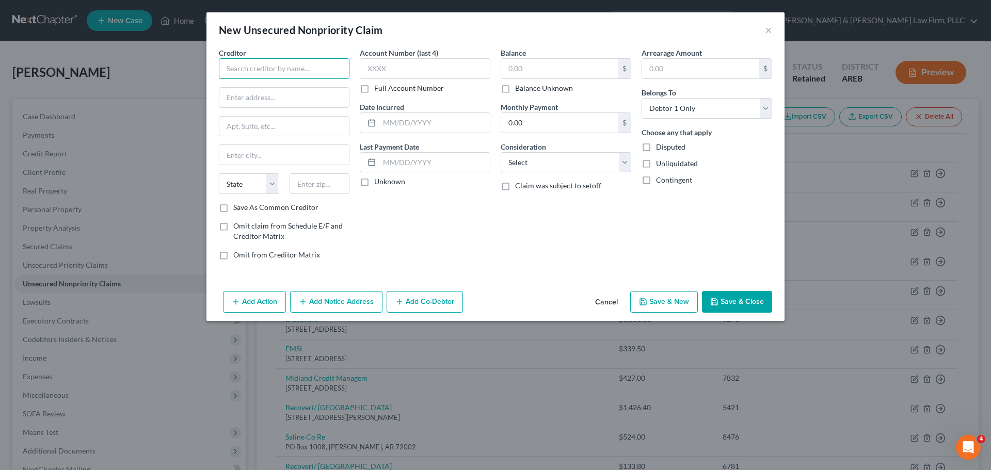
click at [297, 72] on input "text" at bounding box center [284, 68] width 131 height 21
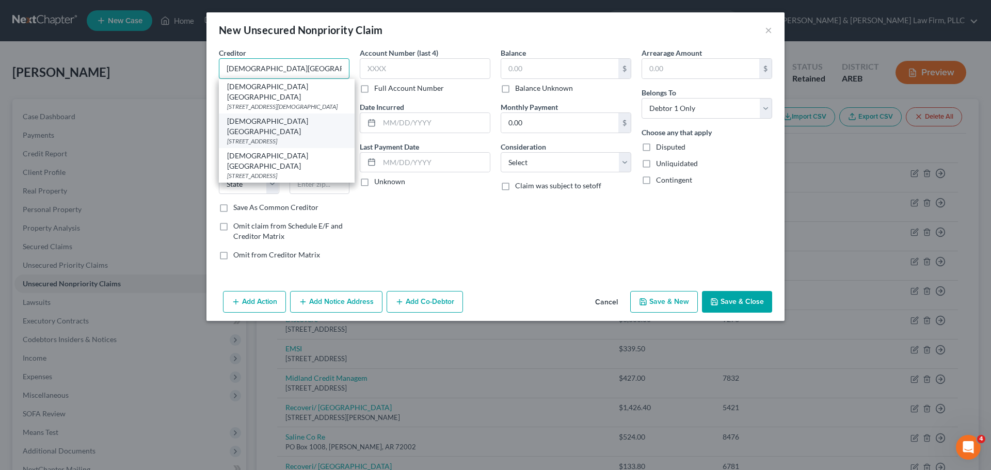
type input "[DEMOGRAPHIC_DATA][GEOGRAPHIC_DATA]"
click at [312, 137] on div "[STREET_ADDRESS]" at bounding box center [286, 141] width 119 height 9
type input "PO Box 25748"
type input "Little Rock"
select select "2"
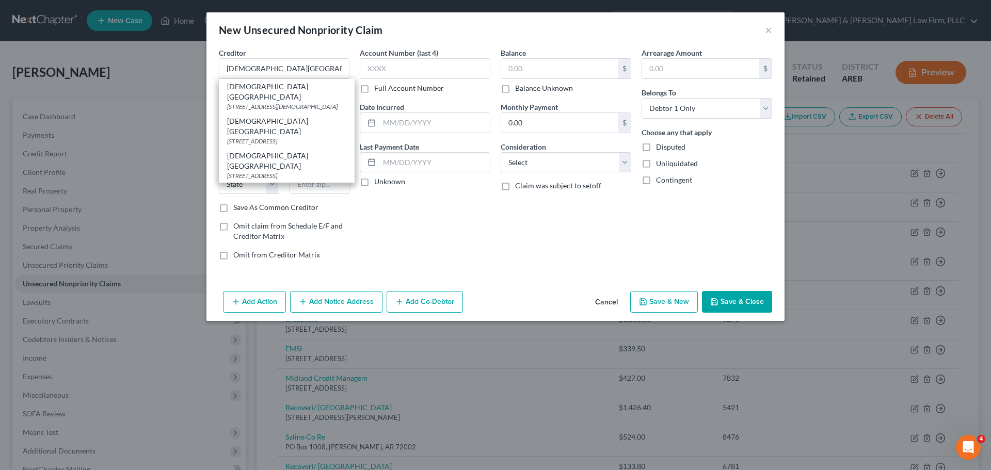
type input "72221"
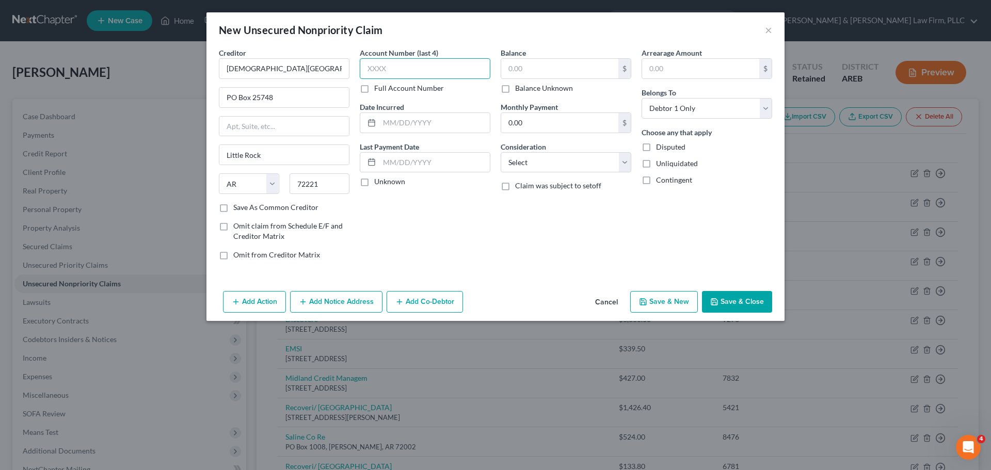
click at [407, 74] on input "text" at bounding box center [425, 68] width 131 height 21
type input "7498"
click at [520, 72] on input "text" at bounding box center [559, 69] width 117 height 20
type input "33.53"
click at [714, 298] on icon "button" at bounding box center [714, 302] width 8 height 8
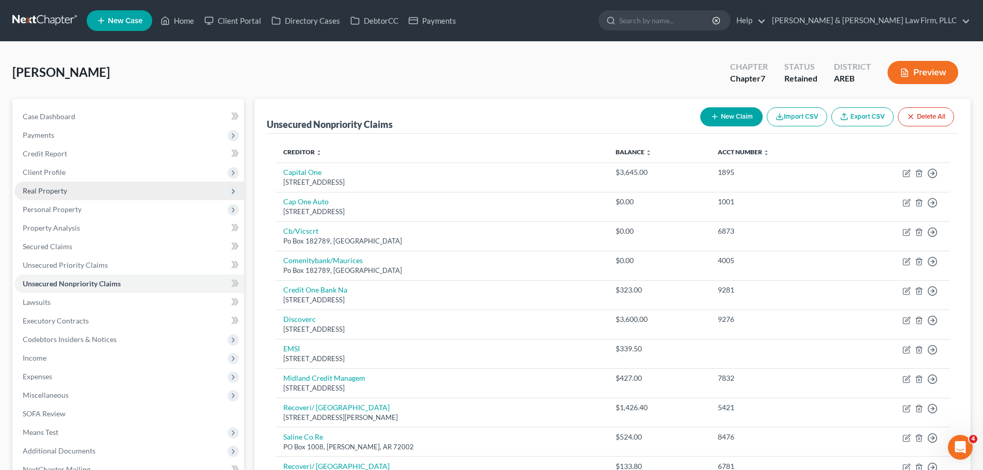
click at [76, 194] on span "Real Property" at bounding box center [129, 191] width 230 height 19
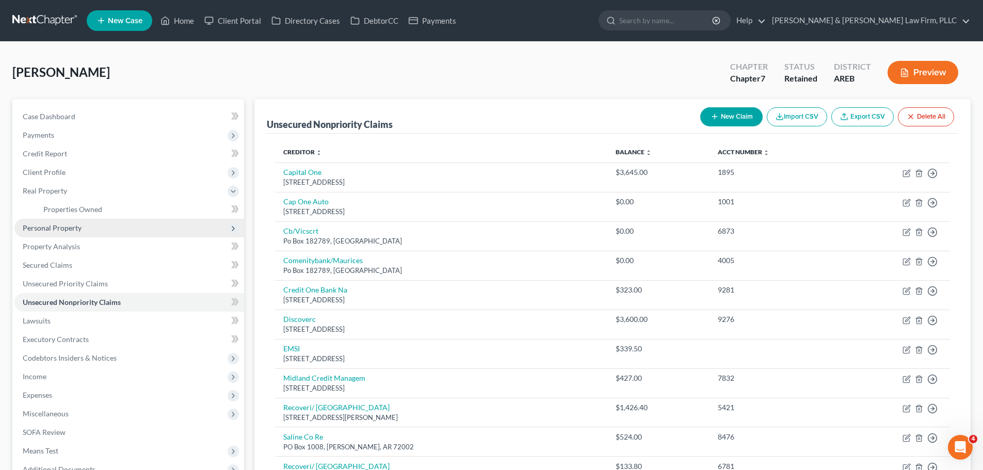
click at [84, 228] on span "Personal Property" at bounding box center [129, 228] width 230 height 19
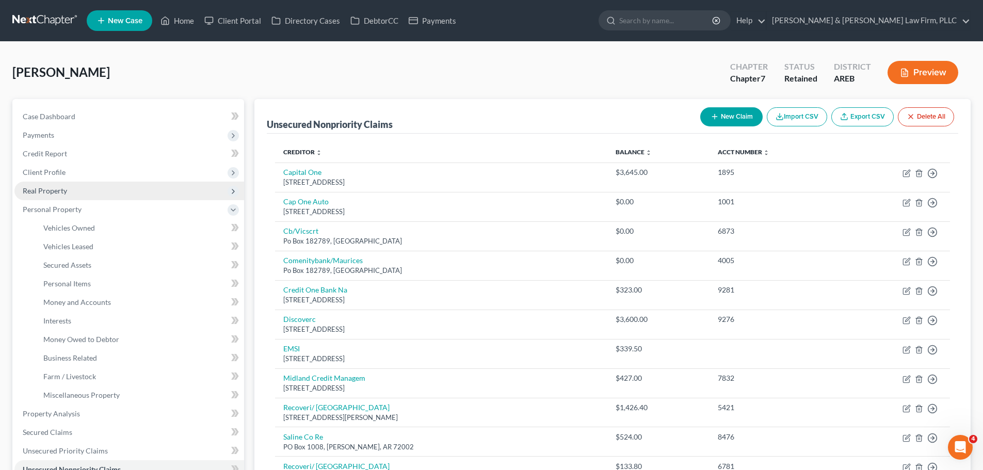
click at [83, 193] on span "Real Property" at bounding box center [129, 191] width 230 height 19
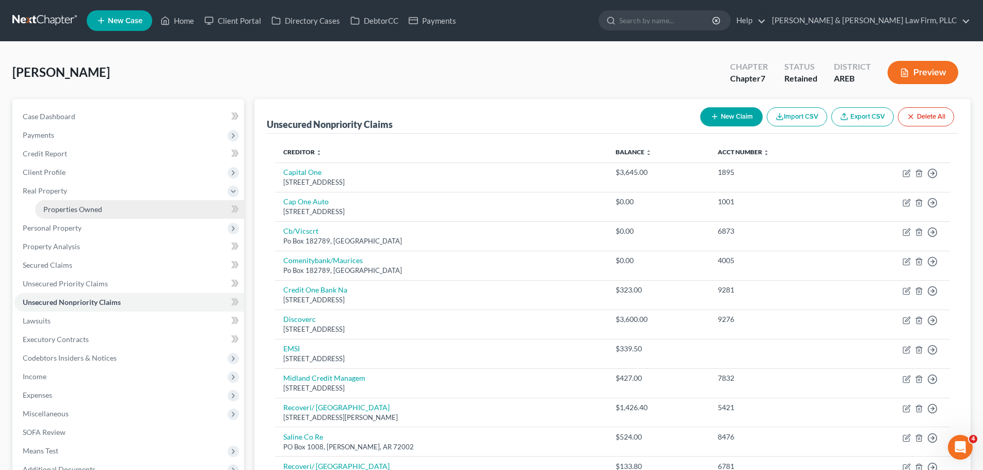
click at [85, 207] on span "Properties Owned" at bounding box center [72, 209] width 59 height 9
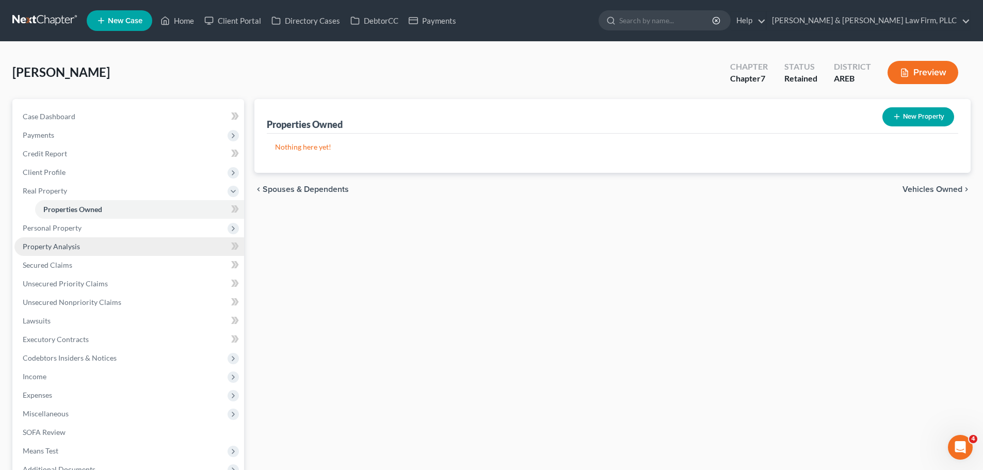
click at [81, 246] on link "Property Analysis" at bounding box center [129, 246] width 230 height 19
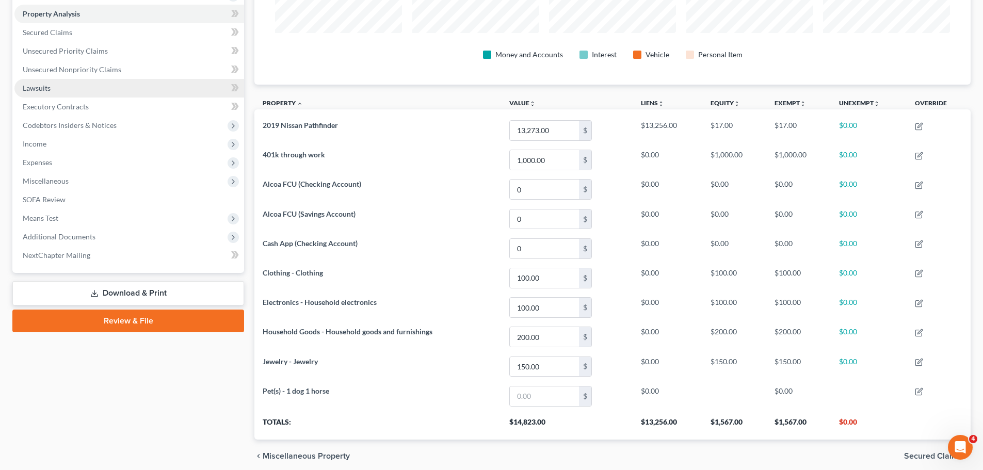
scroll to position [101, 0]
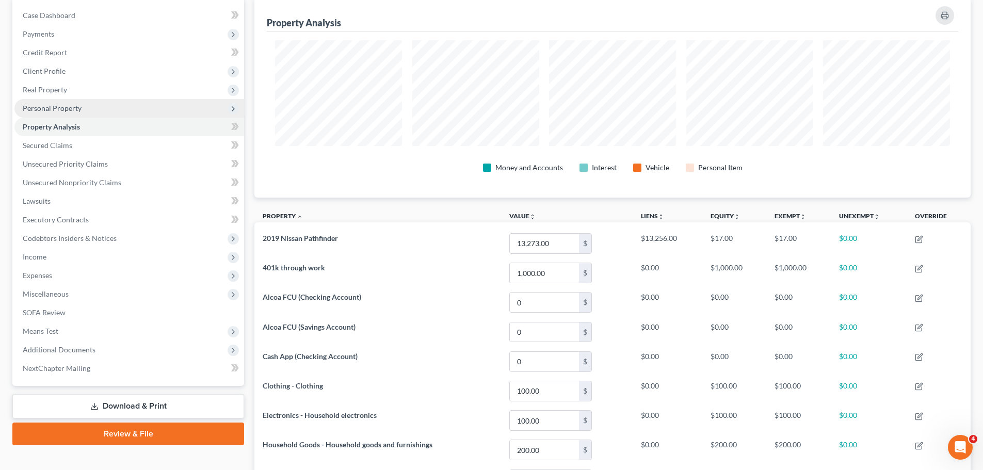
click at [75, 110] on span "Personal Property" at bounding box center [52, 108] width 59 height 9
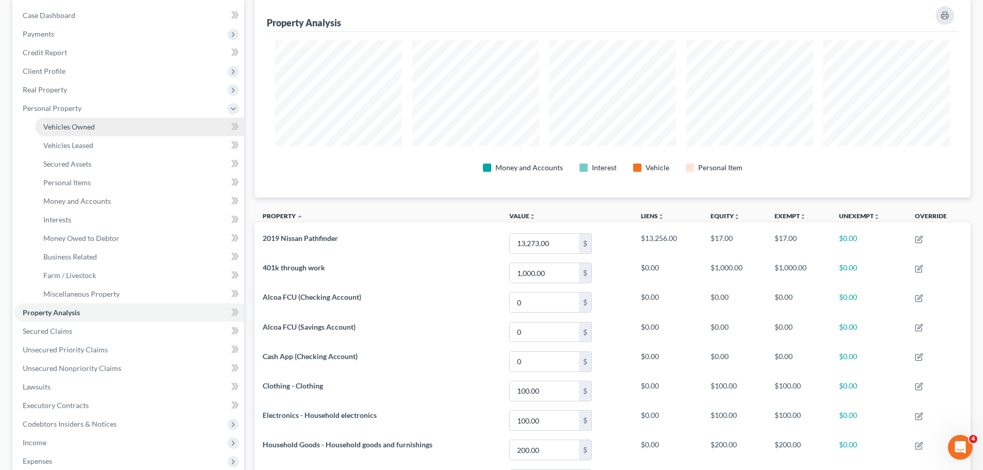
click at [78, 128] on span "Vehicles Owned" at bounding box center [69, 126] width 52 height 9
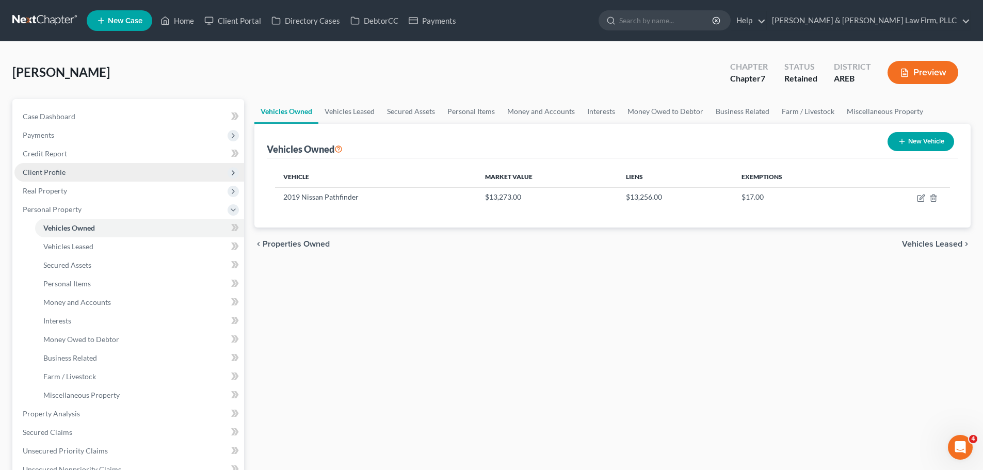
click at [49, 177] on span "Client Profile" at bounding box center [129, 172] width 230 height 19
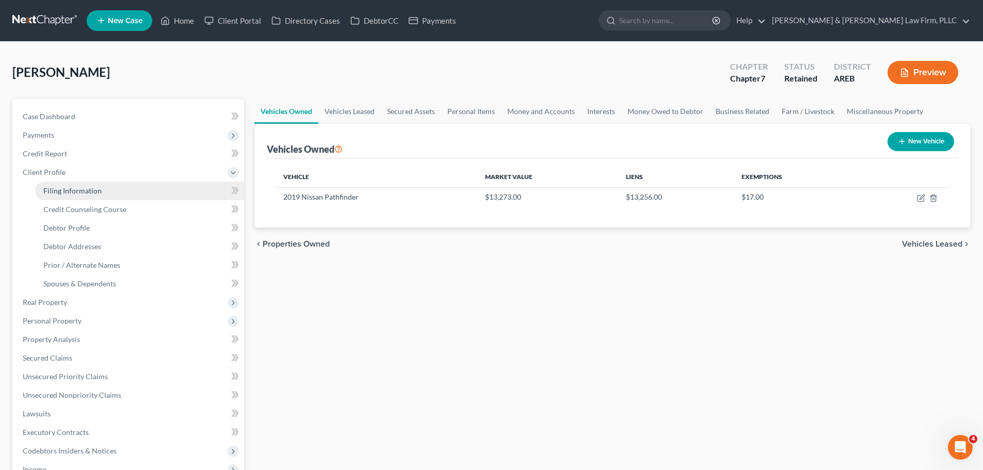
click at [99, 195] on span "Filing Information" at bounding box center [72, 190] width 58 height 9
select select "1"
select select "0"
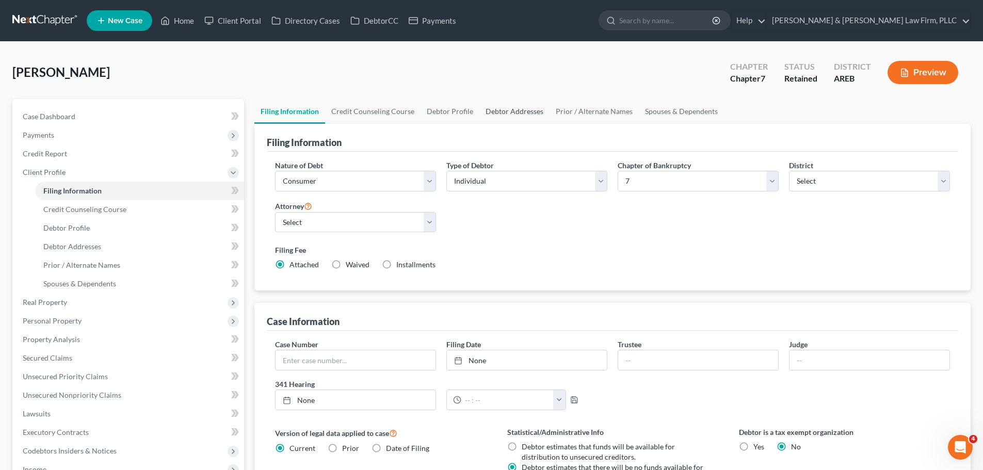
click at [527, 110] on link "Debtor Addresses" at bounding box center [515, 111] width 70 height 25
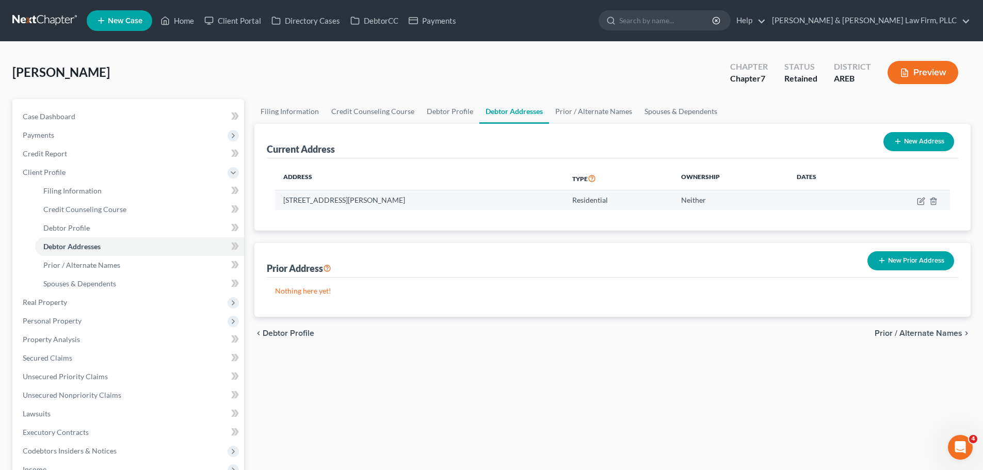
click at [921, 208] on td at bounding box center [907, 200] width 86 height 20
click at [917, 205] on icon "button" at bounding box center [921, 201] width 8 height 8
select select "2"
select select "0"
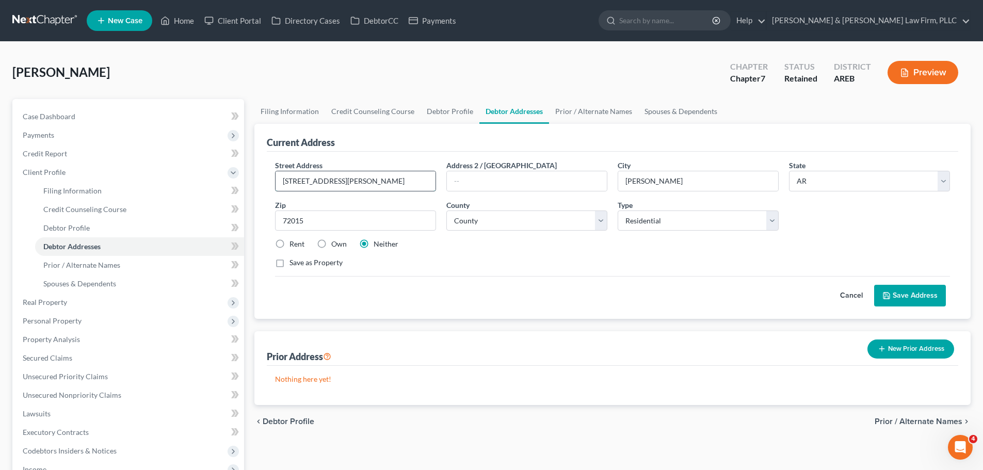
click at [289, 182] on input "[STREET_ADDRESS][PERSON_NAME]" at bounding box center [356, 181] width 160 height 20
click at [291, 182] on input "[STREET_ADDRESS][PERSON_NAME]" at bounding box center [356, 181] width 160 height 20
type input "[STREET_ADDRESS][PERSON_NAME]"
click at [913, 296] on button "Save Address" at bounding box center [910, 296] width 72 height 22
